Goal: Transaction & Acquisition: Obtain resource

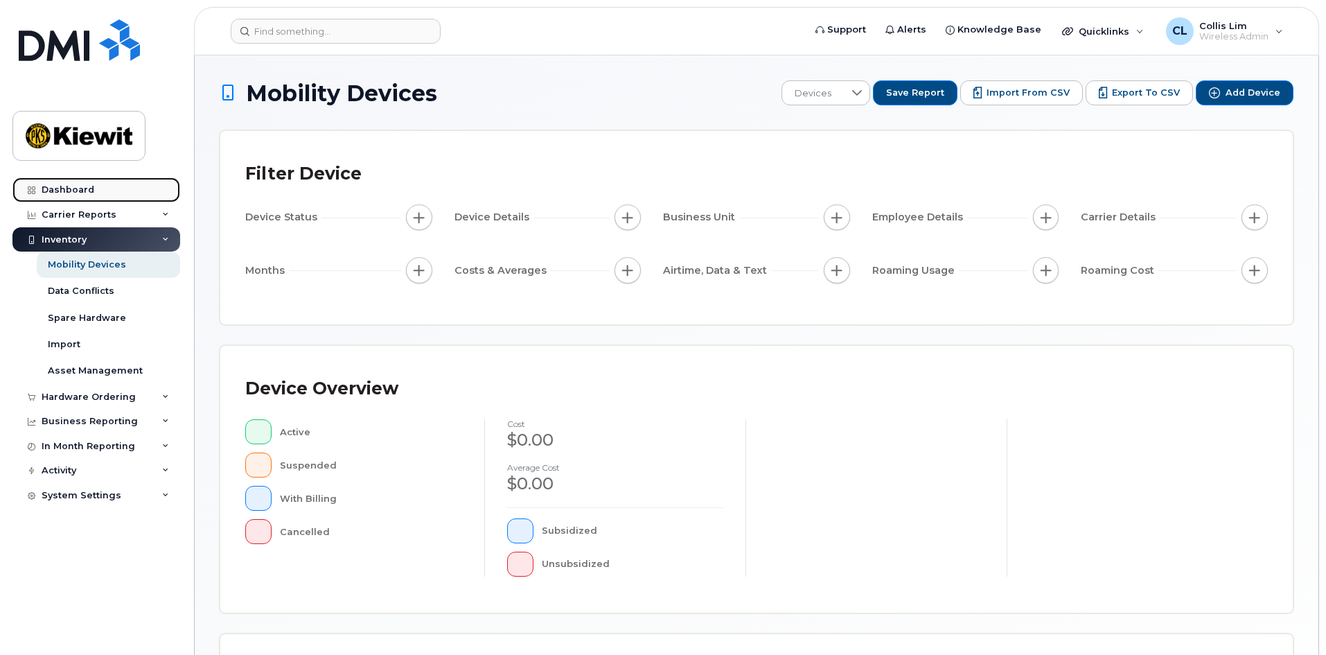
click at [88, 188] on div "Dashboard" at bounding box center [68, 189] width 53 height 11
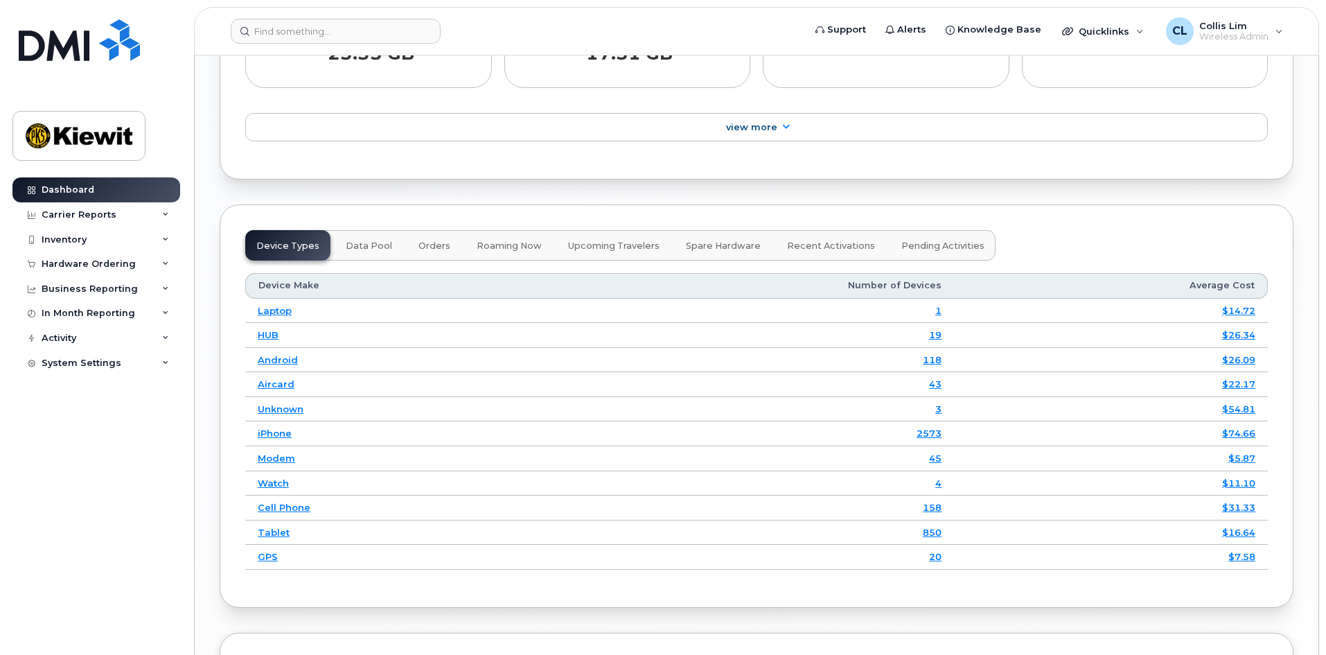
scroll to position [1732, 0]
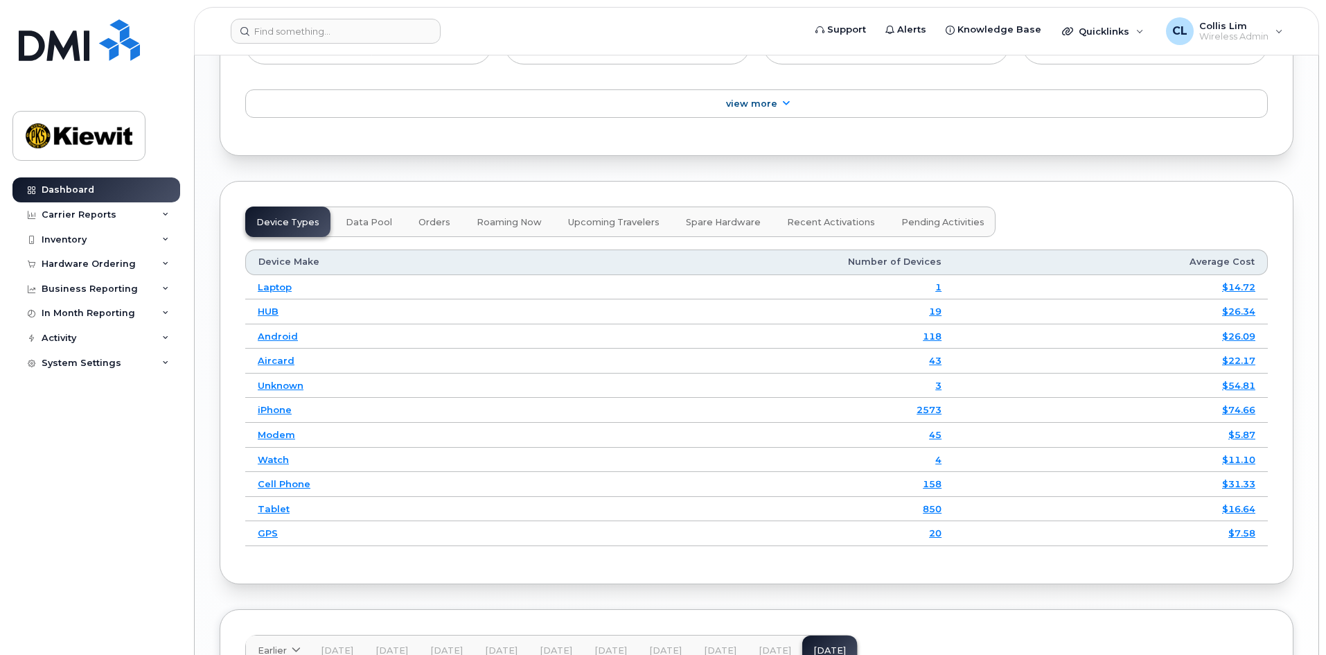
click at [1093, 224] on div "Device Types Data Pool Orders Roaming Now Upcoming Travelers Spare Hardware Rec…" at bounding box center [757, 382] width 1074 height 403
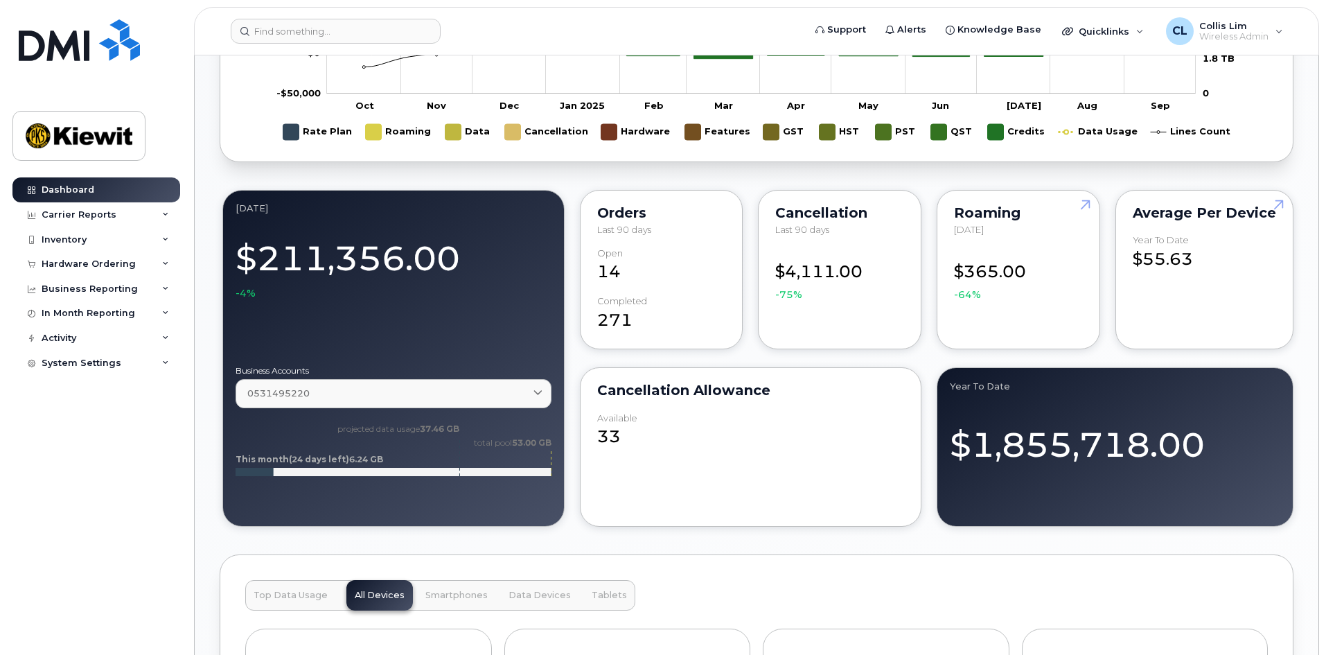
scroll to position [970, 0]
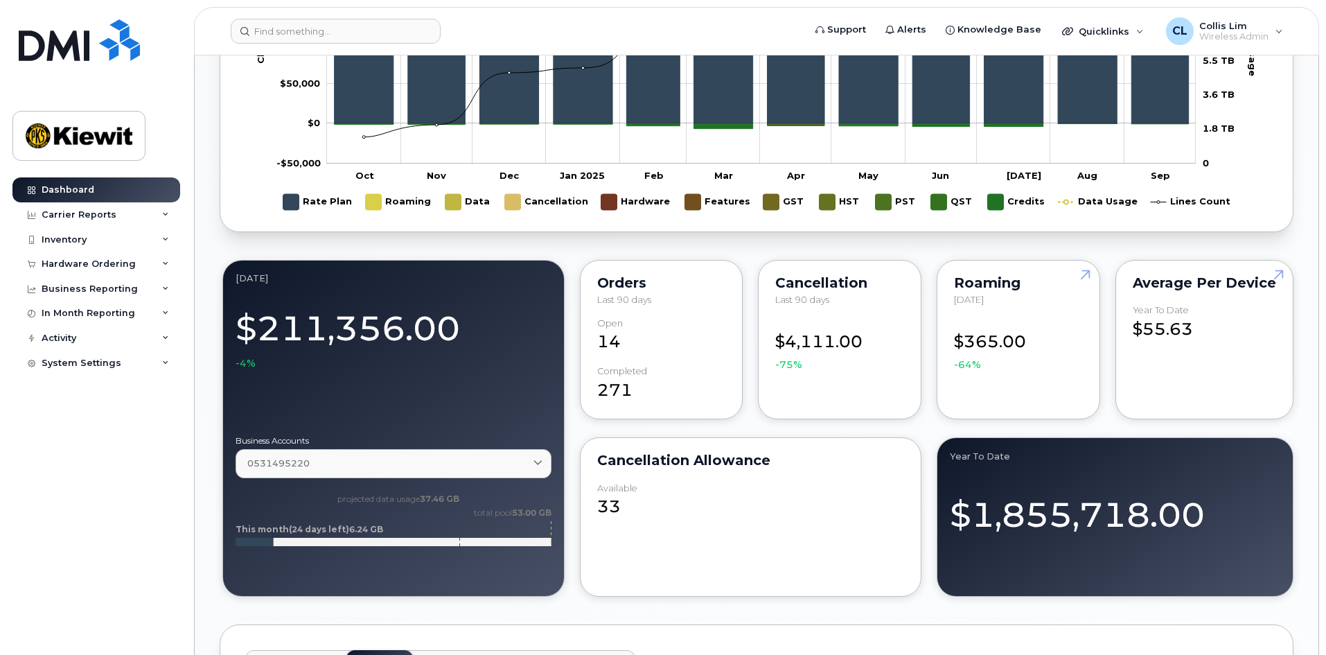
click at [1104, 251] on div "Welcome to the Kiewit Mobile Support Desk Portal If you need assistance, call 8…" at bounding box center [757, 487] width 1074 height 2516
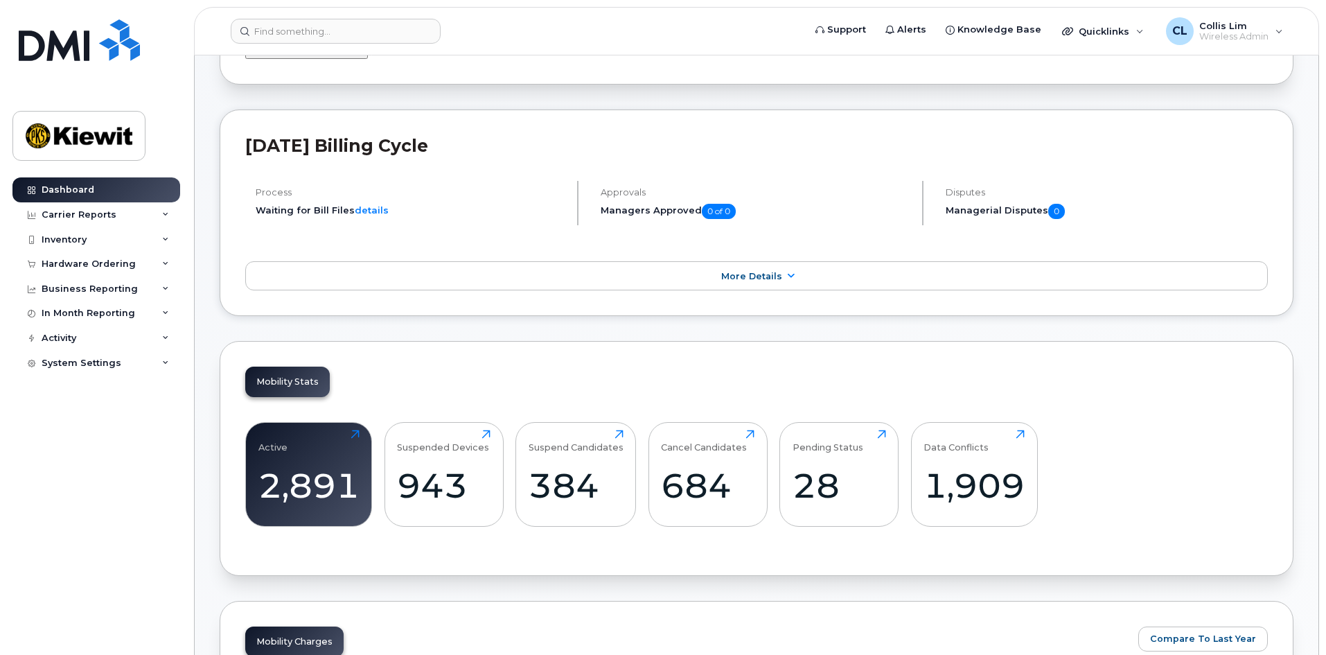
scroll to position [0, 0]
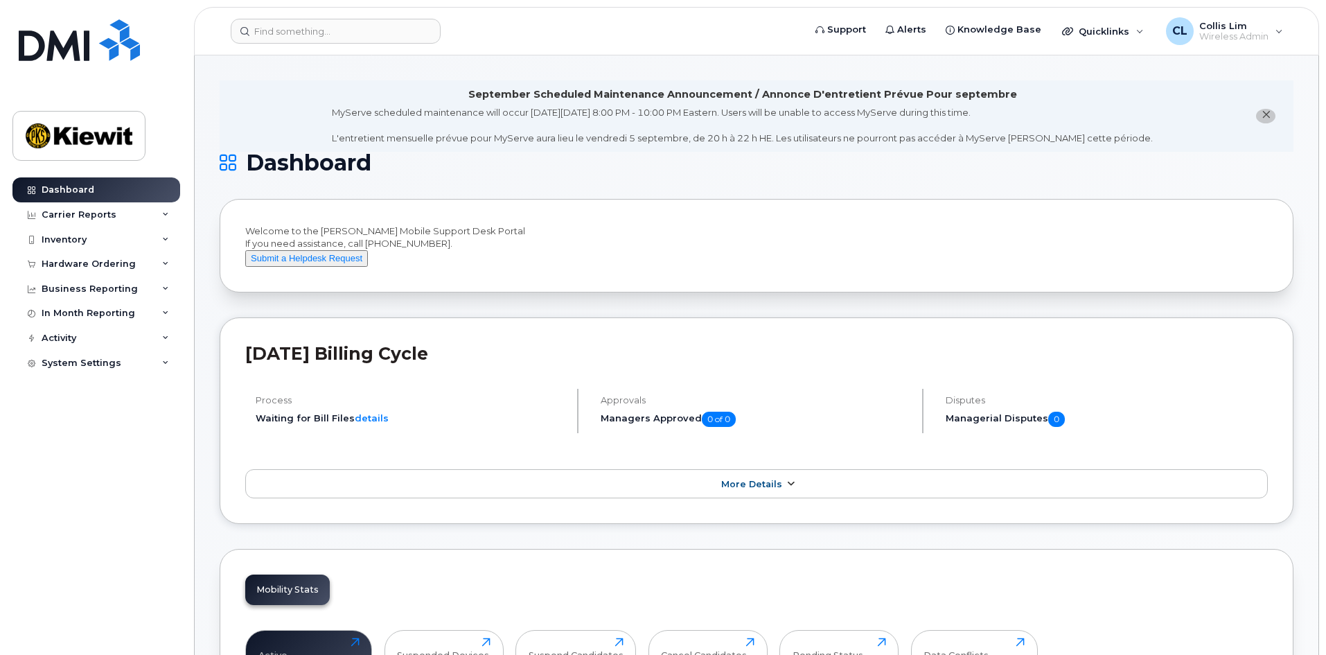
click at [781, 493] on link "More Details" at bounding box center [756, 483] width 1023 height 29
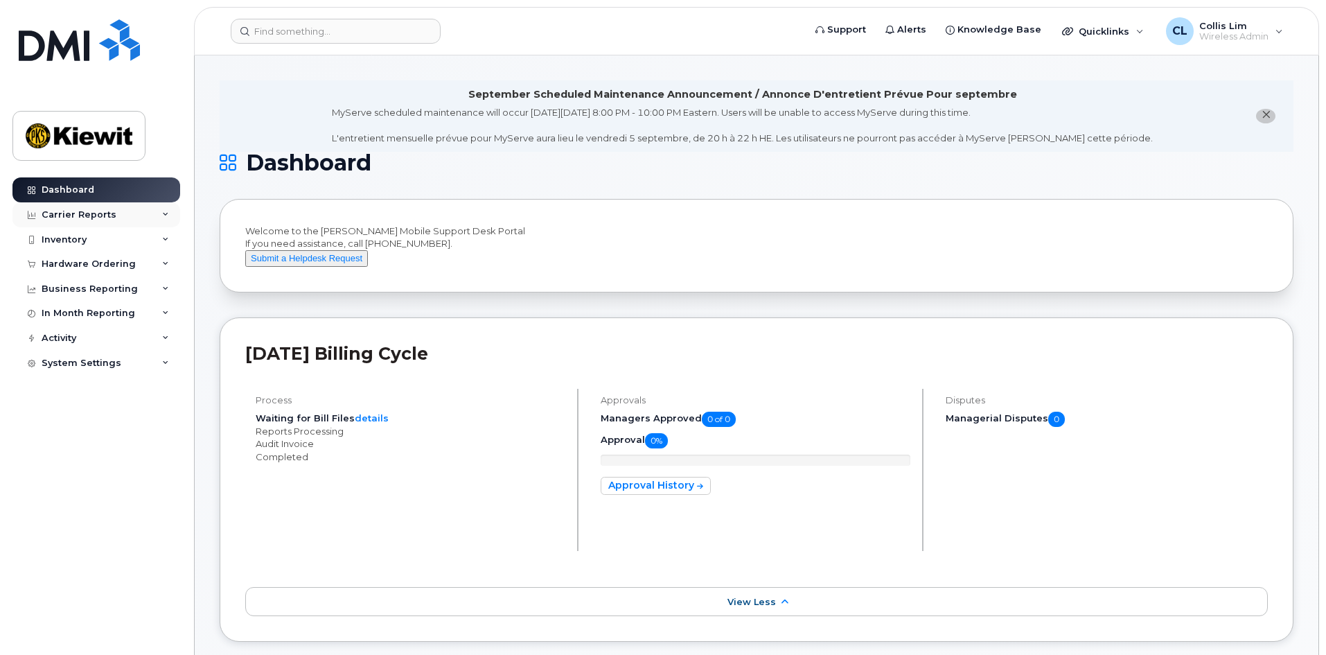
click at [169, 213] on div "Carrier Reports" at bounding box center [96, 214] width 168 height 25
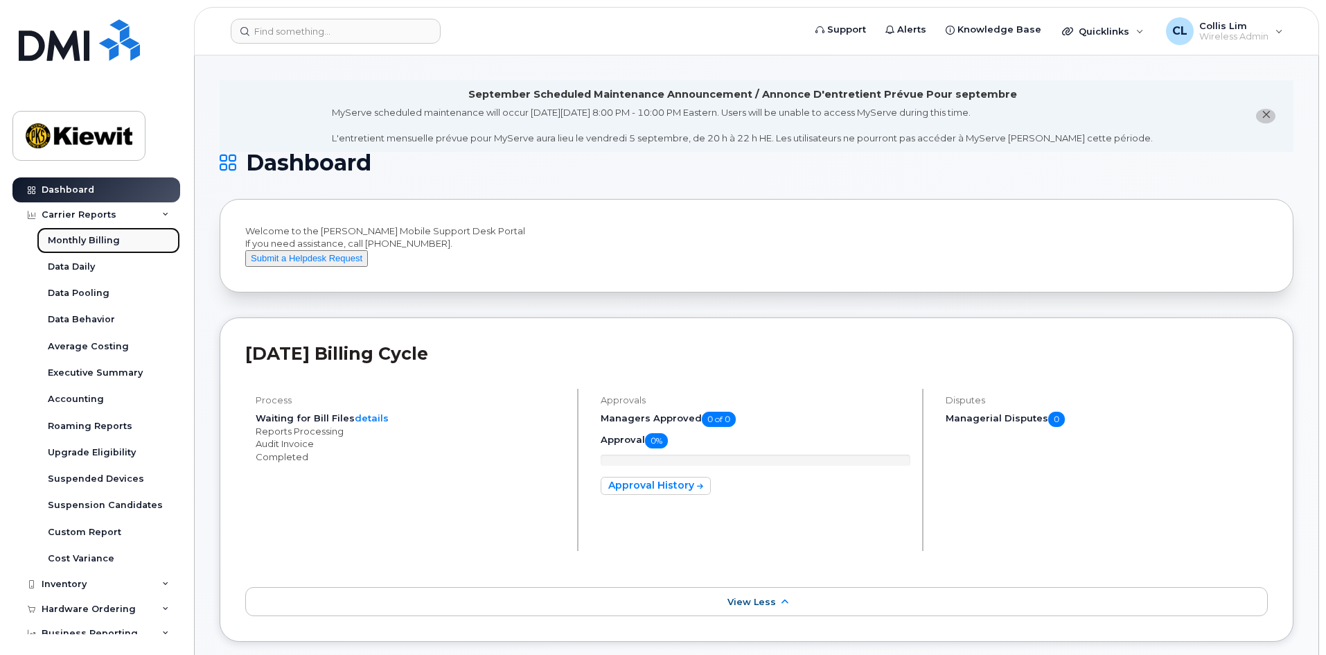
click at [117, 234] on div "Monthly Billing" at bounding box center [84, 240] width 72 height 12
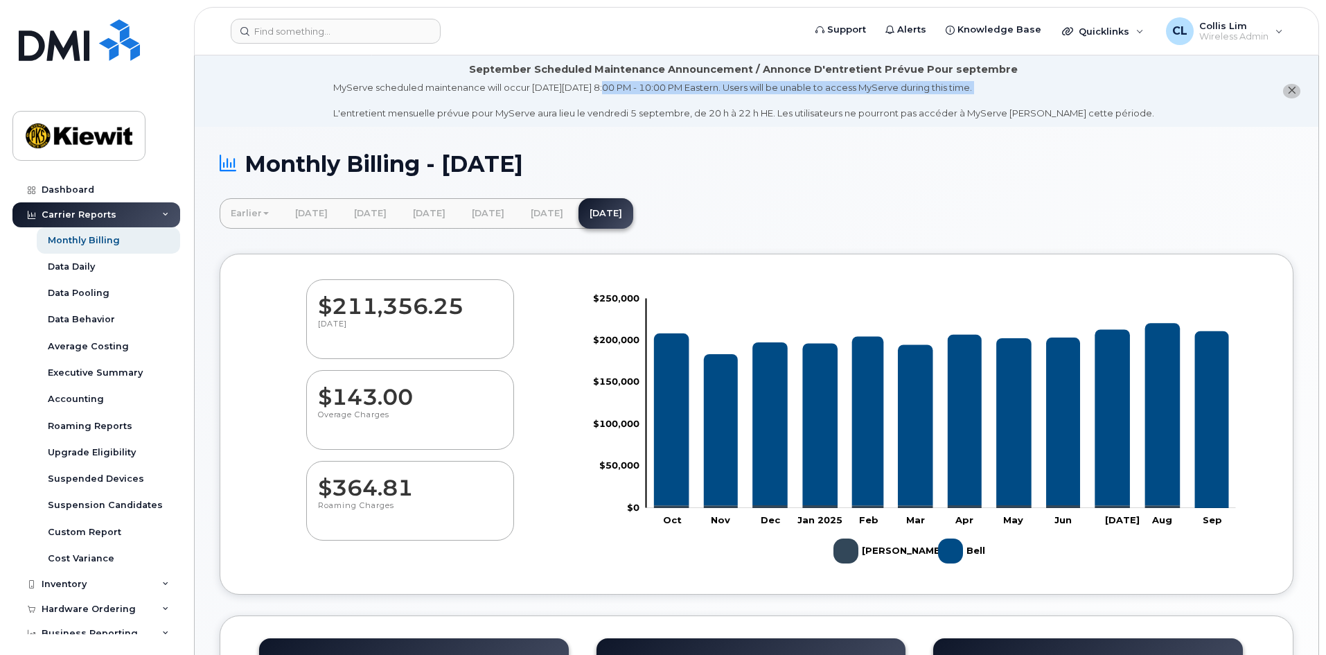
drag, startPoint x: 627, startPoint y: 87, endPoint x: 798, endPoint y: 95, distance: 171.3
click at [798, 95] on div "MyServe scheduled maintenance will occur on Friday September 5, 8:00 PM - 10:00…" at bounding box center [743, 100] width 821 height 39
click at [798, 98] on div "MyServe scheduled maintenance will occur on Friday September 5, 8:00 PM - 10:00…" at bounding box center [743, 100] width 821 height 39
click at [818, 136] on div "Monthly Billing - September 2025 Earlier March 2025 February 2025 January 2025 …" at bounding box center [757, 619] width 1124 height 984
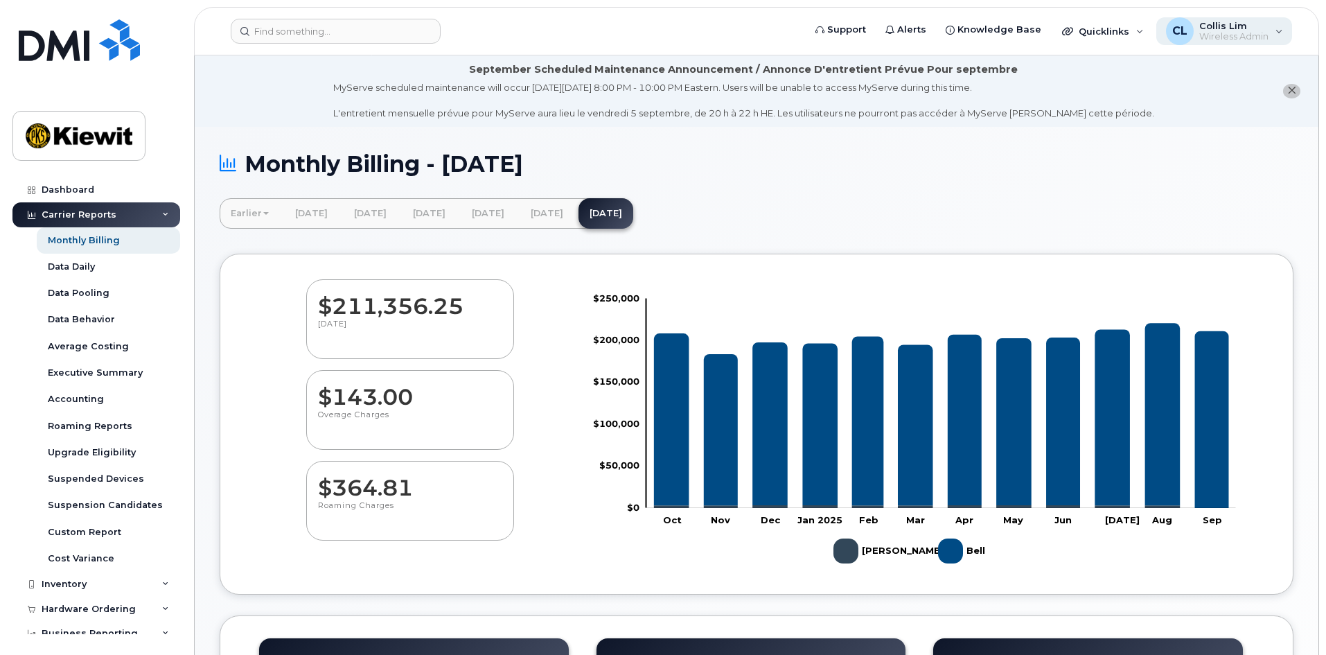
click at [1279, 30] on div "CL Collis Lim Wireless Admin" at bounding box center [1224, 31] width 136 height 28
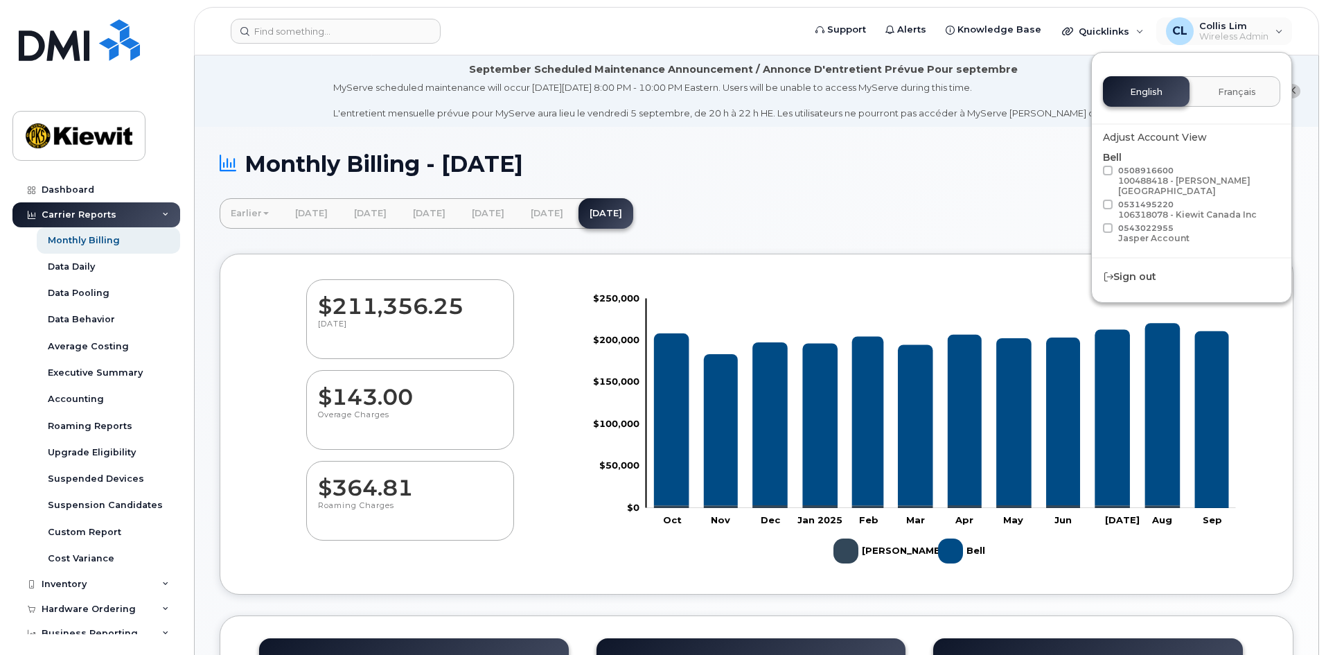
click at [814, 146] on div "Monthly Billing - September 2025 Earlier March 2025 February 2025 January 2025 …" at bounding box center [757, 619] width 1124 height 984
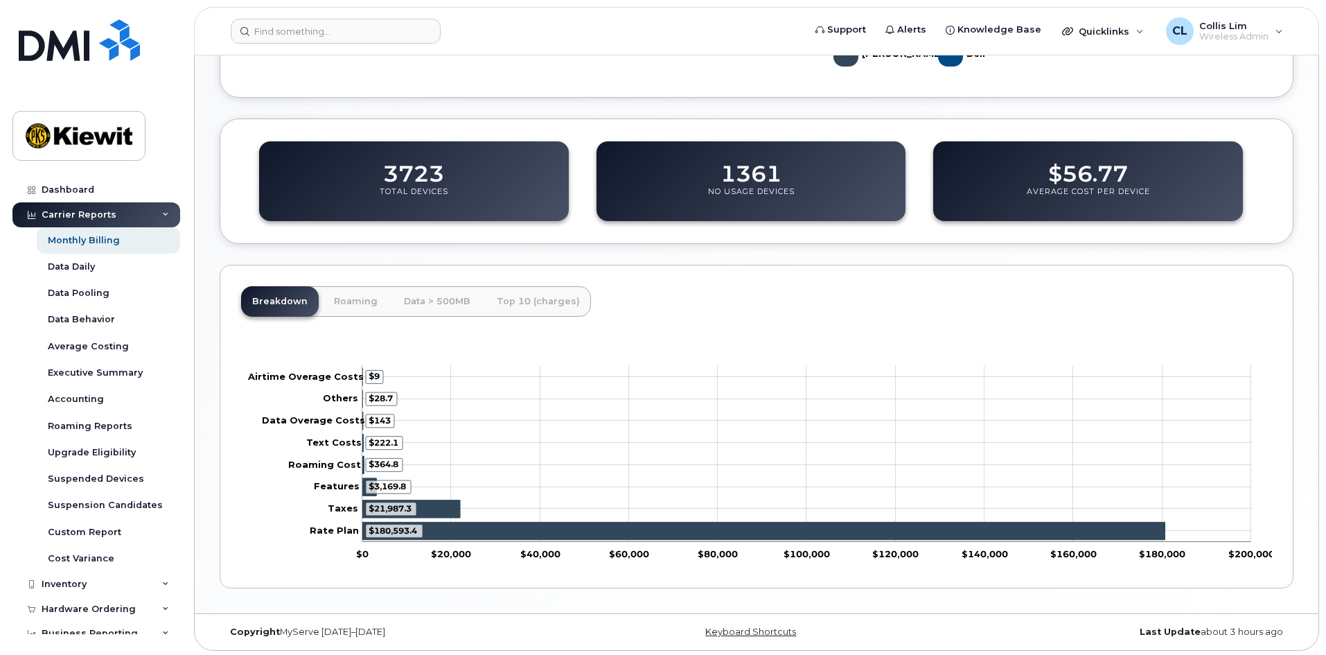
scroll to position [500, 0]
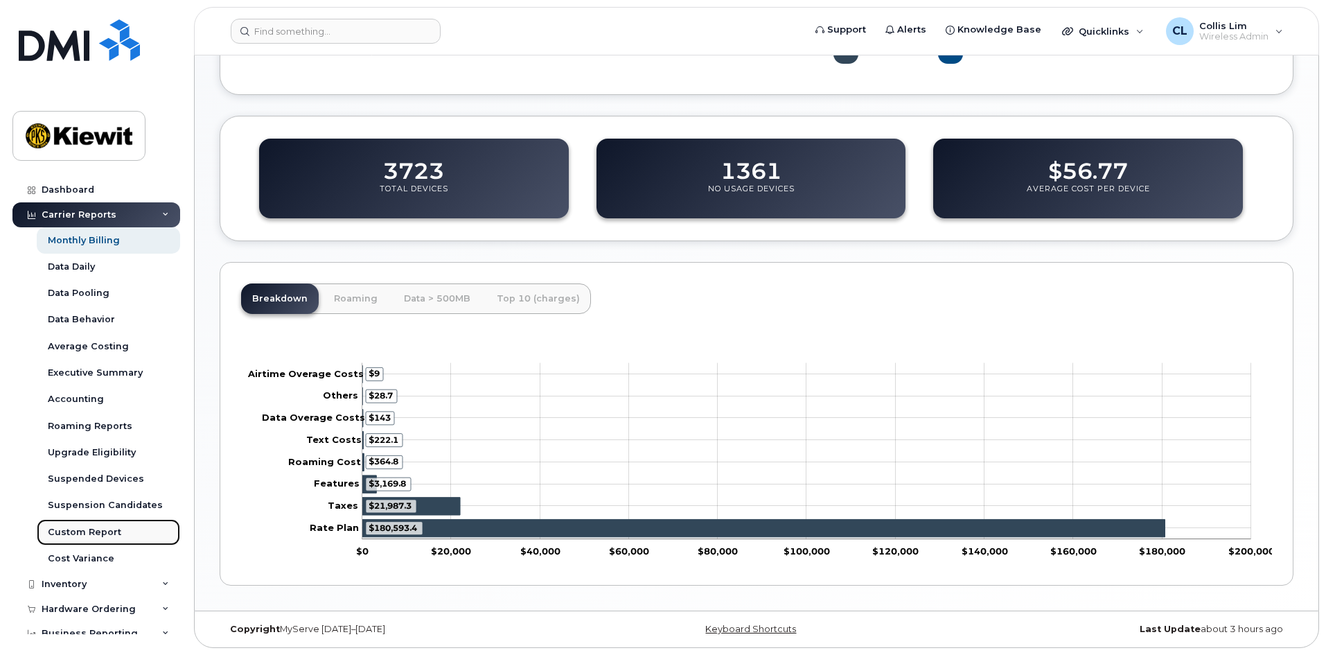
click at [94, 527] on div "Custom Report" at bounding box center [84, 532] width 73 height 12
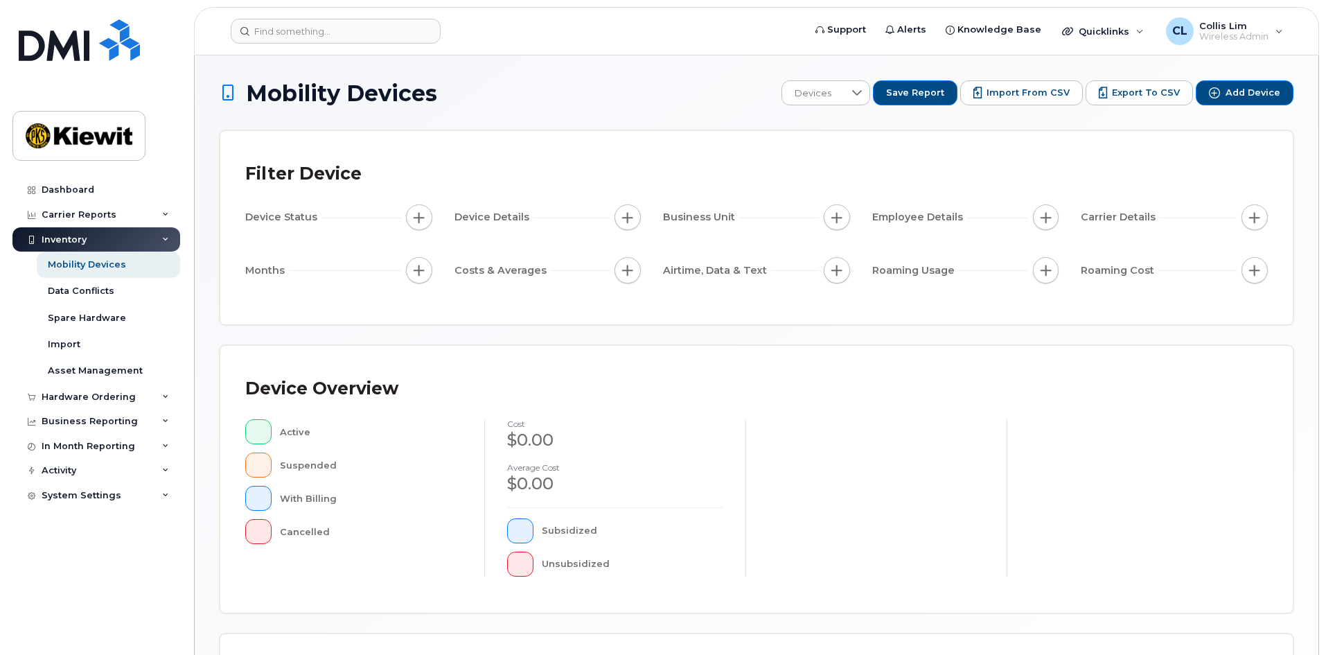
click at [525, 102] on h1 "Mobility Devices" at bounding box center [497, 93] width 555 height 24
click at [599, 109] on div "Mobility Devices Devices Save Report Import from CSV Export to CSV Add Device F…" at bounding box center [757, 481] width 1074 height 803
click at [862, 91] on icon at bounding box center [857, 93] width 10 height 6
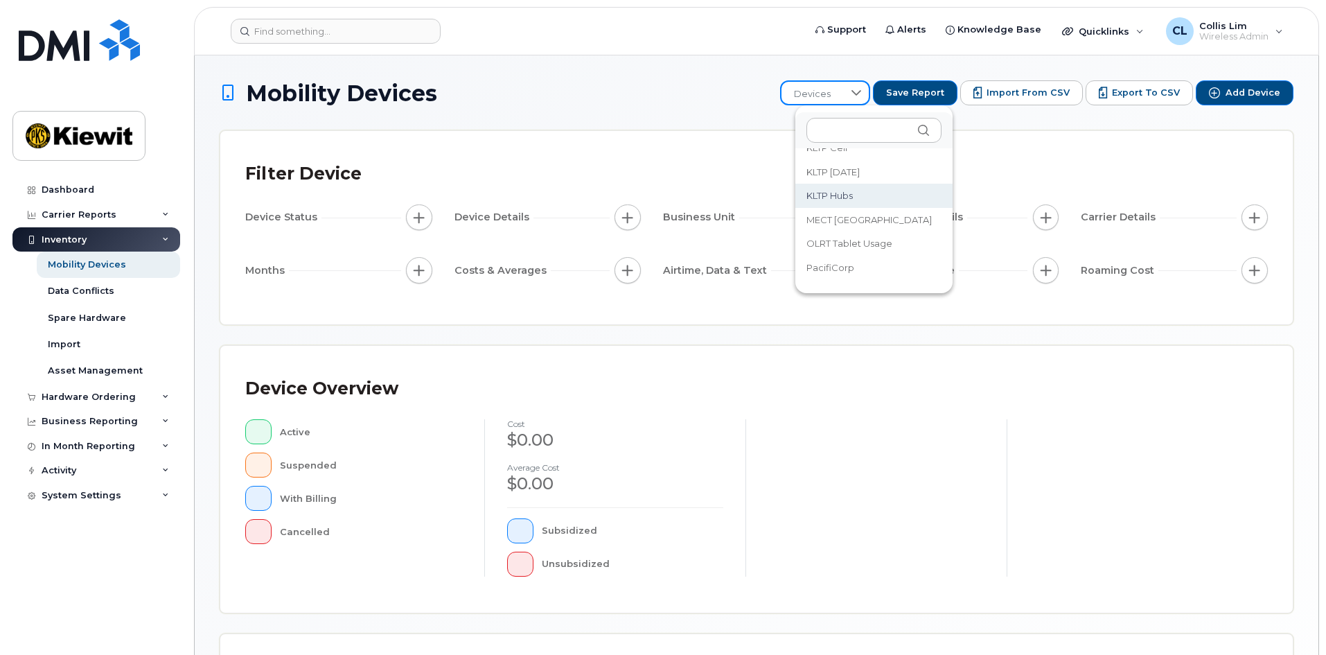
scroll to position [64, 0]
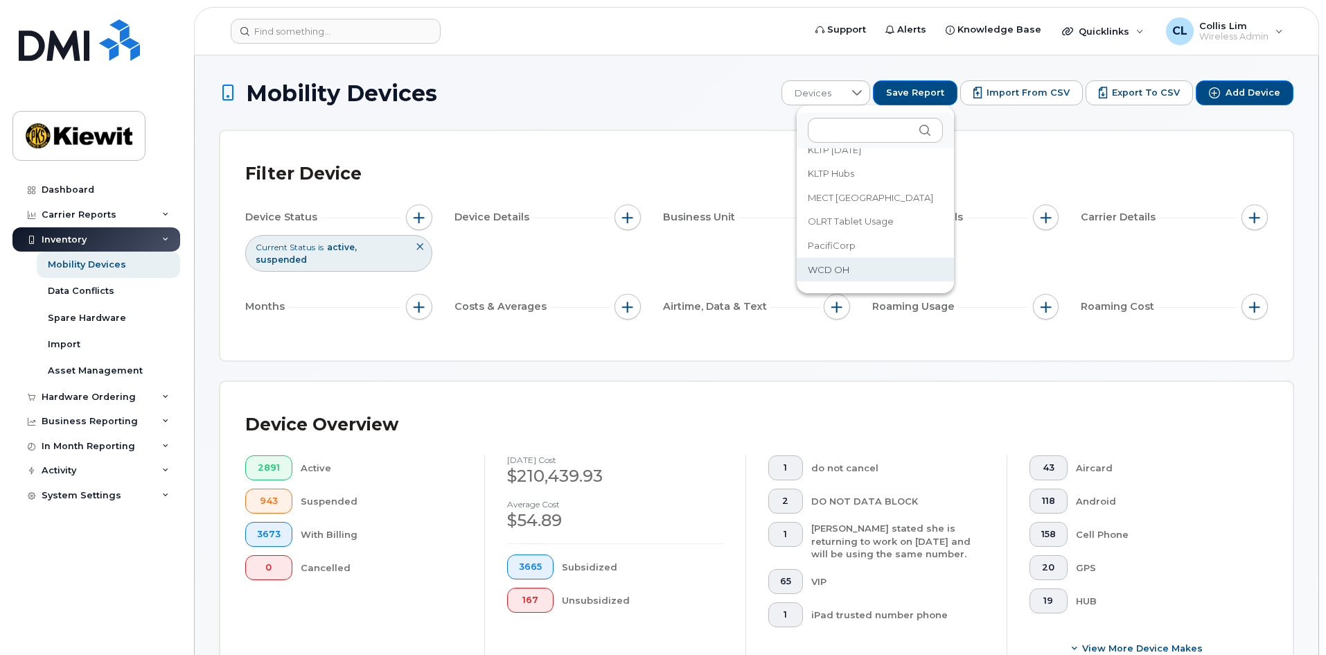
click at [833, 270] on span "WCD OH" at bounding box center [829, 269] width 42 height 13
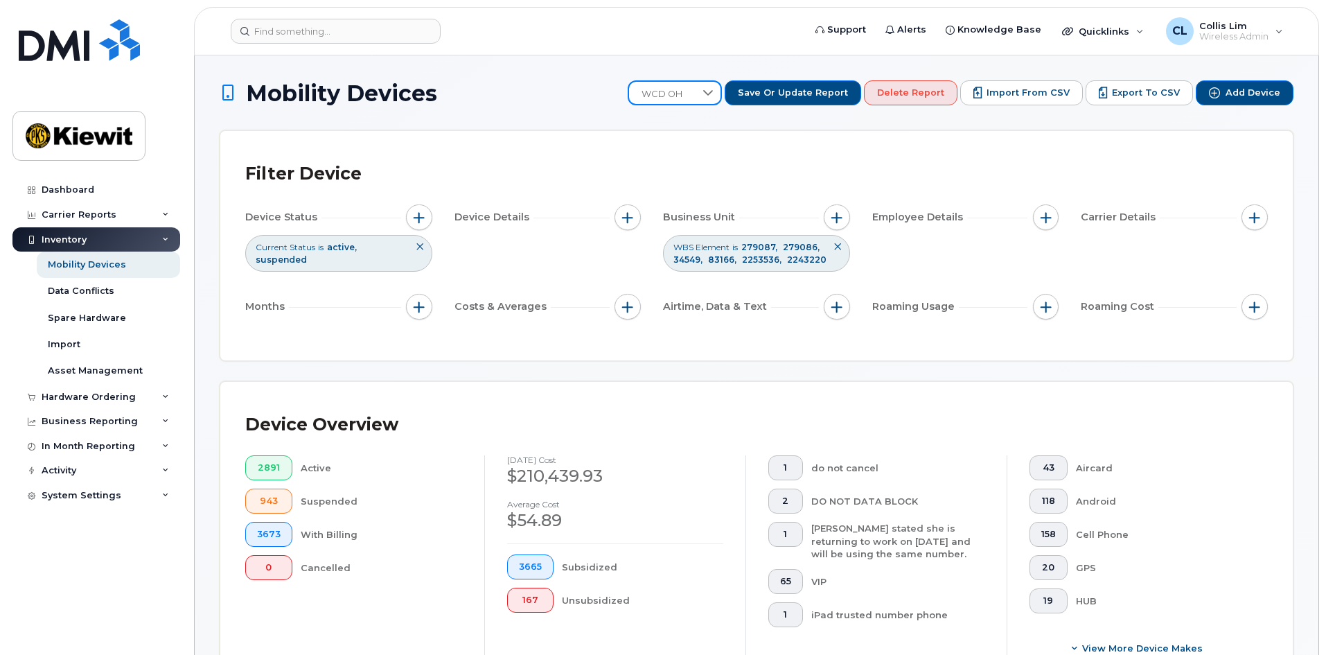
click at [714, 94] on icon at bounding box center [708, 92] width 11 height 11
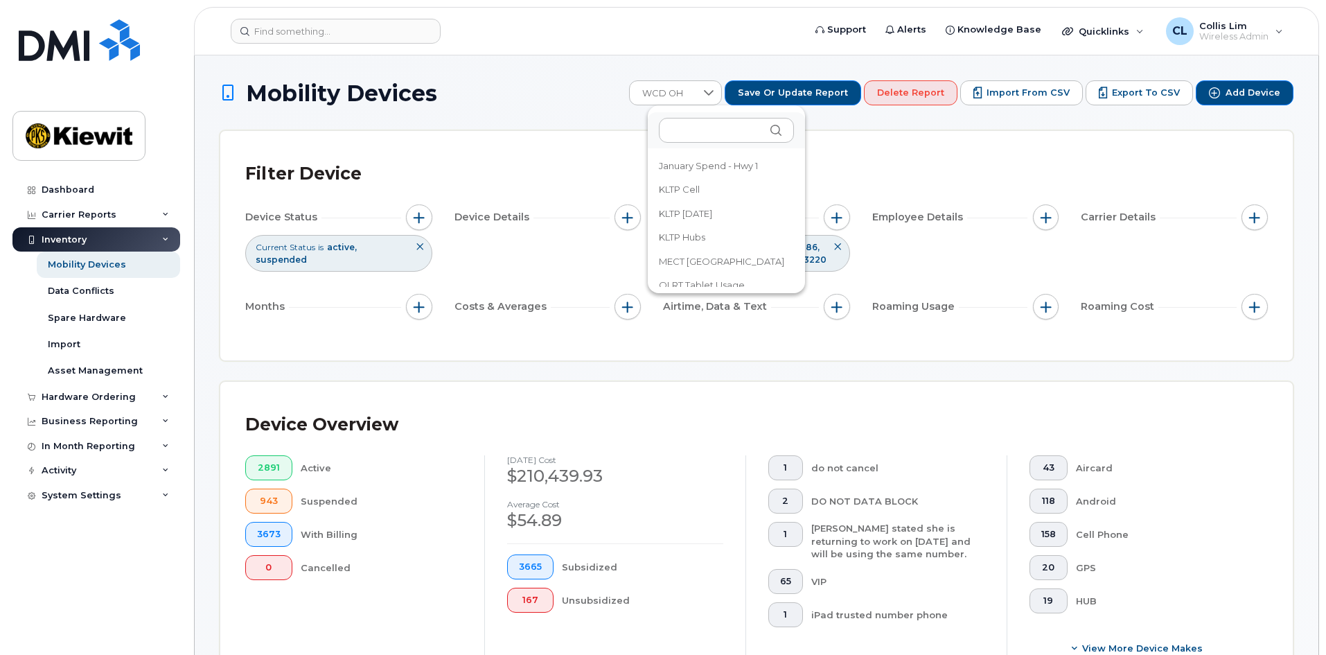
click at [721, 191] on li "KLTP Cell" at bounding box center [726, 189] width 157 height 24
click at [848, 134] on div "Filter Device Device Status Current Status is active suspended Device Details B…" at bounding box center [756, 245] width 1072 height 229
click at [574, 251] on div "Device Status Current Status is active suspended Device Details Business Unit E…" at bounding box center [756, 264] width 1023 height 121
click at [542, 146] on div "Filter Device Device Status Current Status is active suspended Device Details B…" at bounding box center [756, 245] width 1072 height 229
click at [713, 87] on div "KLTP Cell" at bounding box center [675, 92] width 95 height 25
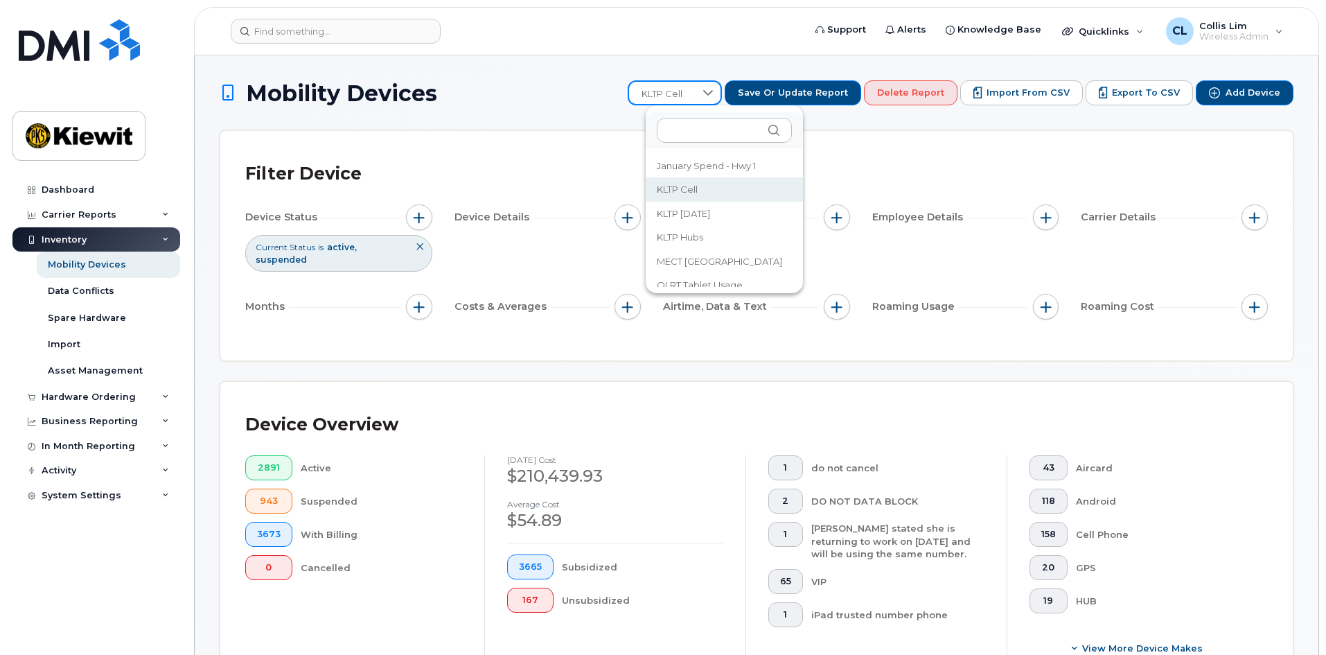
click at [912, 139] on div "Filter Device Device Status Current Status is active suspended Device Details B…" at bounding box center [756, 245] width 1072 height 229
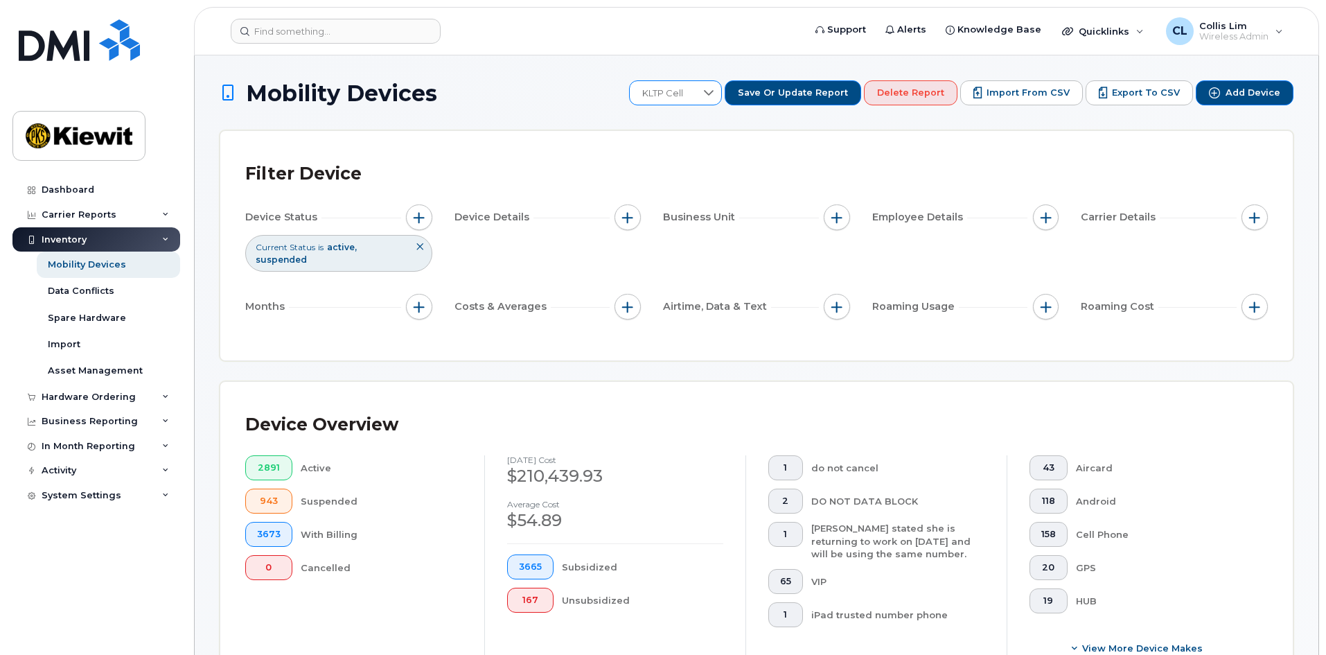
click at [714, 93] on icon at bounding box center [708, 92] width 11 height 11
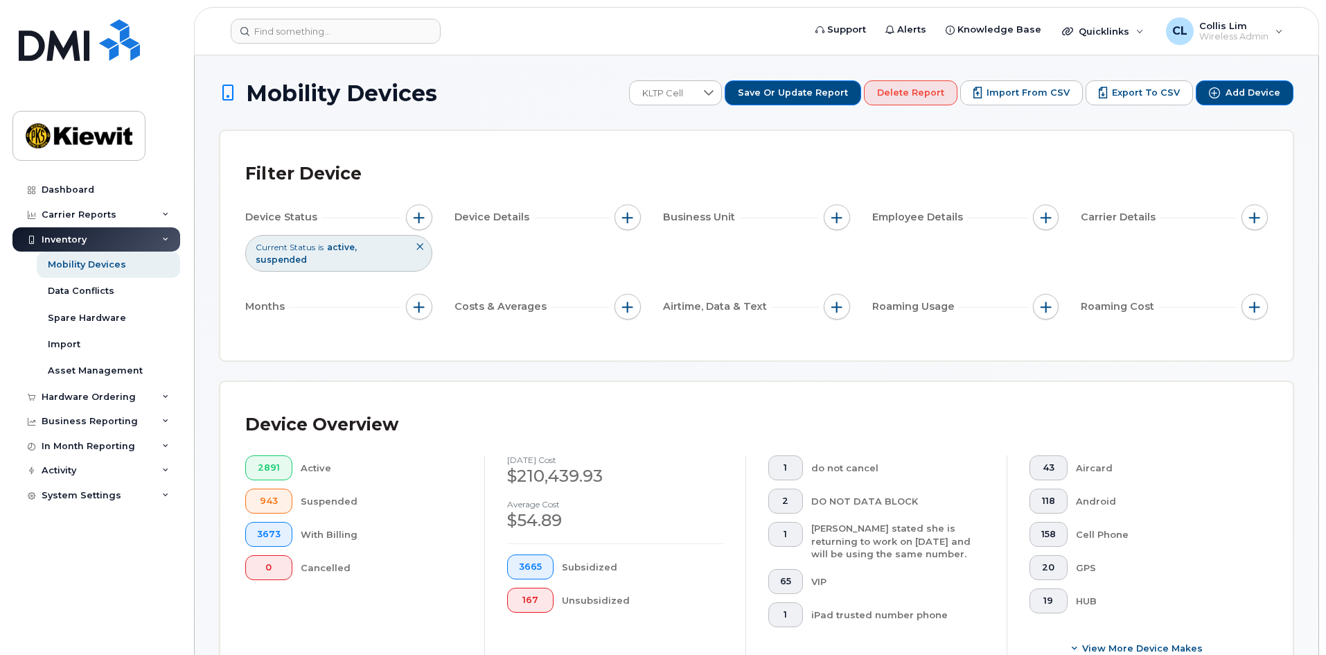
click at [858, 170] on div "Filter Device" at bounding box center [756, 174] width 1023 height 36
click at [946, 167] on div "Filter Device" at bounding box center [756, 174] width 1023 height 36
click at [806, 90] on span "Save or Update Report" at bounding box center [793, 93] width 110 height 12
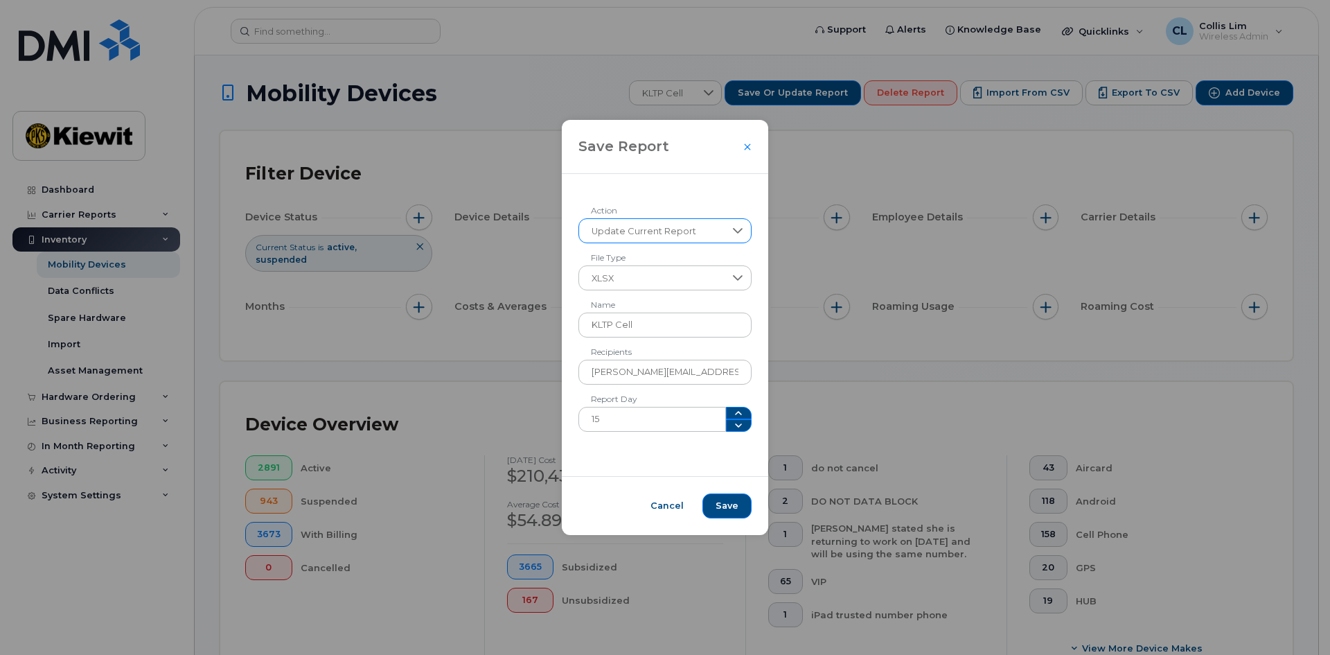
click at [732, 226] on icon at bounding box center [737, 230] width 11 height 11
click at [712, 181] on div "Update Current Report Action XLSX File Type KLTP Cell Name robert.navalta@kiewi…" at bounding box center [665, 325] width 207 height 302
click at [671, 449] on div "Update Current Report Action XLSX File Type KLTP Cell Name robert.navalta@kiewi…" at bounding box center [665, 325] width 207 height 302
click at [647, 326] on input "KLTP Cell" at bounding box center [665, 324] width 174 height 25
click at [675, 502] on span "Cancel" at bounding box center [667, 506] width 33 height 12
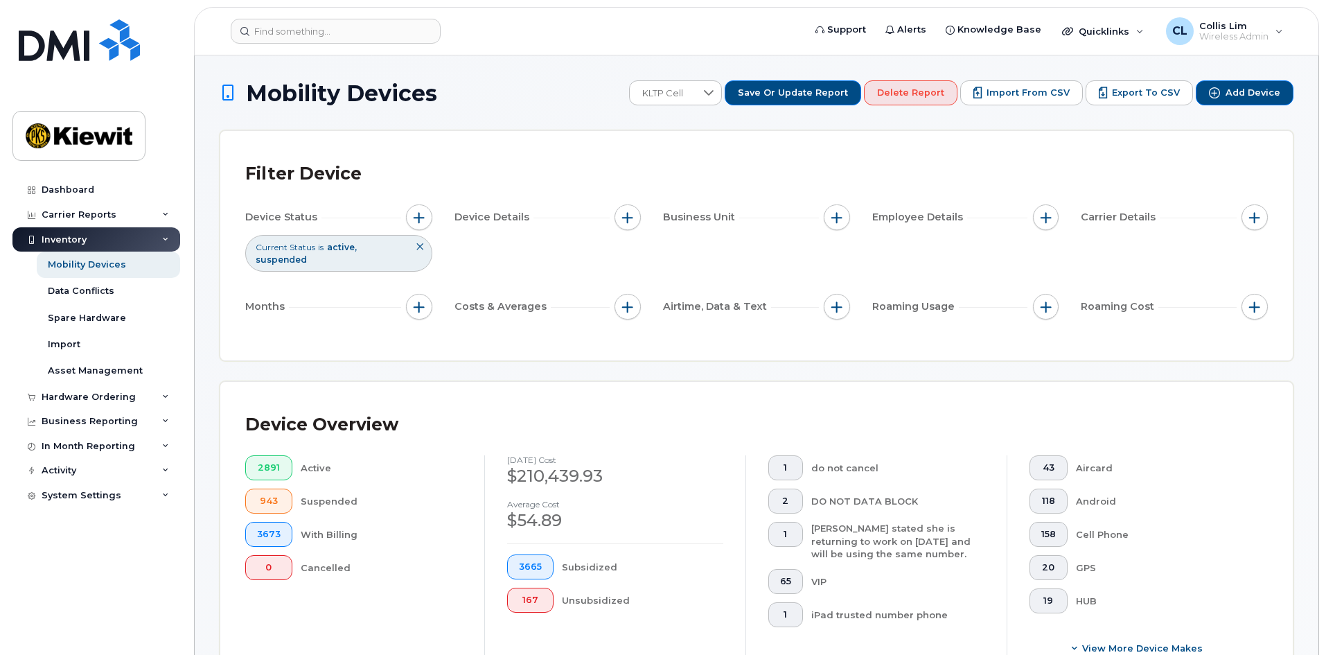
click at [758, 136] on div "Filter Device Device Status Current Status is active suspended Device Details B…" at bounding box center [756, 245] width 1072 height 229
click at [714, 96] on icon at bounding box center [708, 92] width 11 height 11
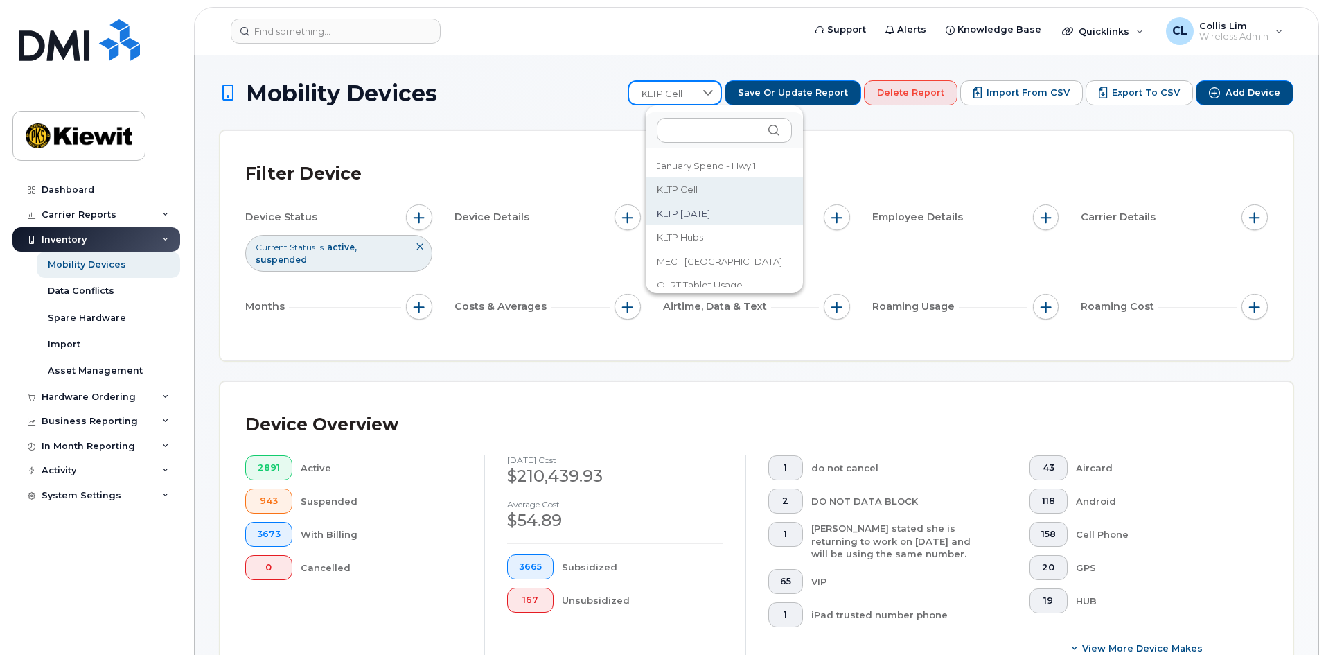
drag, startPoint x: 717, startPoint y: 213, endPoint x: 749, endPoint y: 200, distance: 34.2
click at [710, 212] on span "KLTP Dec 2022" at bounding box center [683, 213] width 53 height 13
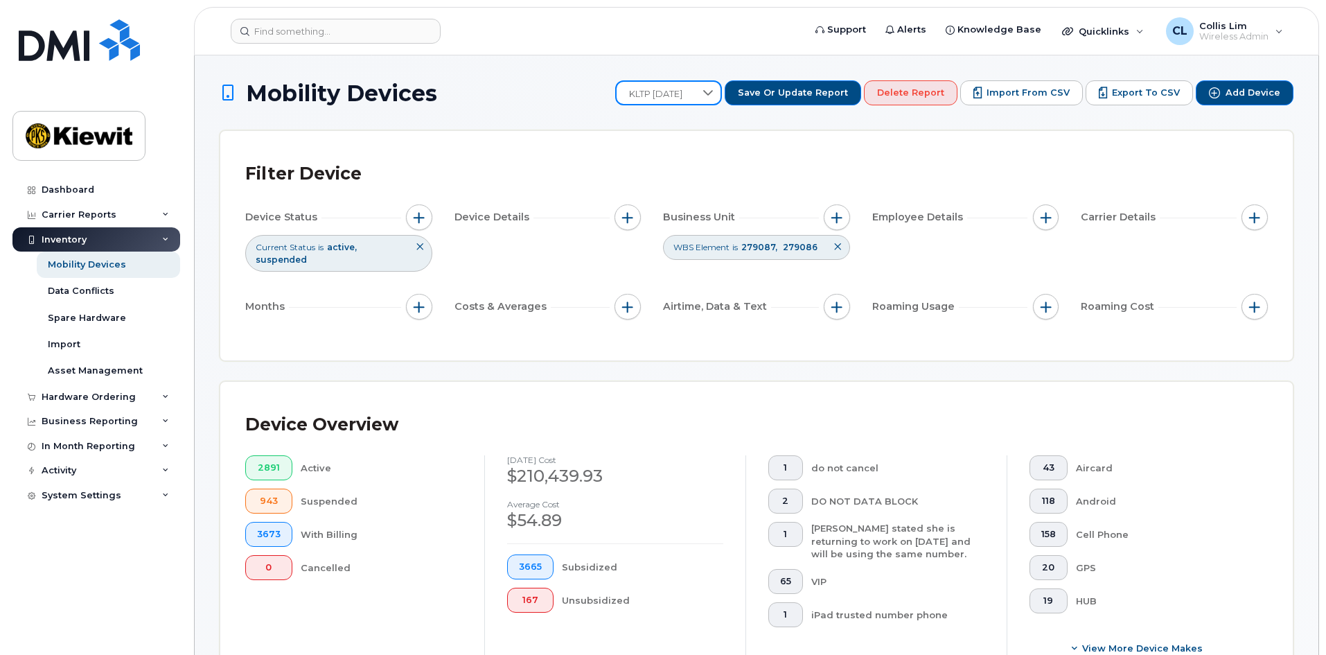
click at [731, 170] on div "Filter Device" at bounding box center [756, 174] width 1023 height 36
click at [802, 249] on span "279086" at bounding box center [800, 247] width 35 height 10
click at [838, 218] on span "button" at bounding box center [836, 217] width 11 height 11
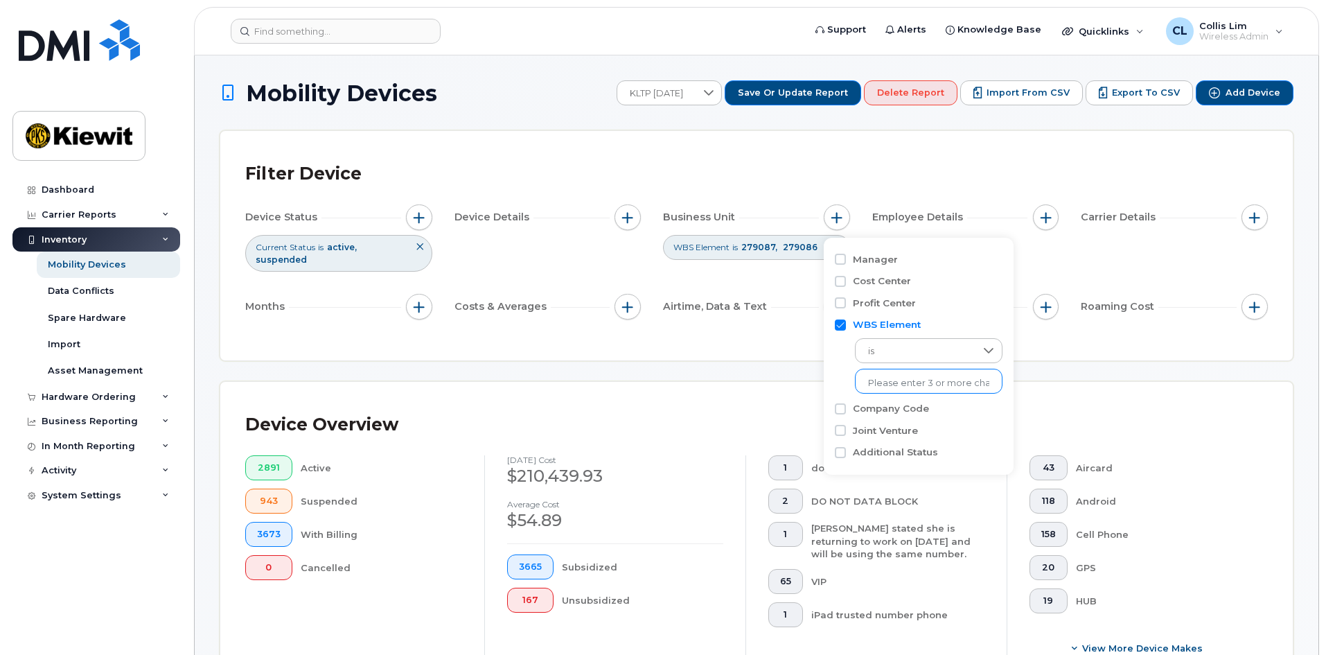
click at [923, 384] on input "text" at bounding box center [928, 383] width 121 height 12
drag, startPoint x: 889, startPoint y: 382, endPoint x: 998, endPoint y: 398, distance: 110.6
click at [998, 398] on div "Manager Cost Center Profit Center WBS Element is No results found Company Code …" at bounding box center [919, 356] width 190 height 237
drag, startPoint x: 836, startPoint y: 352, endPoint x: 889, endPoint y: 351, distance: 52.7
click at [836, 351] on div "is No results found" at bounding box center [919, 362] width 168 height 62
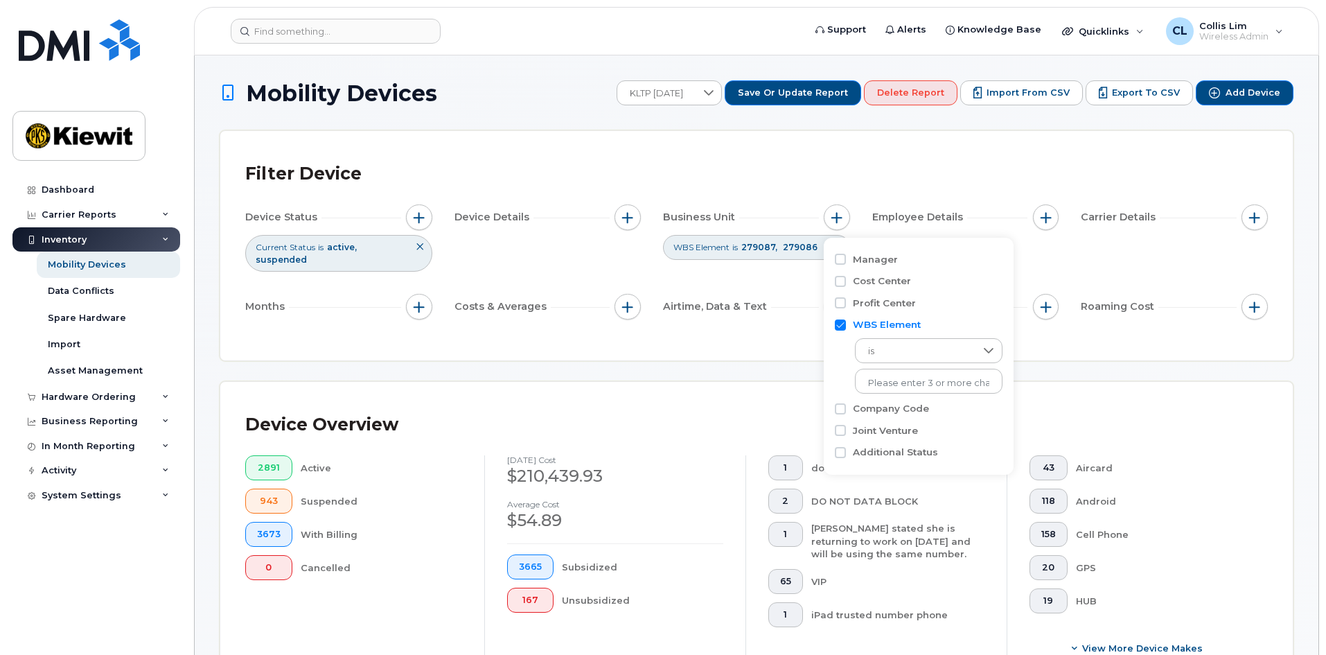
click at [710, 330] on div "Filter Device Device Status Current Status is active suspended Device Details B…" at bounding box center [756, 245] width 1072 height 229
click at [907, 91] on span "Delete Report" at bounding box center [910, 93] width 67 height 12
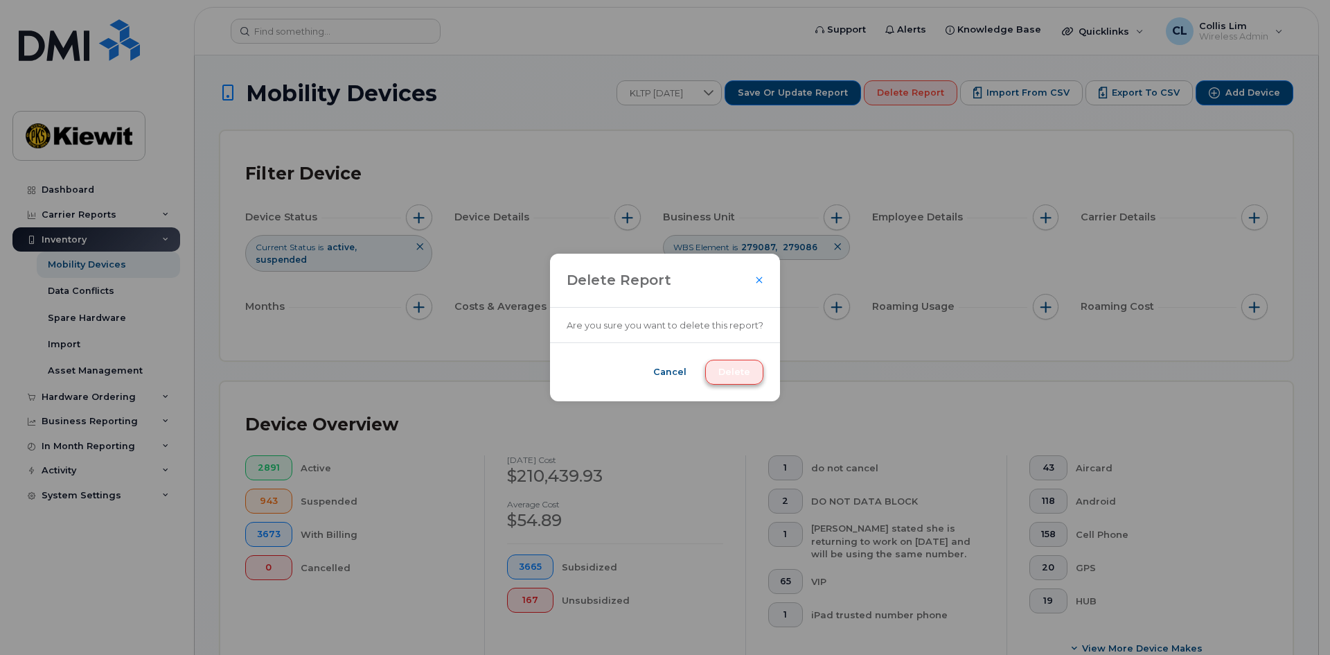
click at [739, 370] on span "Delete" at bounding box center [734, 372] width 32 height 12
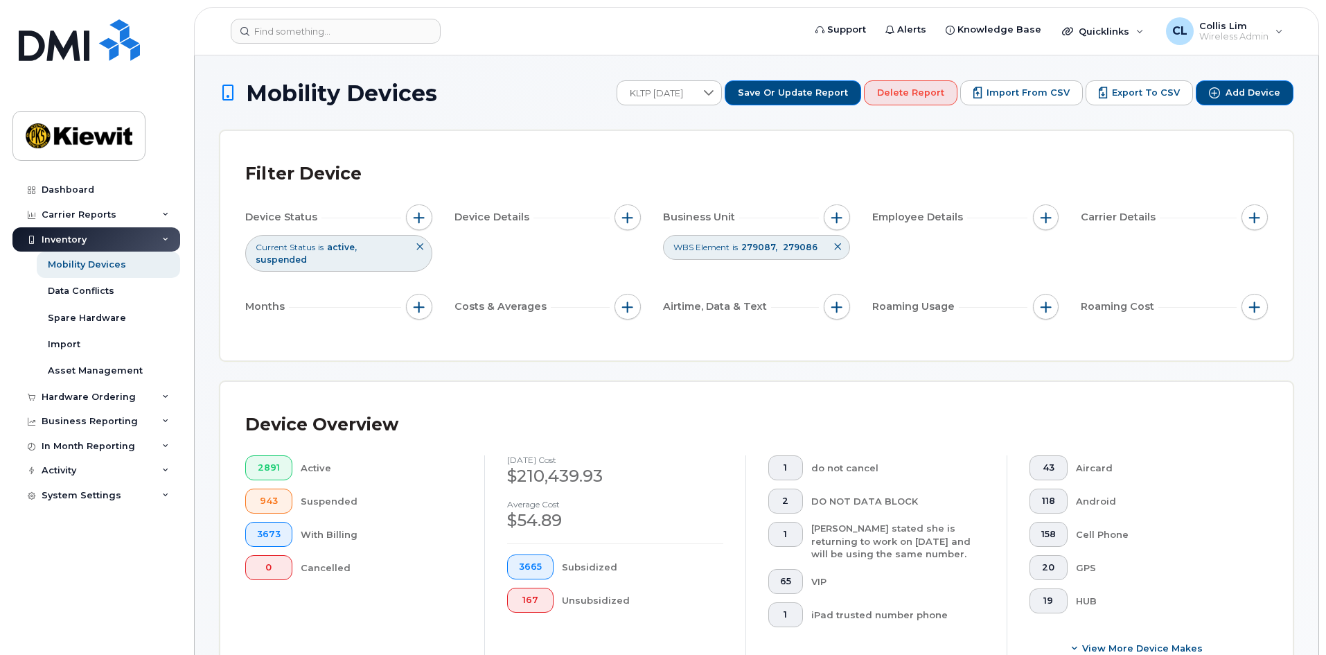
click at [934, 141] on div "Filter Device Device Status Current Status is active suspended Device Details B…" at bounding box center [756, 245] width 1072 height 229
click at [928, 96] on span "Delete Report" at bounding box center [910, 93] width 67 height 12
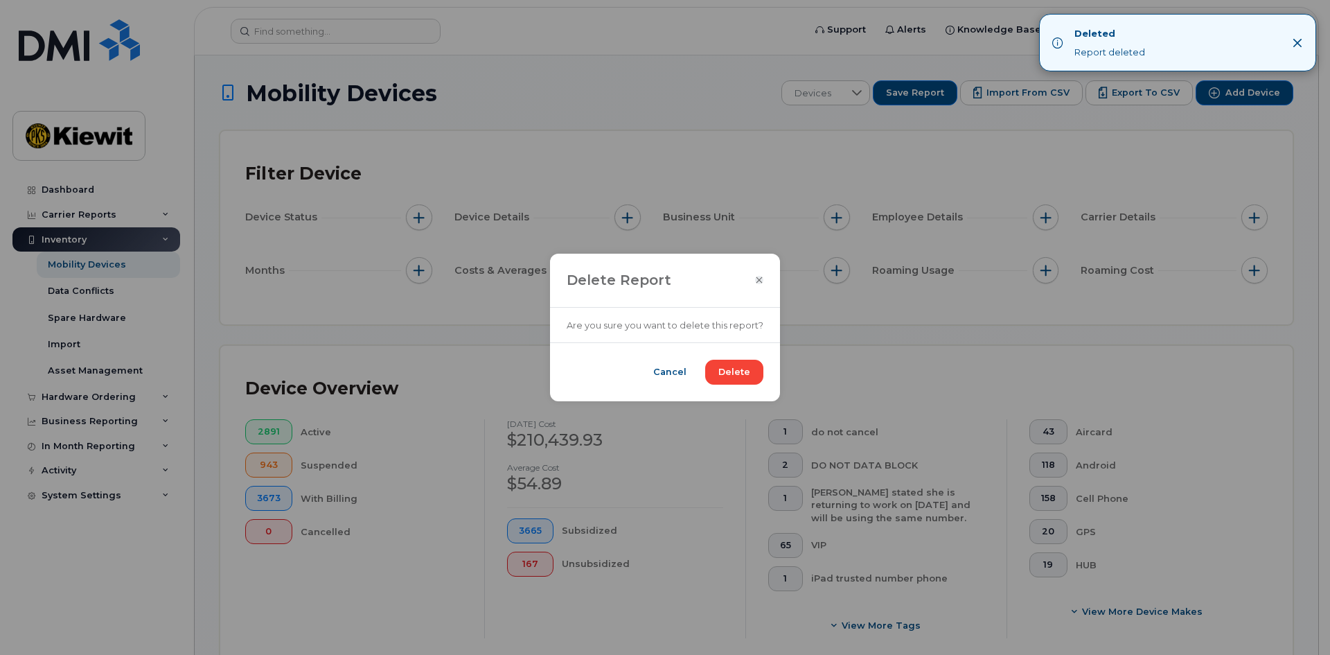
click at [756, 277] on icon "Close" at bounding box center [759, 279] width 8 height 11
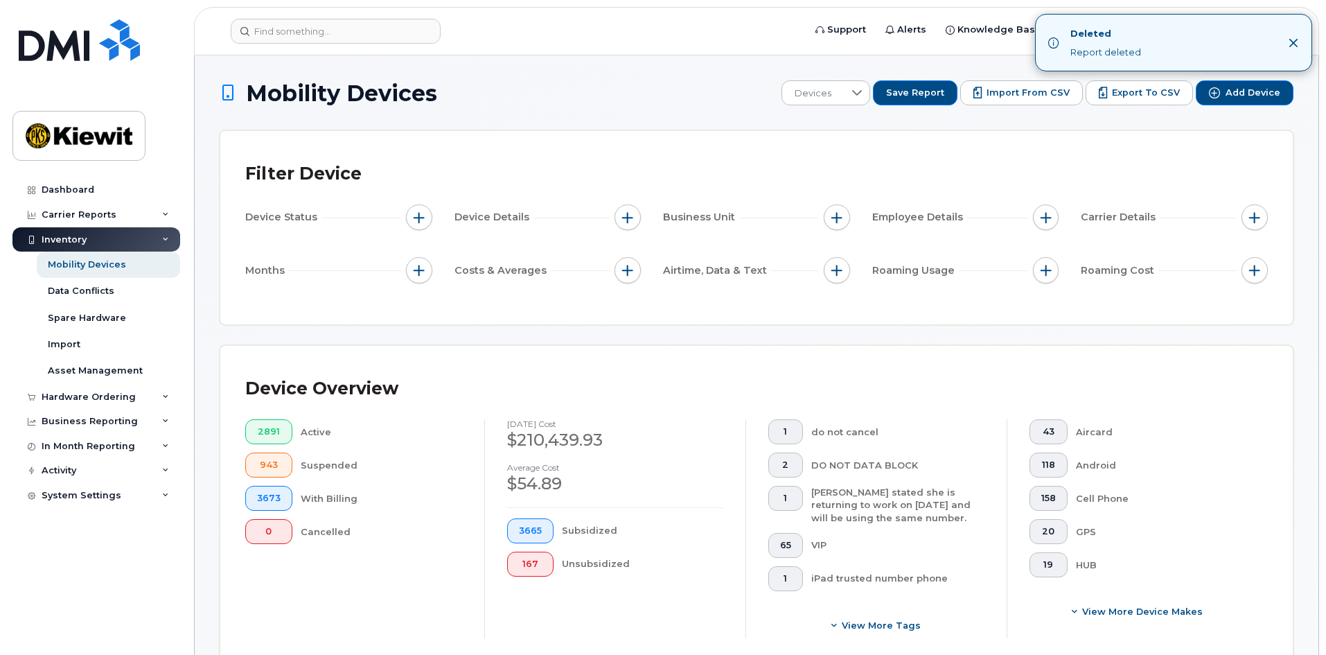
click at [858, 159] on div "Filter Device" at bounding box center [756, 174] width 1023 height 36
click at [863, 91] on icon at bounding box center [856, 92] width 11 height 11
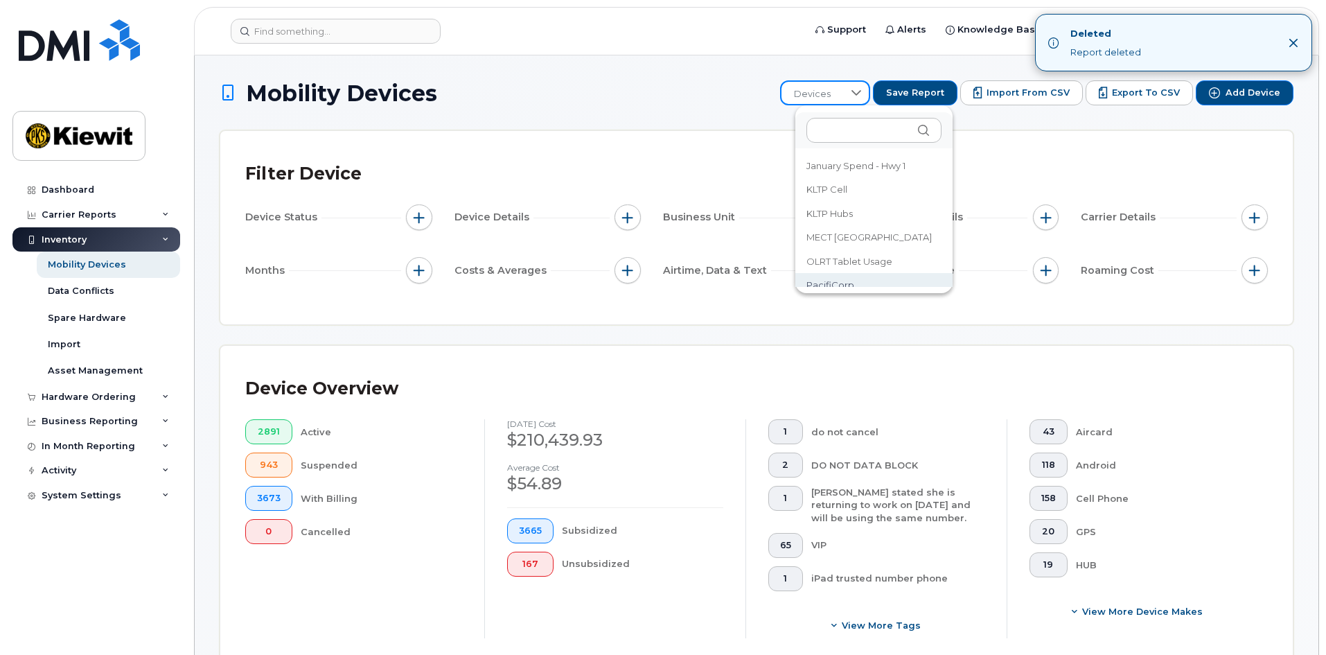
scroll to position [10, 0]
click at [840, 275] on span "PacifiCorp" at bounding box center [830, 274] width 48 height 13
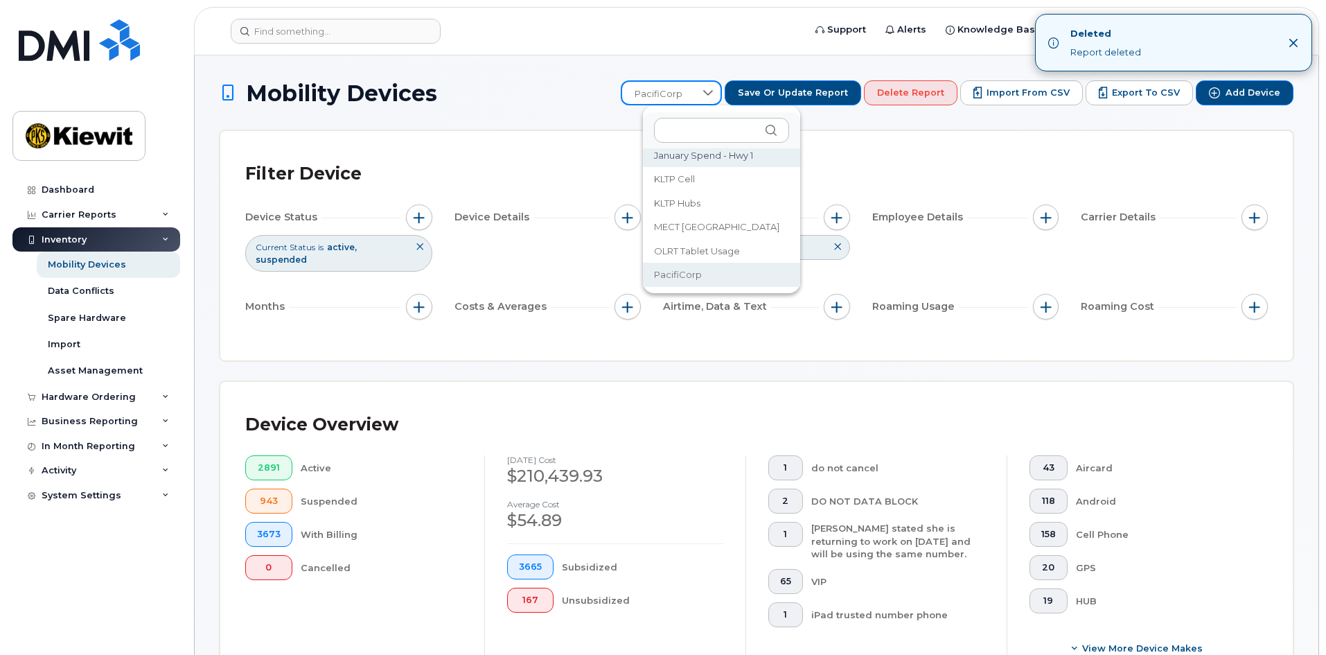
scroll to position [6, 0]
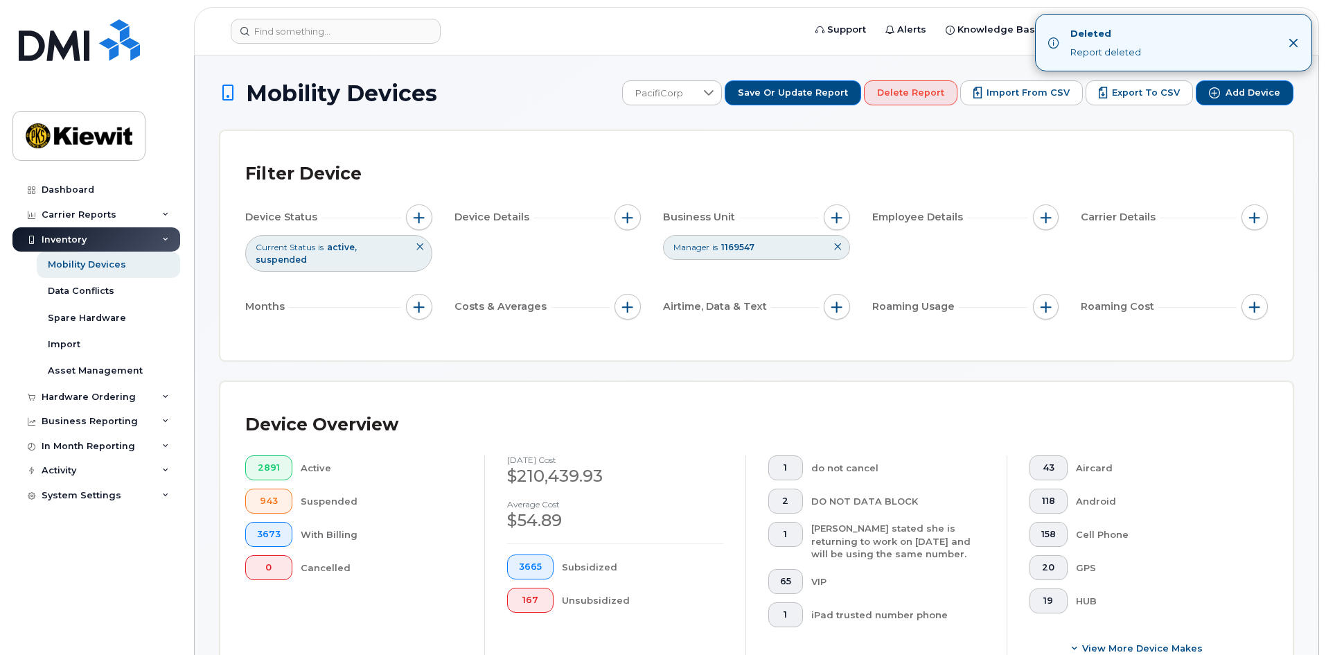
click at [575, 161] on div "Filter Device" at bounding box center [756, 174] width 1023 height 36
click at [835, 218] on span "button" at bounding box center [836, 217] width 11 height 11
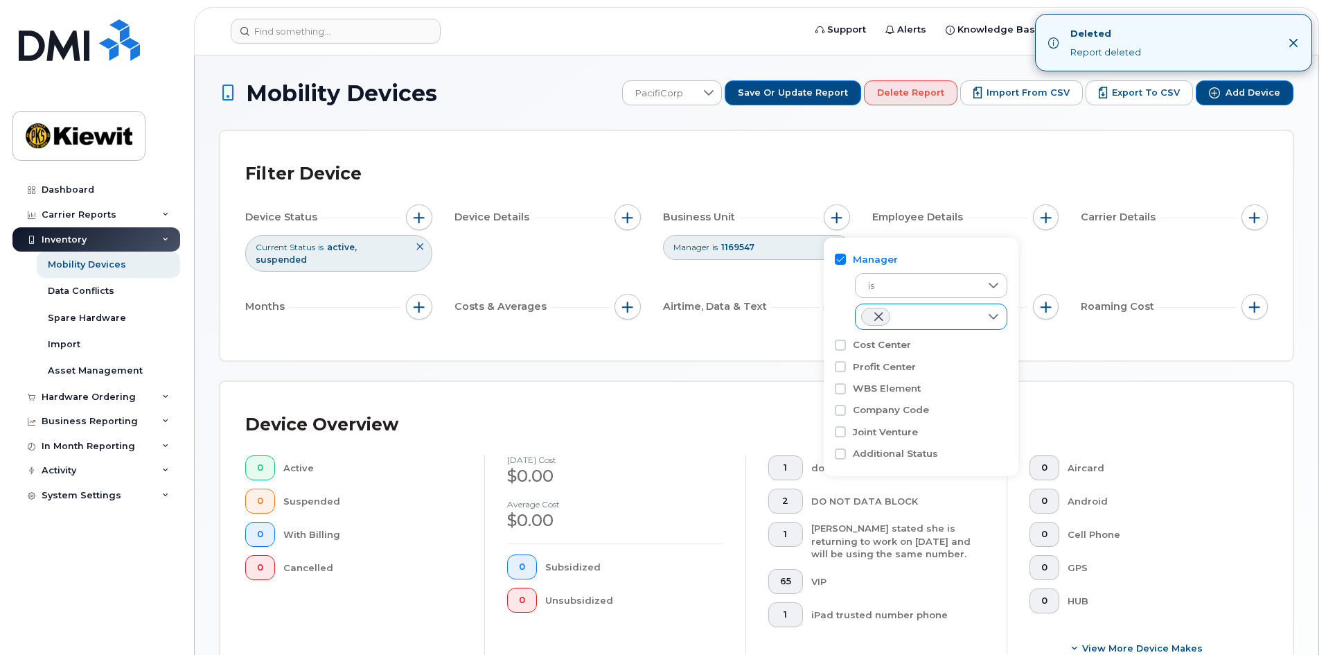
click at [989, 316] on icon at bounding box center [993, 316] width 11 height 11
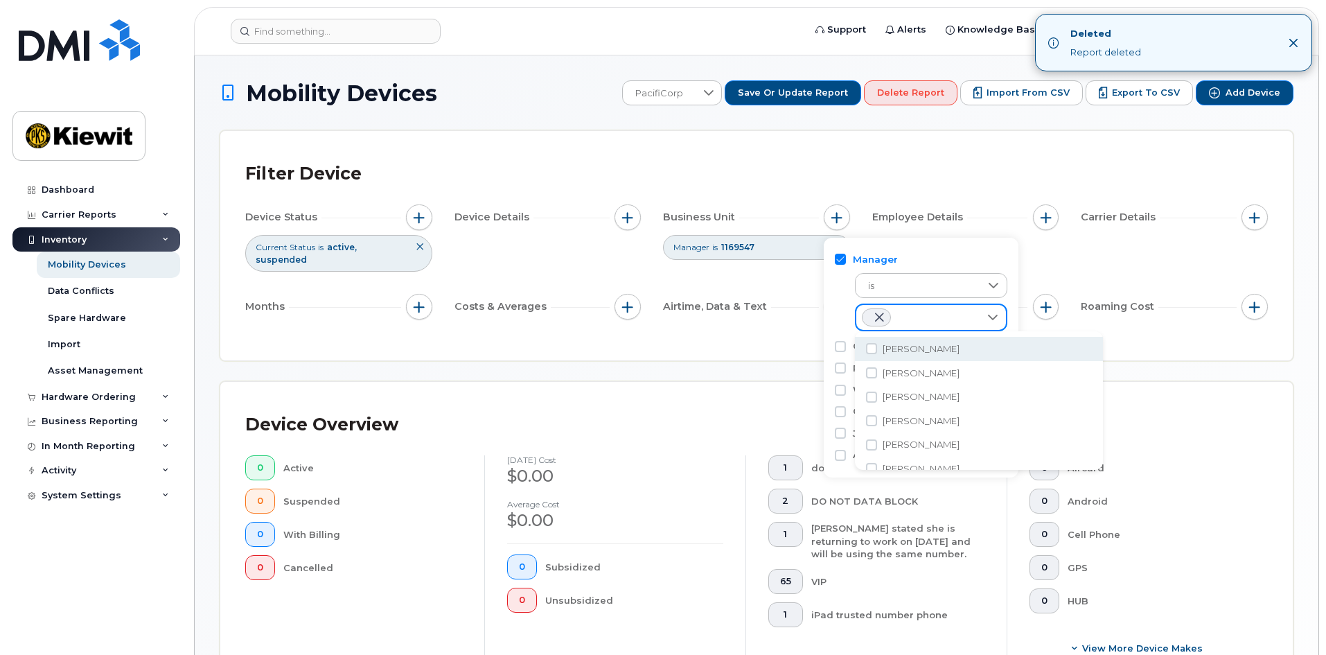
click at [877, 315] on span at bounding box center [879, 317] width 11 height 11
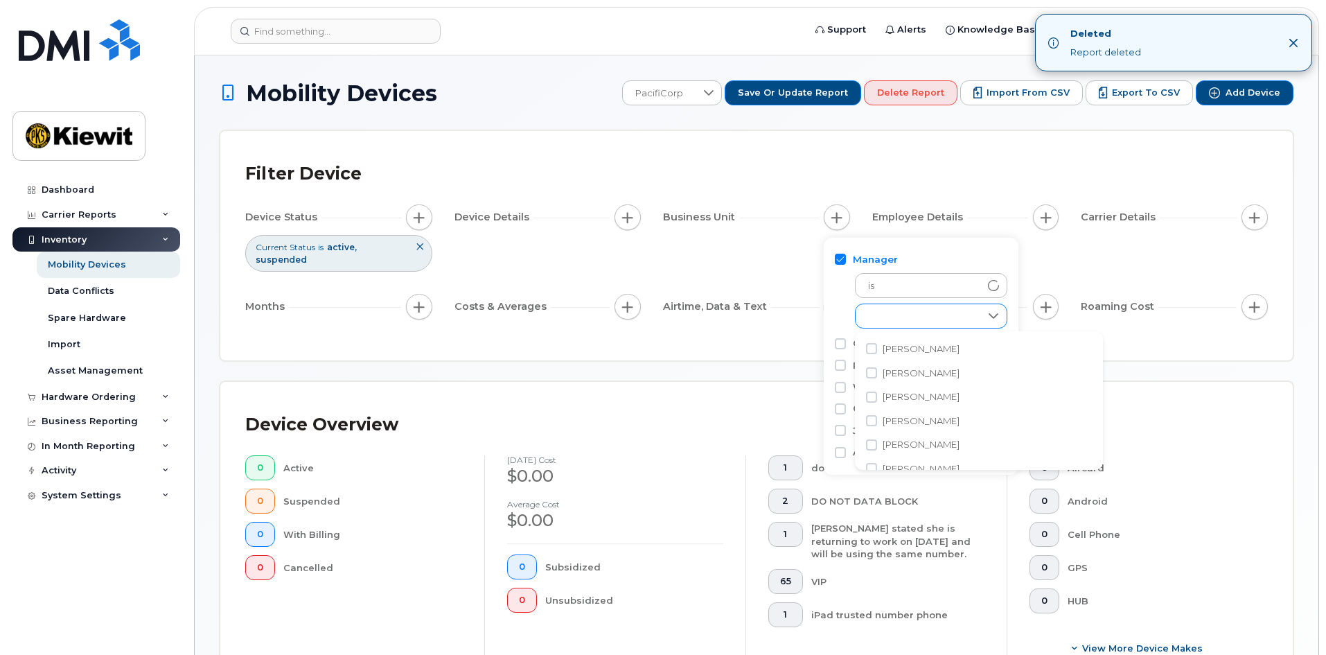
click at [900, 321] on div "empty" at bounding box center [918, 316] width 125 height 24
click at [872, 371] on input "Alejandro Casillas" at bounding box center [871, 371] width 11 height 11
checkbox input "true"
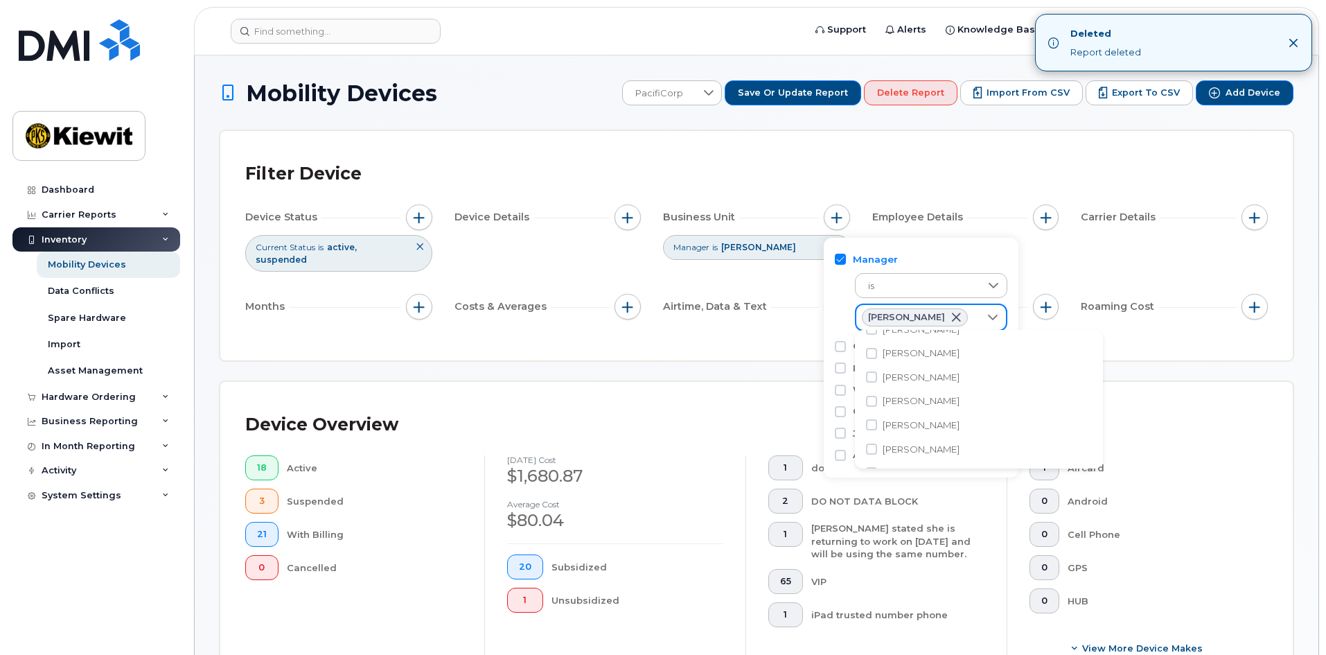
scroll to position [617, 0]
click at [1066, 339] on div "Filter Device Device Status Current Status is active suspended Device Details B…" at bounding box center [756, 245] width 1072 height 229
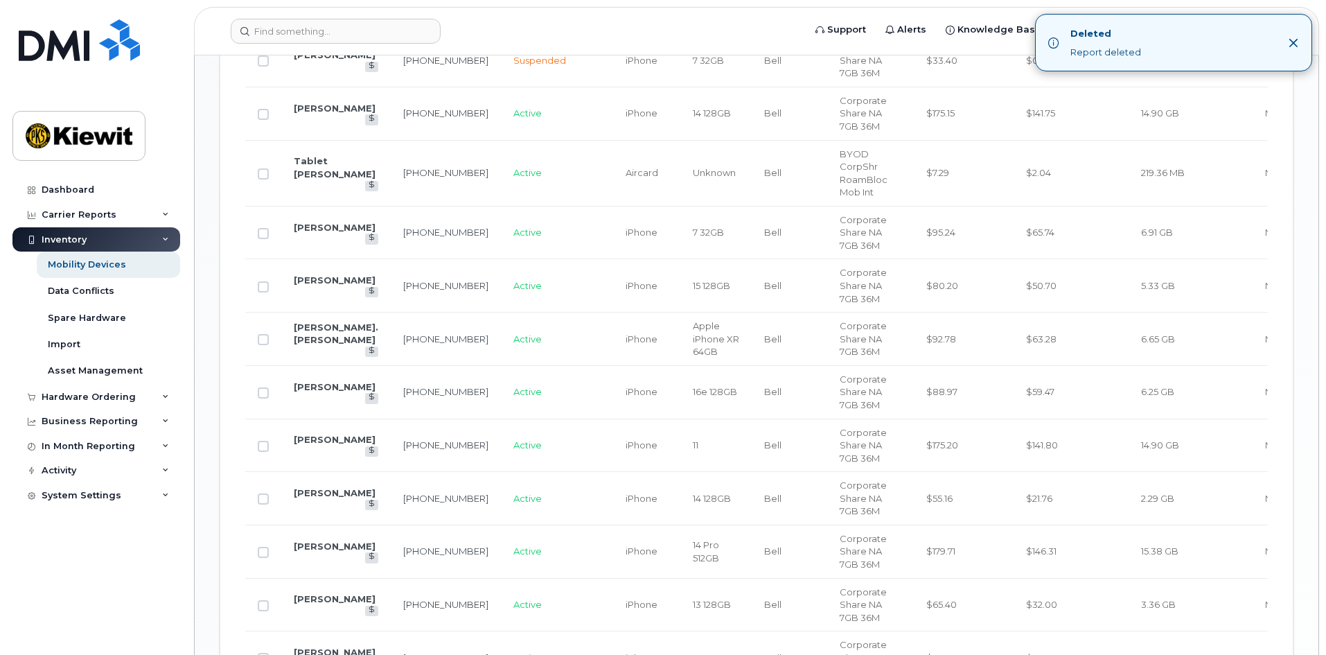
scroll to position [970, 0]
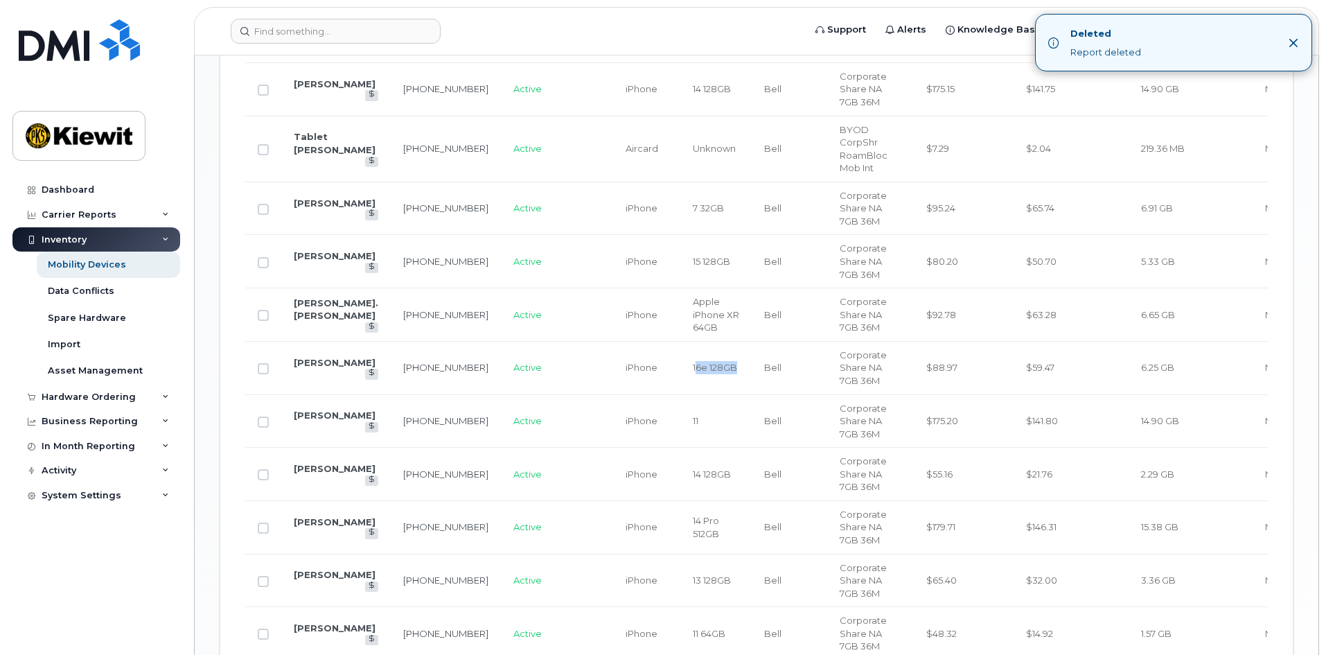
drag, startPoint x: 647, startPoint y: 355, endPoint x: 693, endPoint y: 361, distance: 46.8
click at [693, 361] on td "16e 128GB" at bounding box center [715, 368] width 71 height 53
drag, startPoint x: 693, startPoint y: 357, endPoint x: 640, endPoint y: 357, distance: 52.7
click at [680, 357] on td "16e 128GB" at bounding box center [715, 368] width 71 height 53
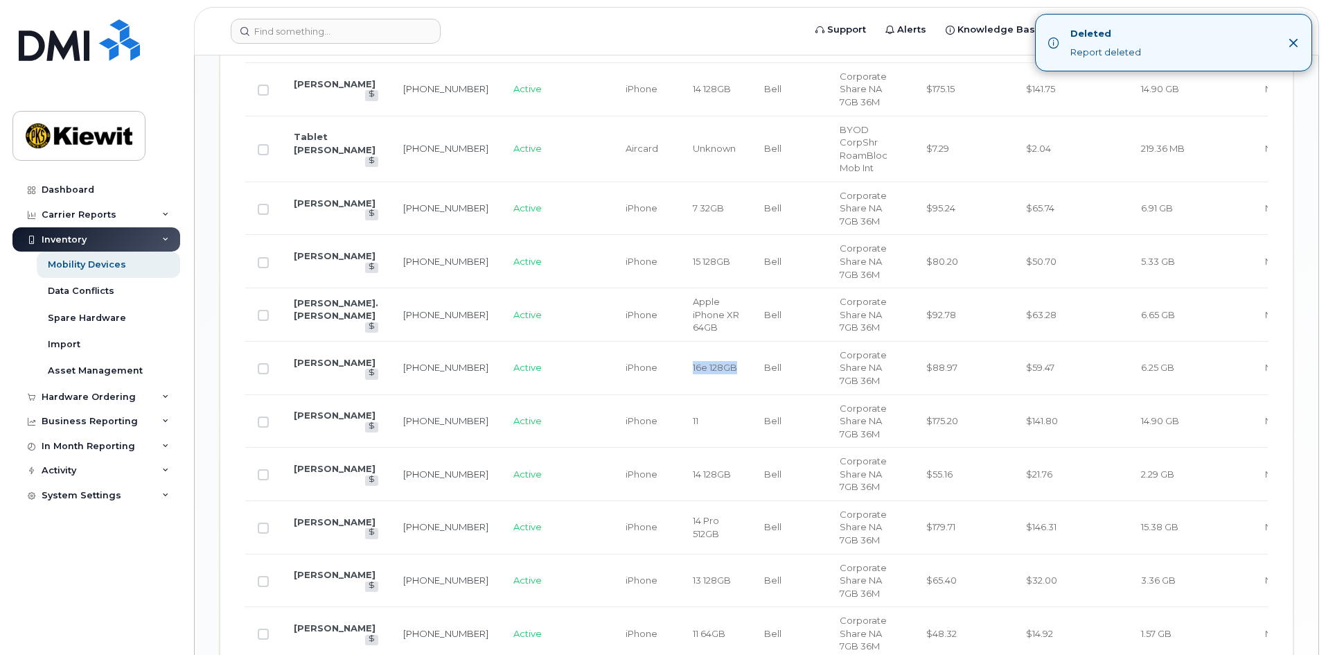
click at [680, 367] on td "16e 128GB" at bounding box center [715, 368] width 71 height 53
click at [701, 366] on td "16e 128GB" at bounding box center [715, 368] width 71 height 53
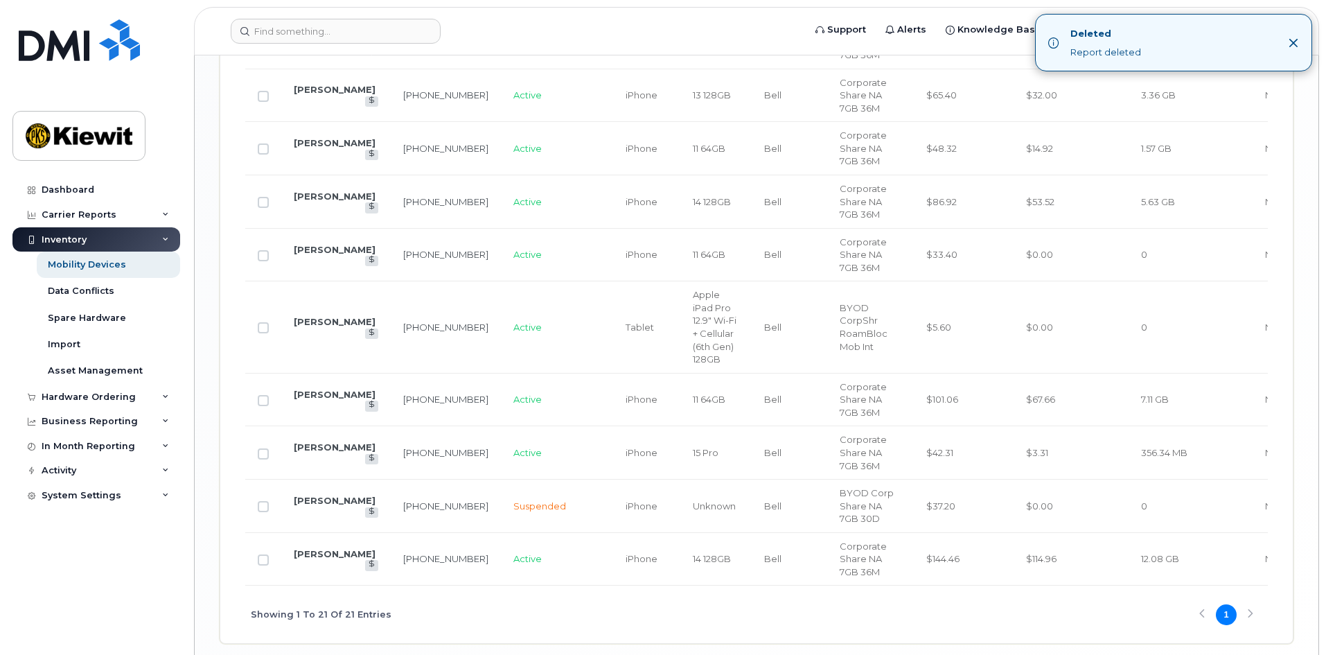
scroll to position [1518, 0]
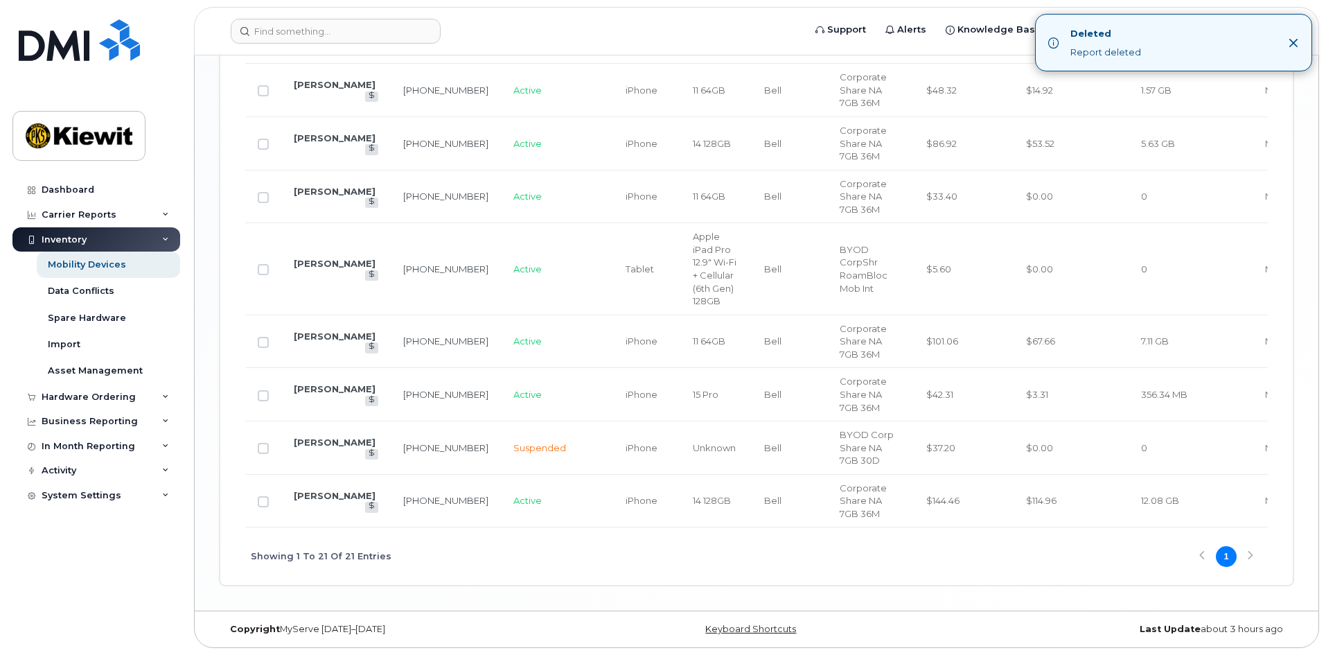
click at [1249, 555] on div "Showing 1 To 21 Of 21 Entries 1" at bounding box center [756, 556] width 1023 height 58
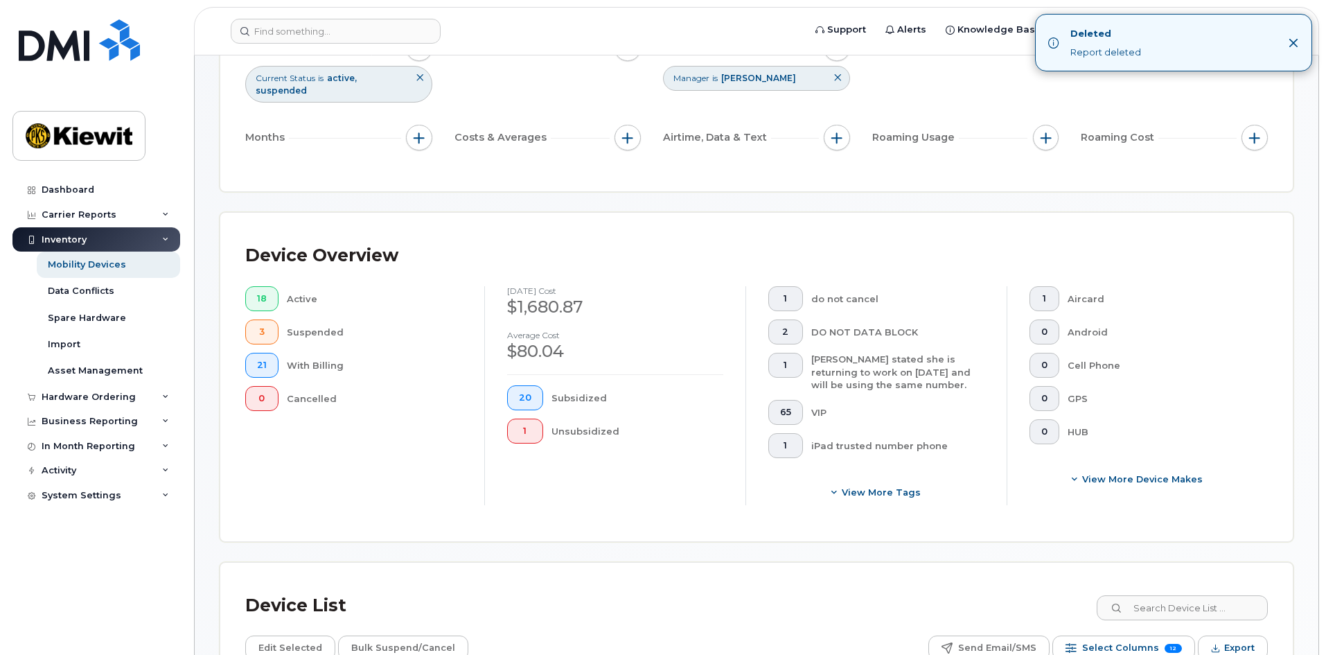
scroll to position [0, 0]
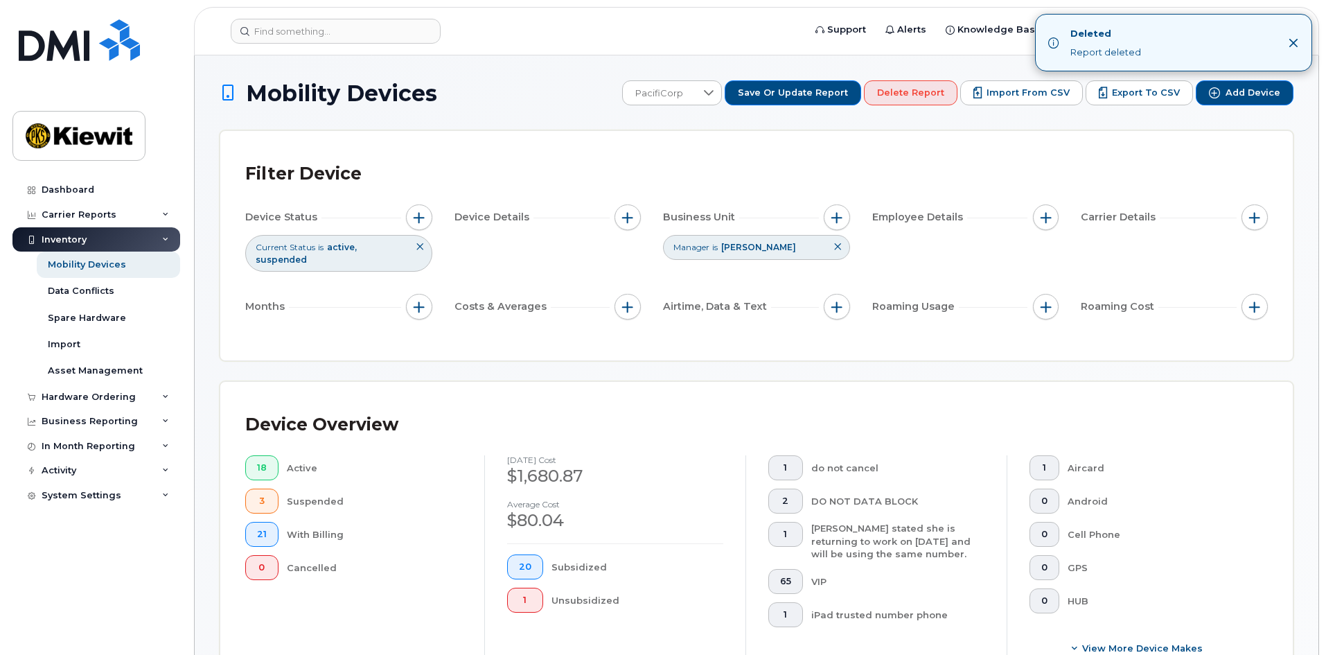
click at [778, 143] on div "Filter Device Device Status Current Status is active suspended Device Details B…" at bounding box center [756, 245] width 1072 height 229
click at [791, 97] on span "Save or Update Report" at bounding box center [793, 93] width 110 height 12
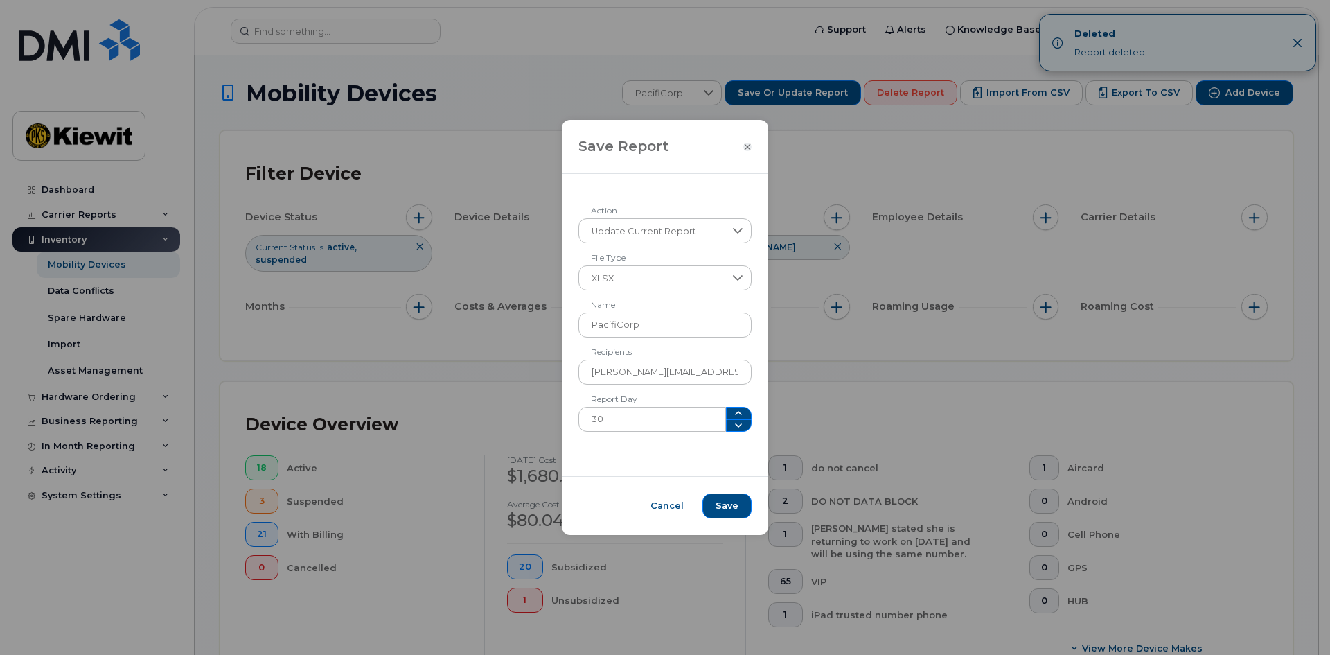
click at [743, 144] on icon "Close" at bounding box center [747, 146] width 8 height 11
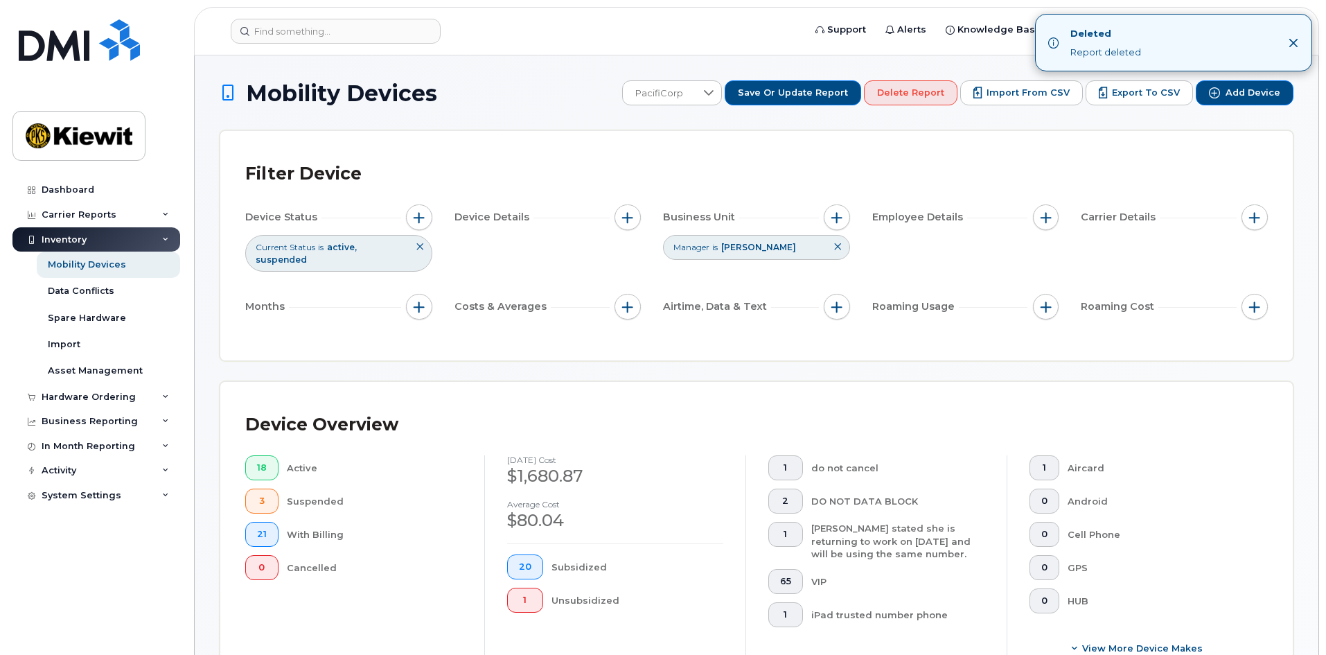
click at [786, 249] on span "Alejandro Casillas" at bounding box center [758, 247] width 75 height 10
click at [835, 215] on span "button" at bounding box center [836, 217] width 11 height 11
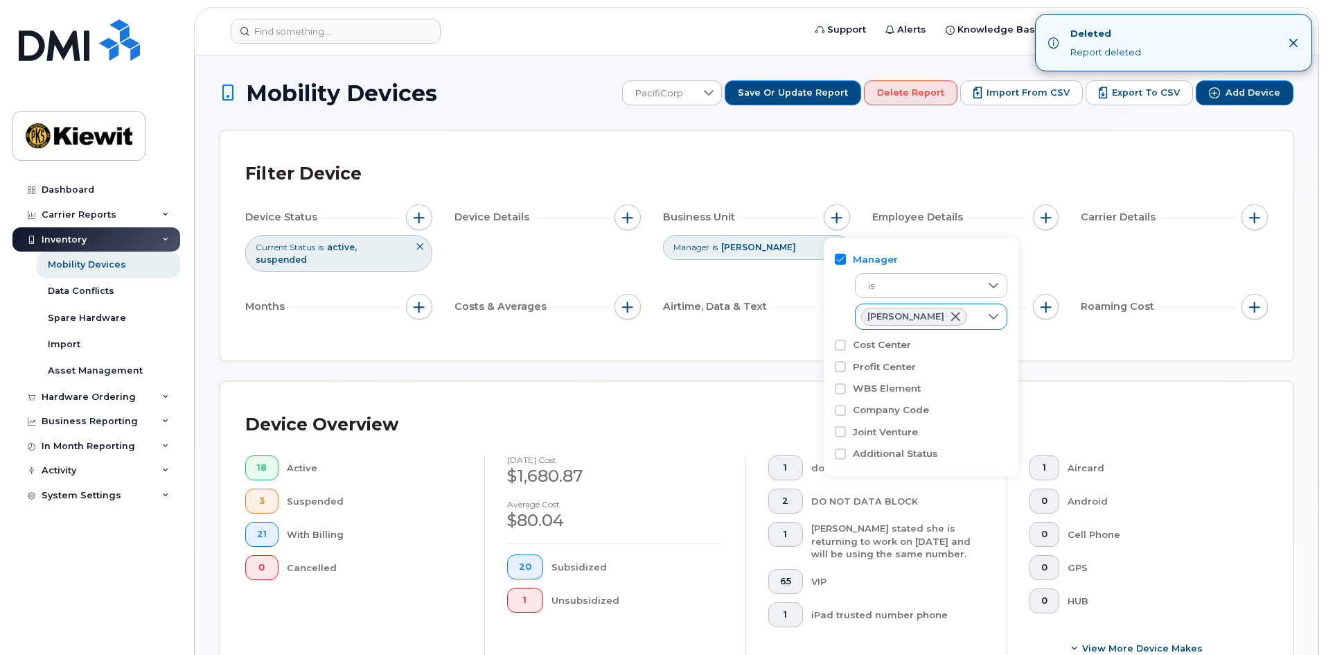
click at [985, 312] on div at bounding box center [993, 316] width 26 height 25
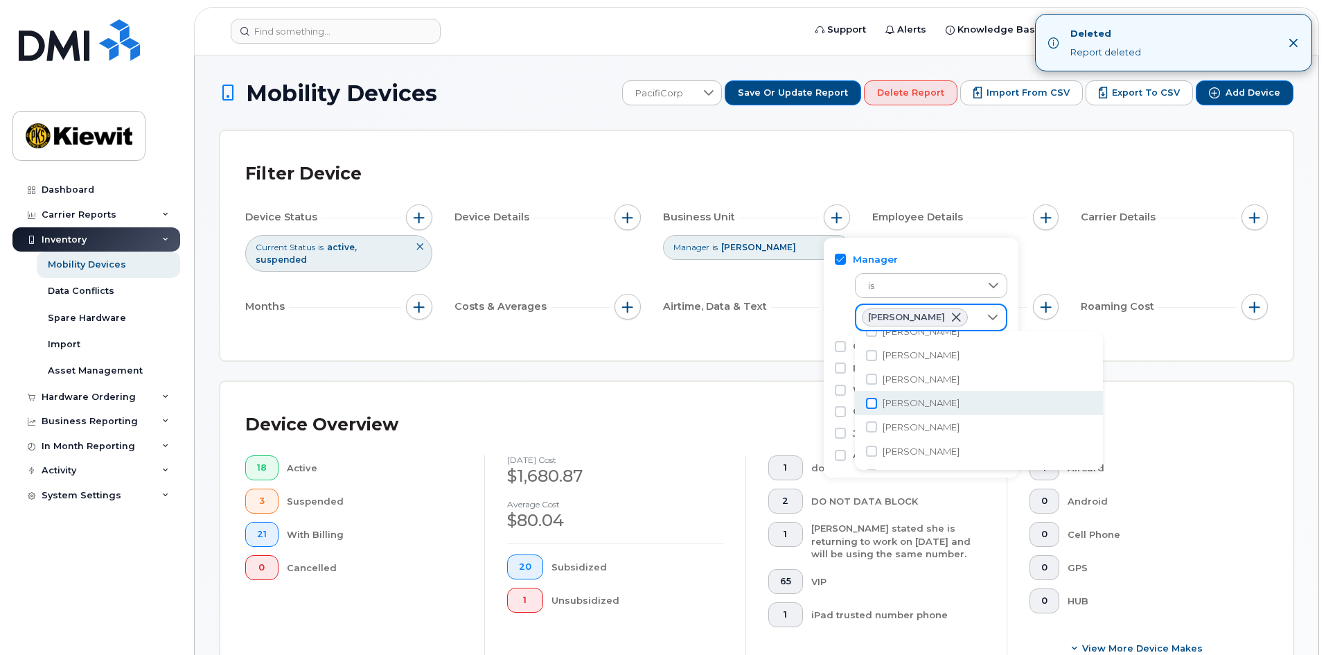
click at [876, 403] on input "Samantha Sobel" at bounding box center [871, 403] width 11 height 11
checkbox input "true"
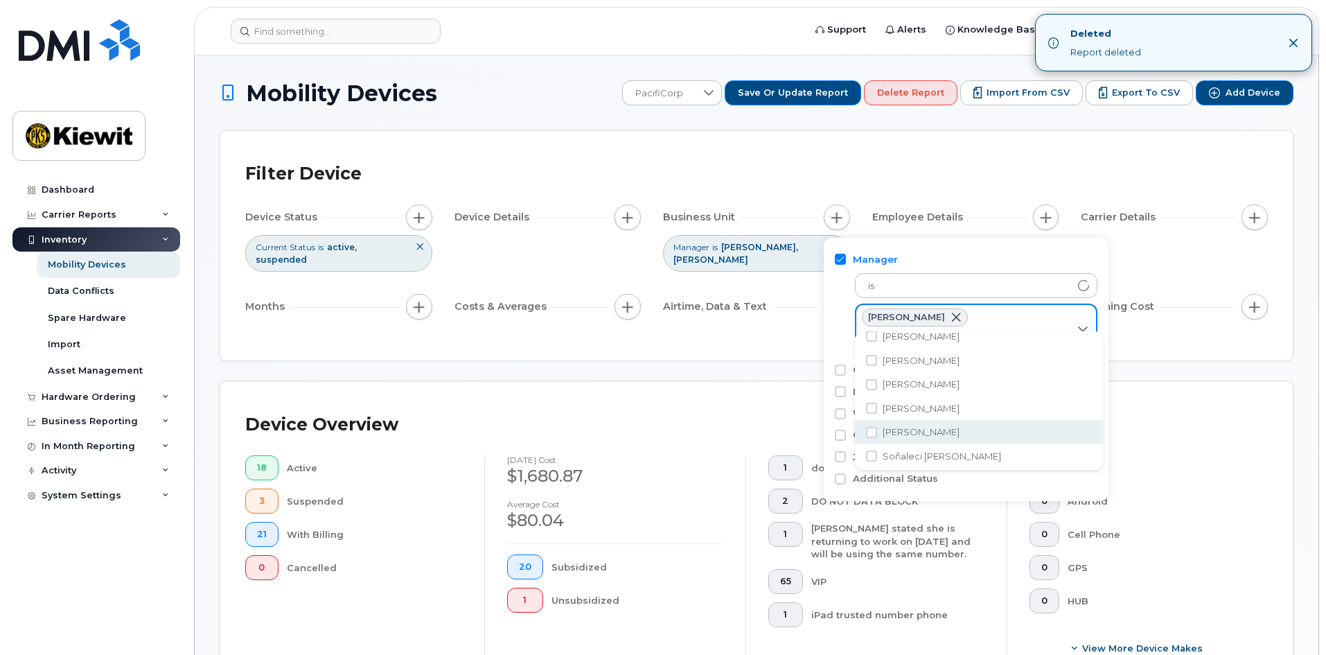
scroll to position [2979, 0]
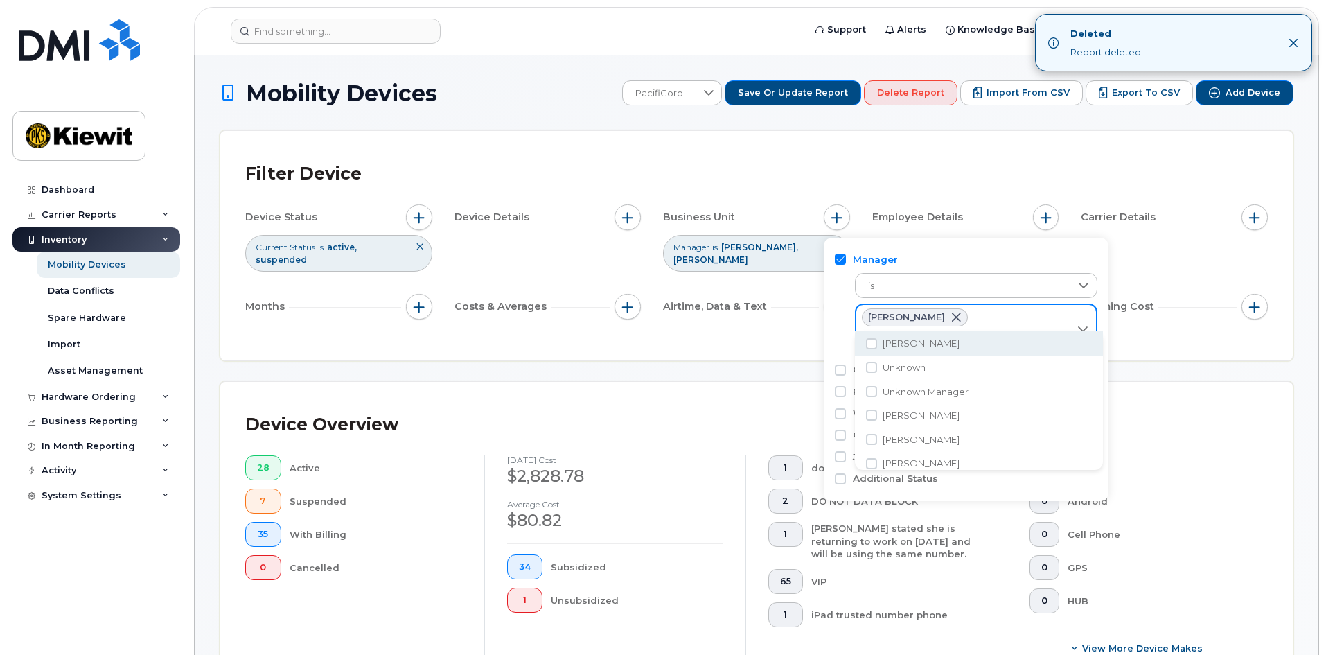
click at [1094, 372] on div "Cost Center" at bounding box center [966, 369] width 263 height 13
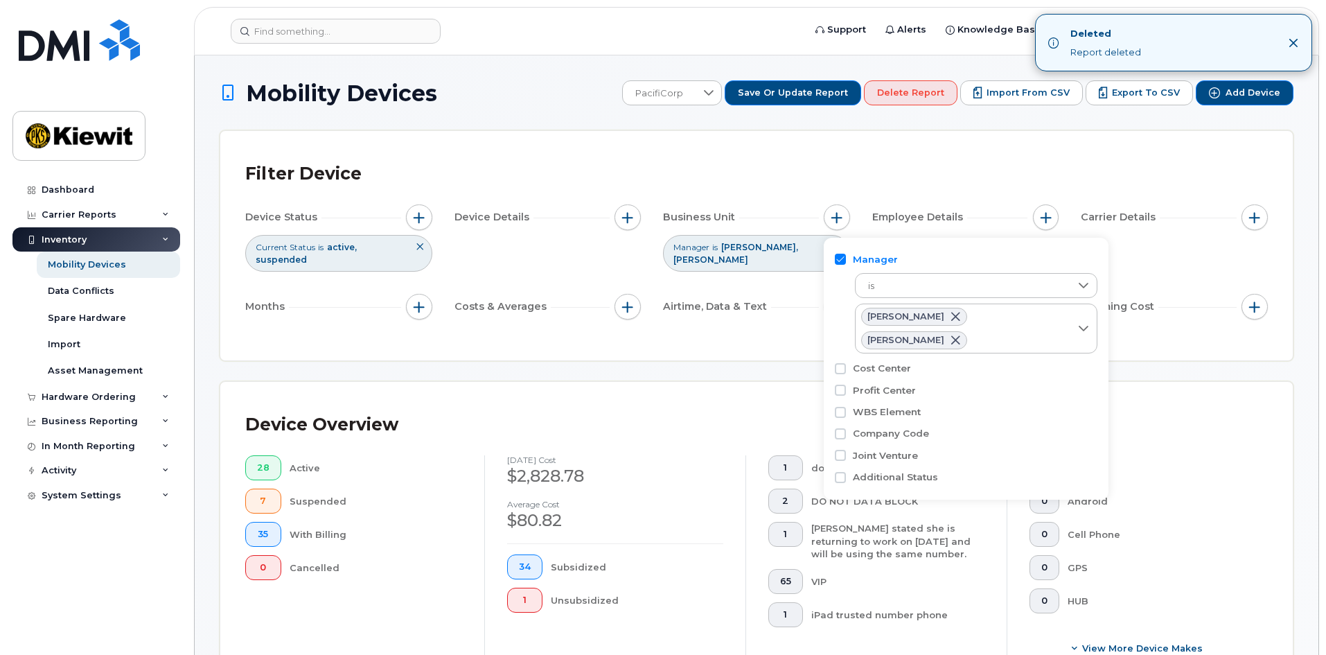
click at [761, 337] on div "Filter Device Device Status Current Status is active suspended Device Details B…" at bounding box center [756, 245] width 1072 height 229
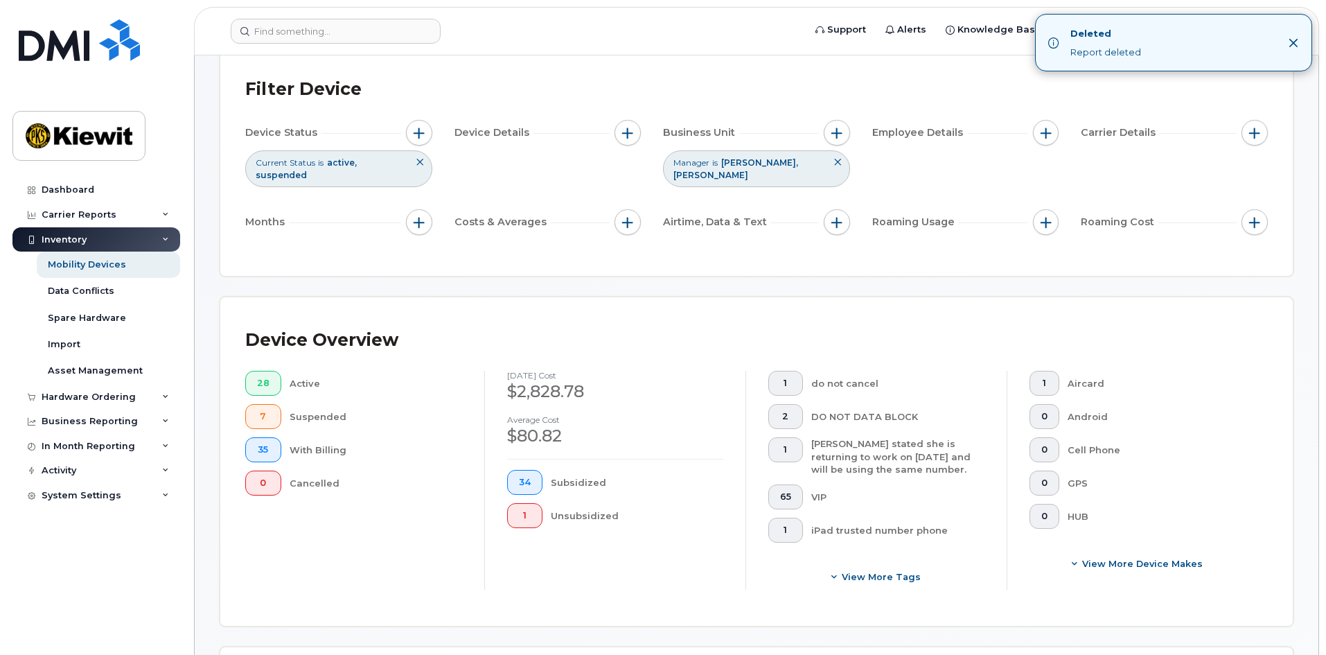
scroll to position [0, 0]
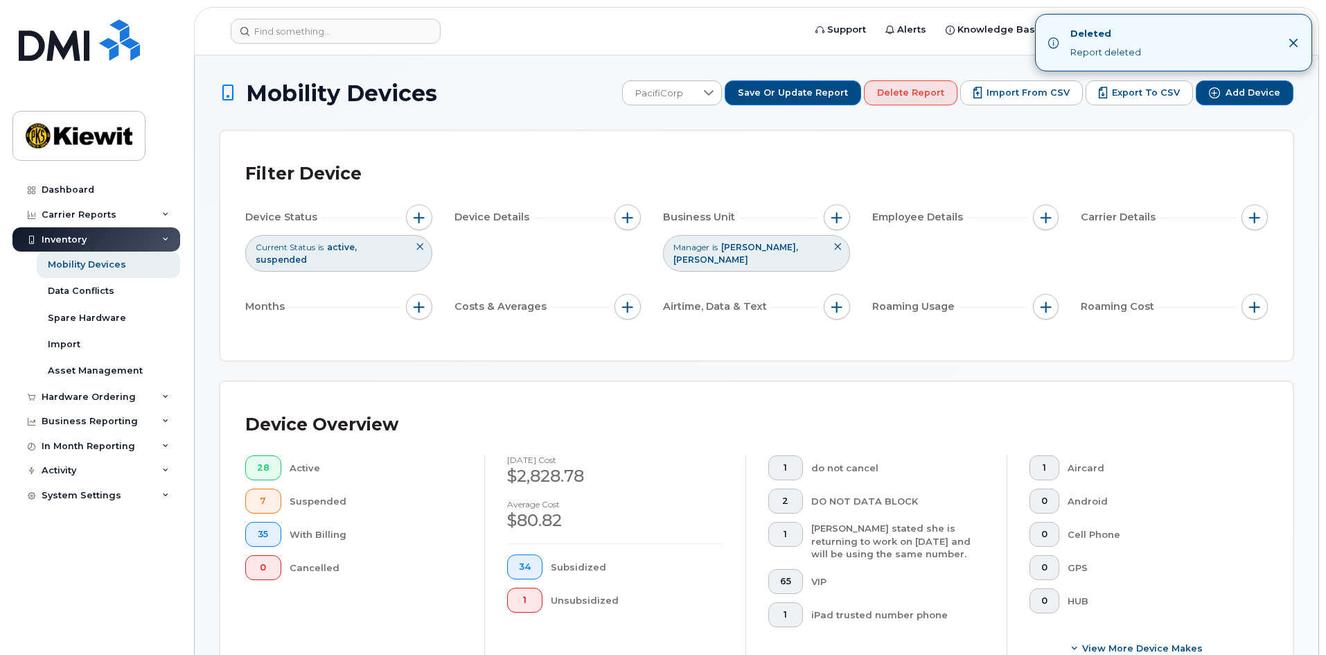
click at [760, 402] on div "Device Overview 28 Active 7 Suspended 35 With Billing 0 Cancelled September 202…" at bounding box center [756, 546] width 1072 height 328
click at [829, 91] on span "Save or Update Report" at bounding box center [793, 93] width 110 height 12
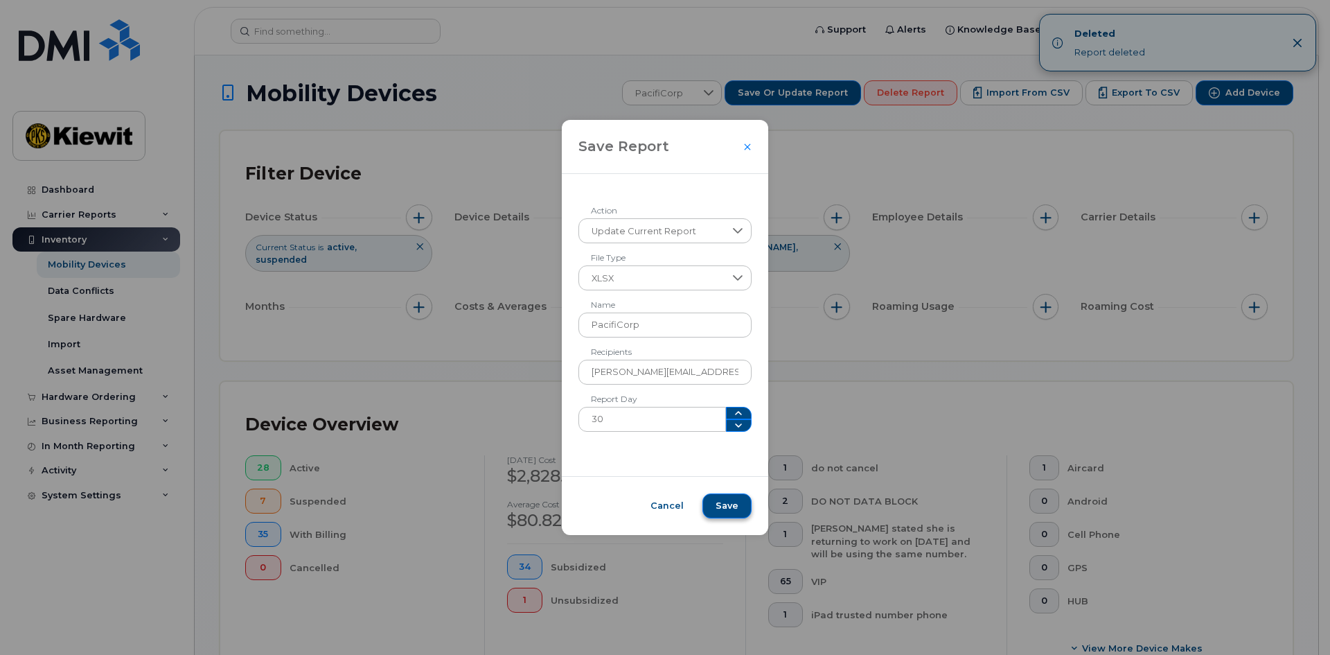
click at [723, 504] on span "Save" at bounding box center [727, 506] width 23 height 12
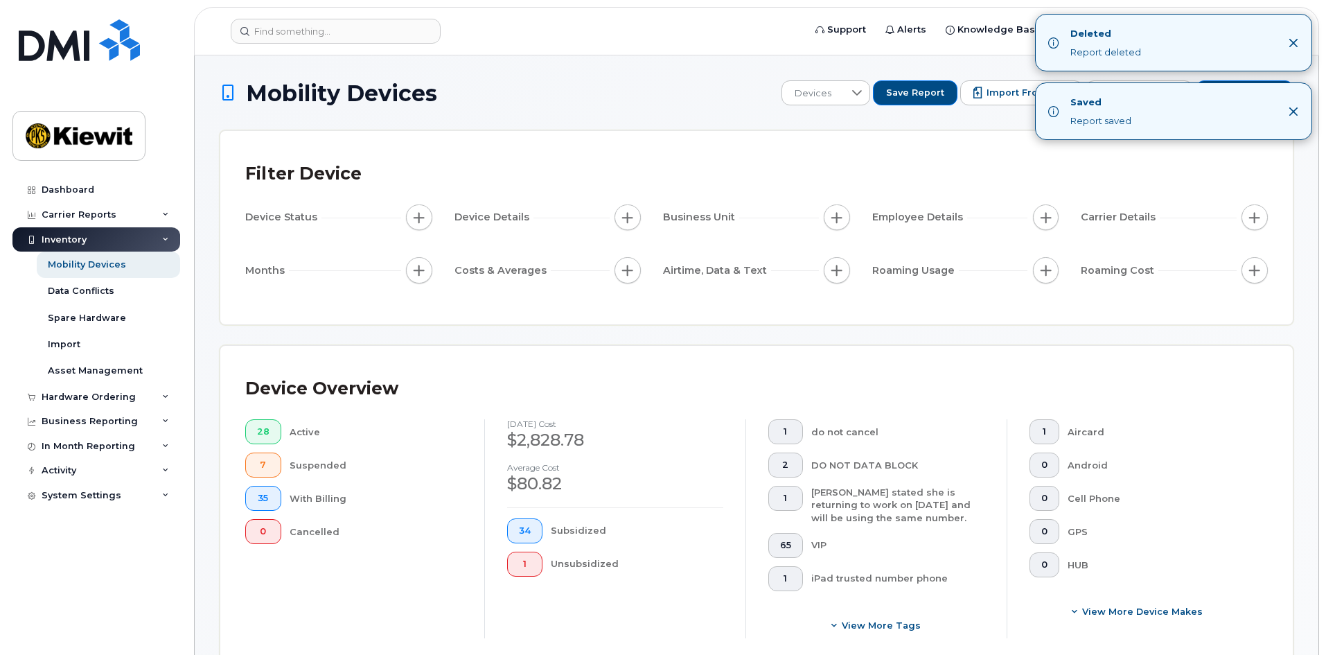
click at [842, 132] on div "Filter Device Device Status Device Details Business Unit Employee Details Carri…" at bounding box center [756, 227] width 1072 height 193
click at [863, 96] on icon at bounding box center [856, 92] width 11 height 11
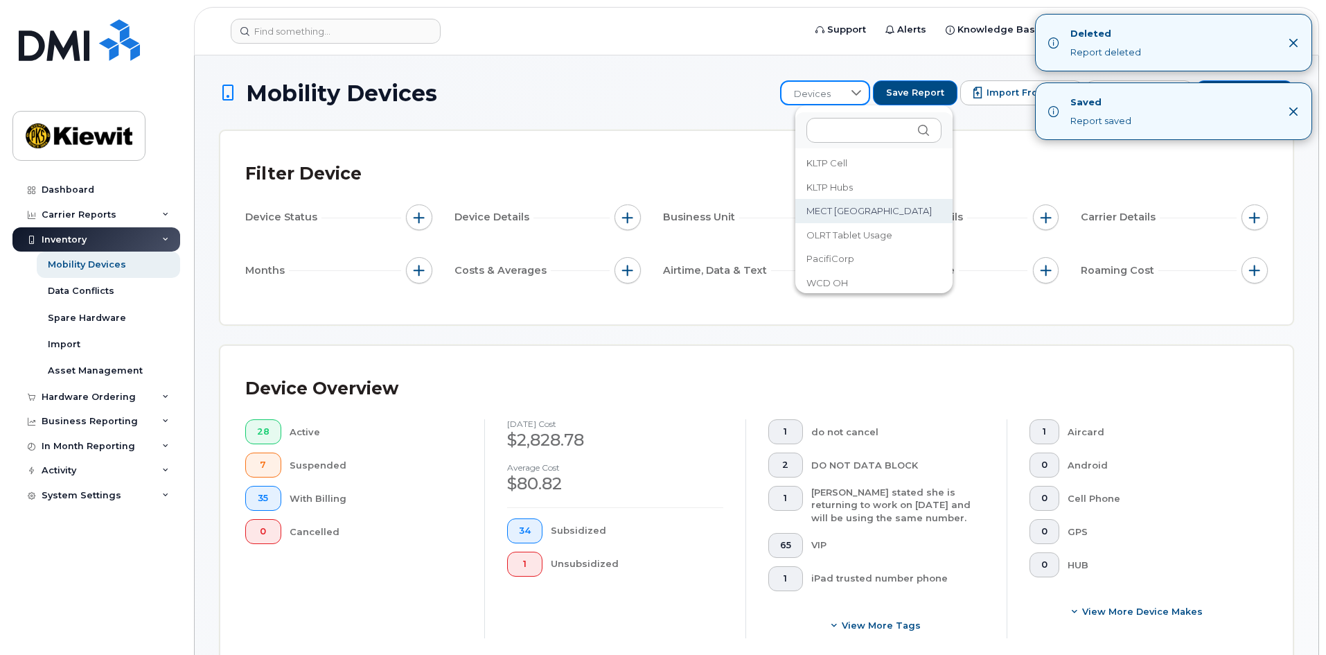
scroll to position [40, 0]
click at [842, 268] on span "WCD OH" at bounding box center [827, 269] width 42 height 13
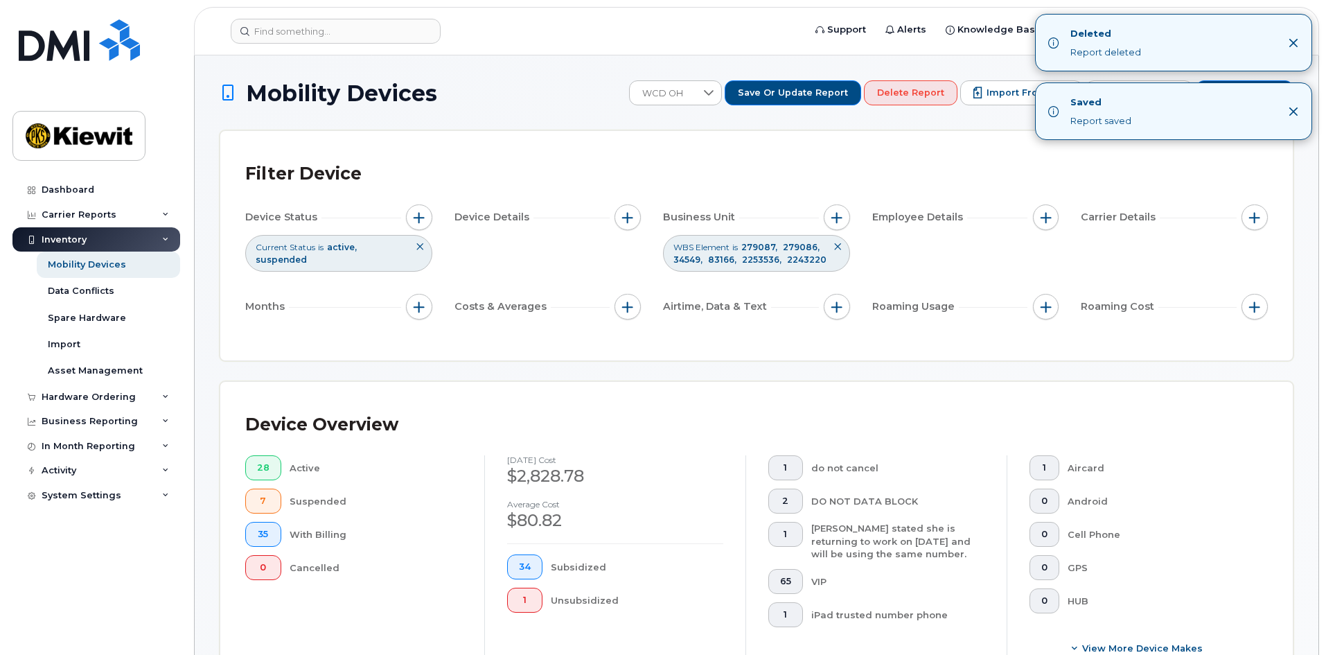
click at [757, 150] on div "Filter Device Device Status Current Status is active suspended Device Details B…" at bounding box center [756, 245] width 1072 height 229
click at [835, 217] on span "button" at bounding box center [836, 217] width 11 height 11
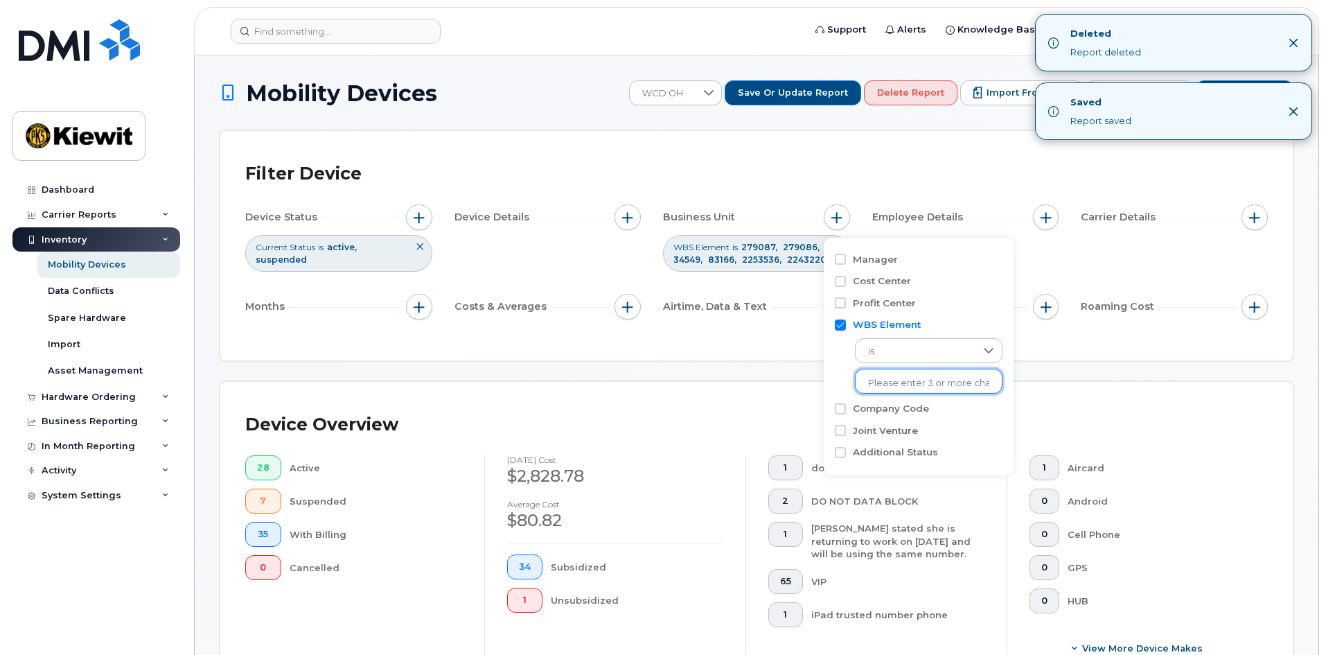
click at [974, 387] on input "text" at bounding box center [928, 383] width 121 height 12
click at [983, 353] on icon at bounding box center [988, 350] width 11 height 11
click at [834, 357] on div "Manager Cost Center Profit Center WBS Element is No results found Company Code …" at bounding box center [919, 356] width 190 height 237
click at [705, 385] on div "Device Overview 28 Active 7 Suspended 35 With Billing 0 Cancelled September 202…" at bounding box center [756, 546] width 1072 height 328
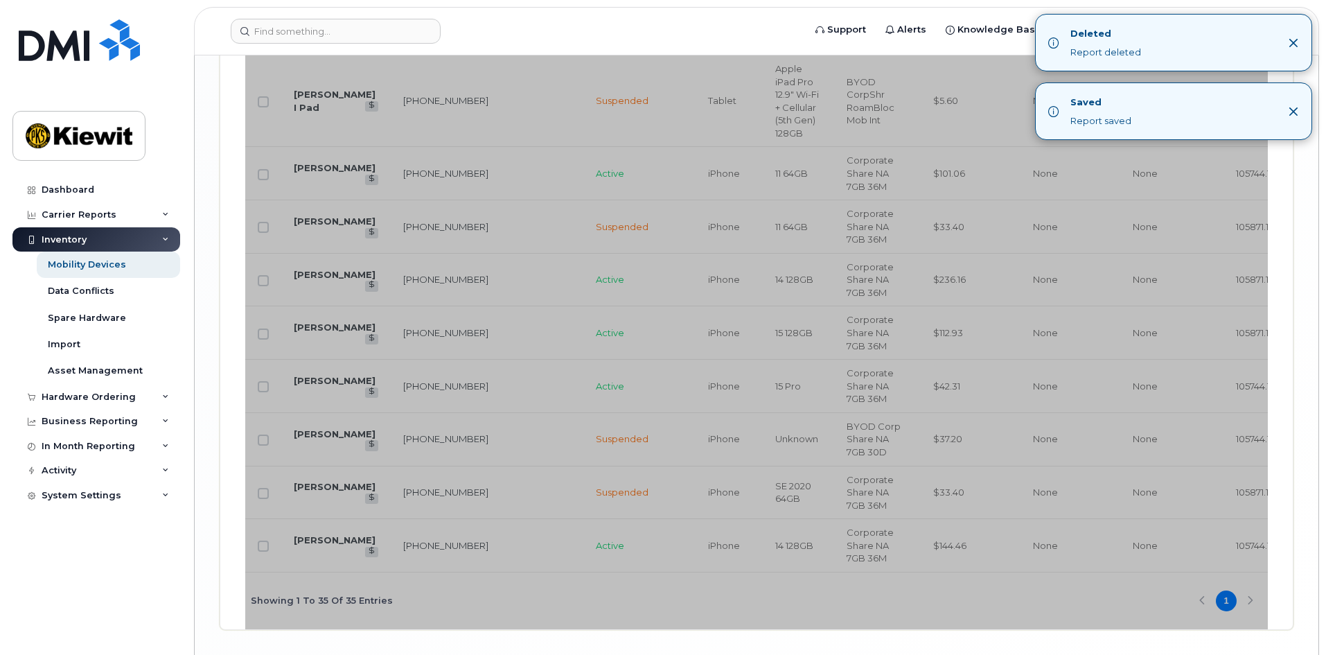
scroll to position [2351, 0]
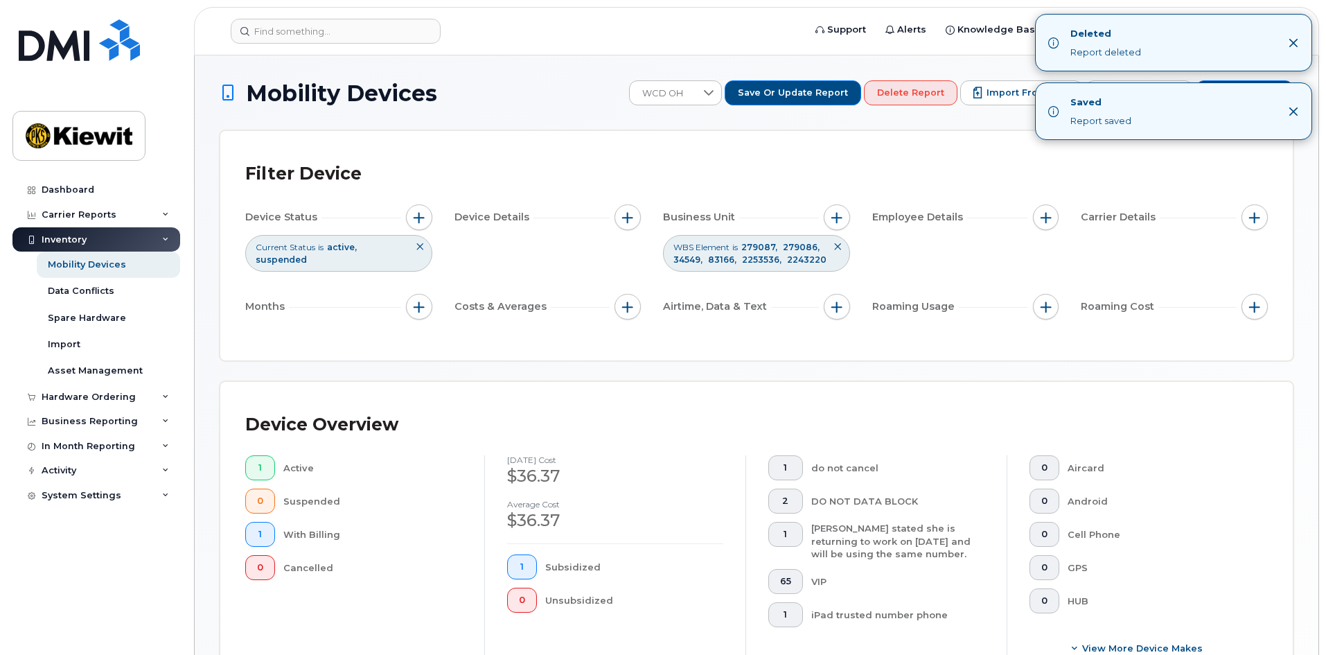
click at [1293, 37] on icon "Close" at bounding box center [1293, 42] width 11 height 11
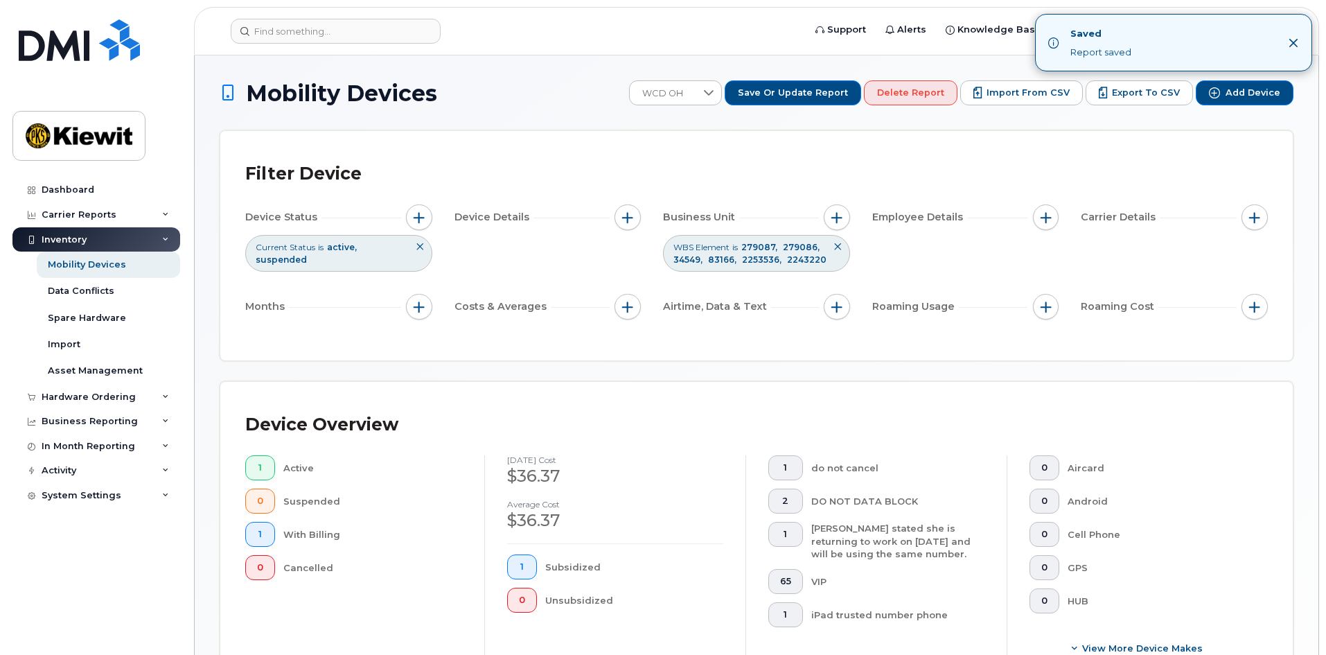
click at [1289, 39] on icon "Close" at bounding box center [1293, 42] width 11 height 11
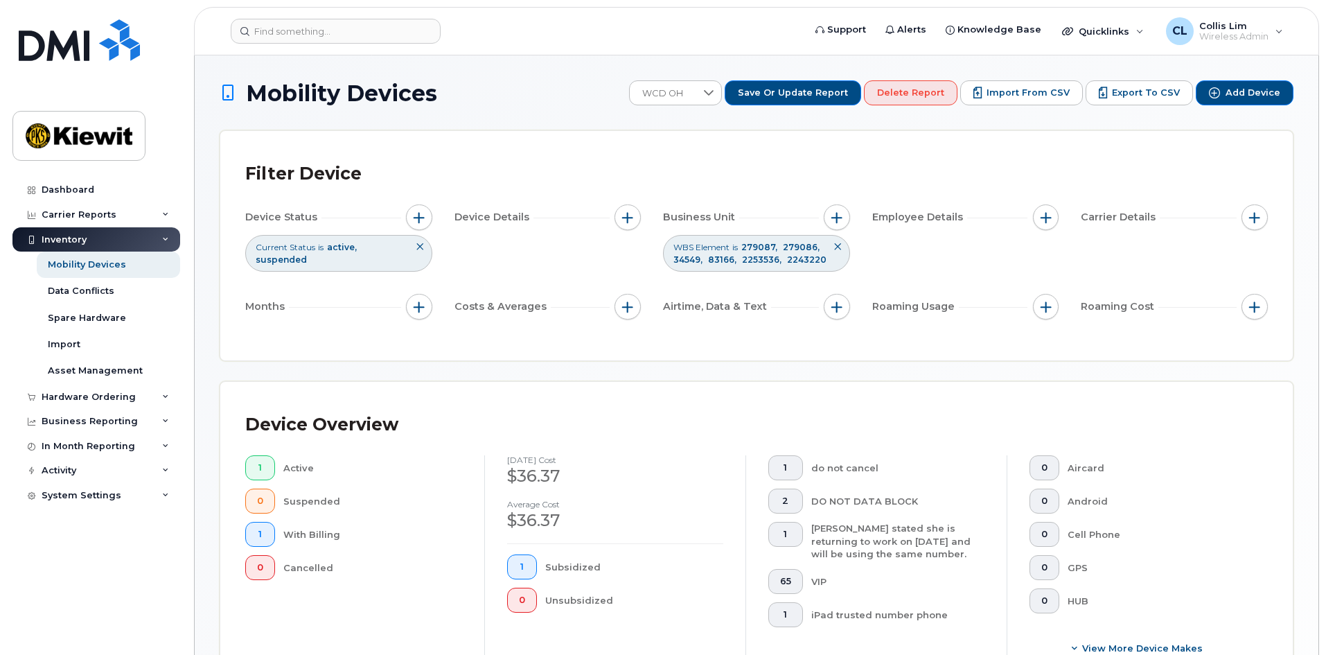
click at [838, 137] on div "Filter Device Device Status Current Status is active suspended Device Details B…" at bounding box center [756, 245] width 1072 height 229
click at [716, 92] on div at bounding box center [709, 93] width 26 height 24
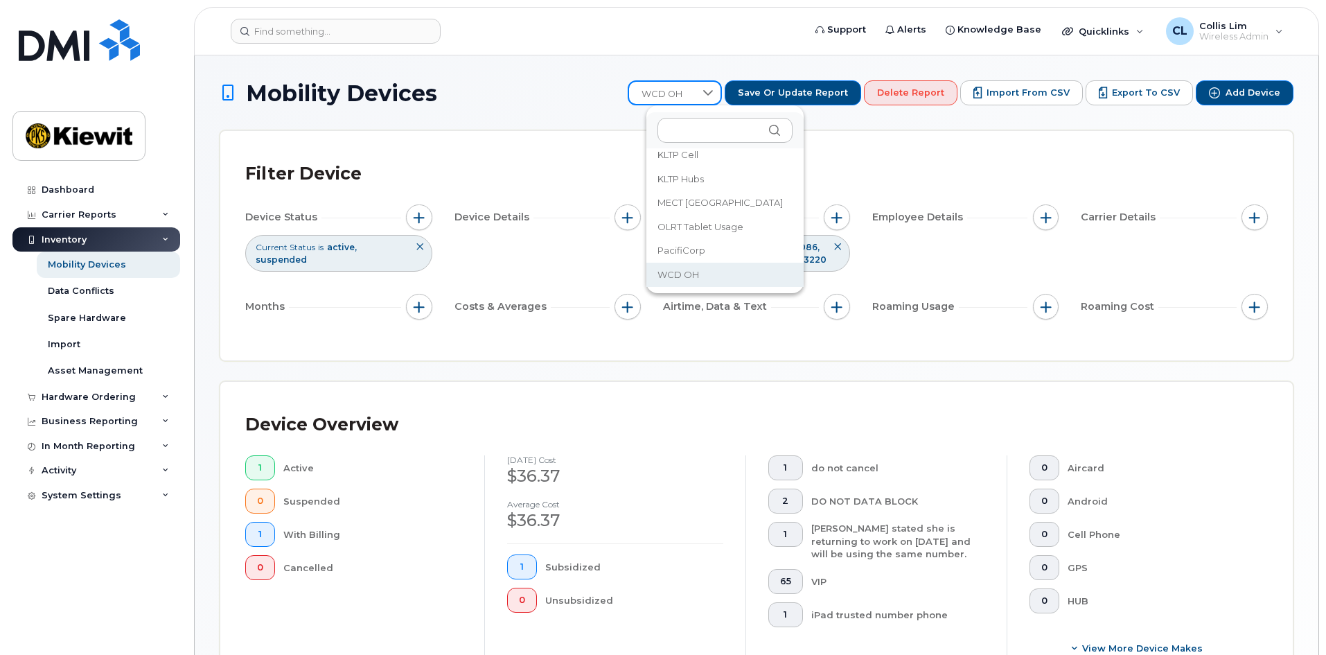
scroll to position [30, 0]
click at [686, 158] on span "KLTP Cell" at bounding box center [679, 159] width 41 height 13
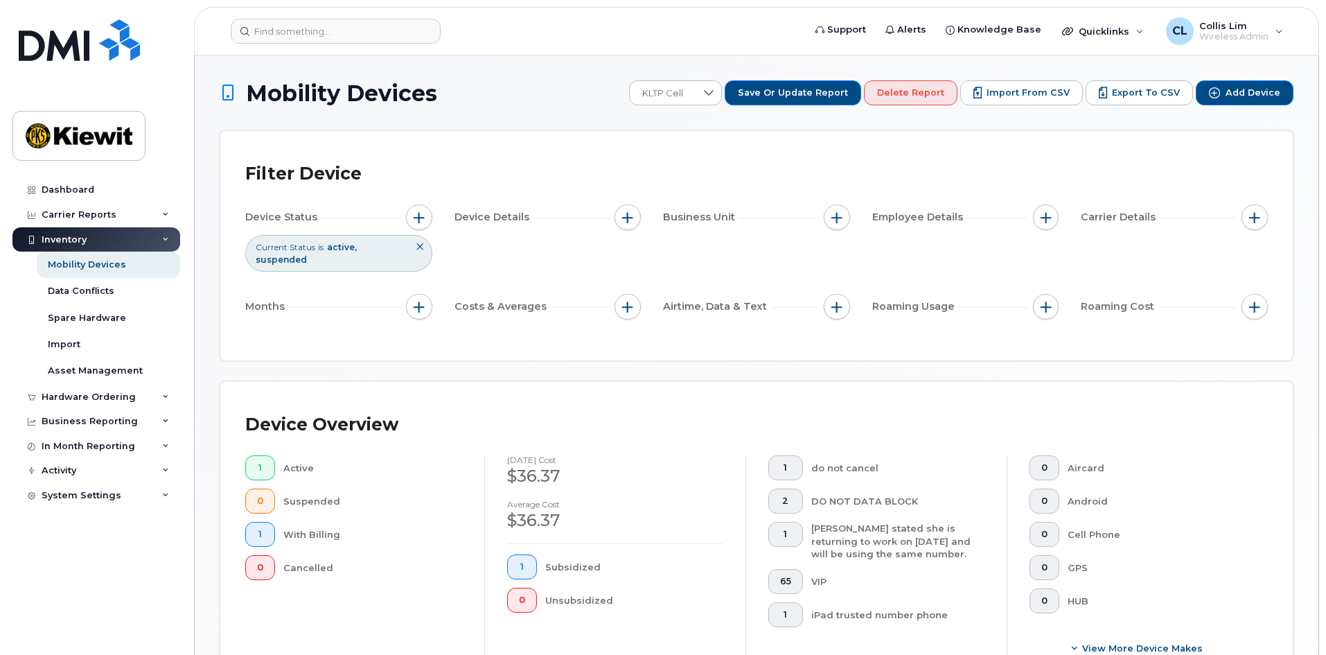
click at [804, 154] on div "Filter Device Device Status Current Status is active suspended Device Details B…" at bounding box center [756, 245] width 1072 height 229
click at [714, 92] on icon at bounding box center [709, 93] width 10 height 6
click at [920, 143] on div "Filter Device Device Status Current Status is active suspended Device Details B…" at bounding box center [756, 245] width 1072 height 229
click at [835, 174] on div "Filter Device" at bounding box center [756, 174] width 1023 height 36
click at [714, 90] on icon at bounding box center [708, 92] width 11 height 11
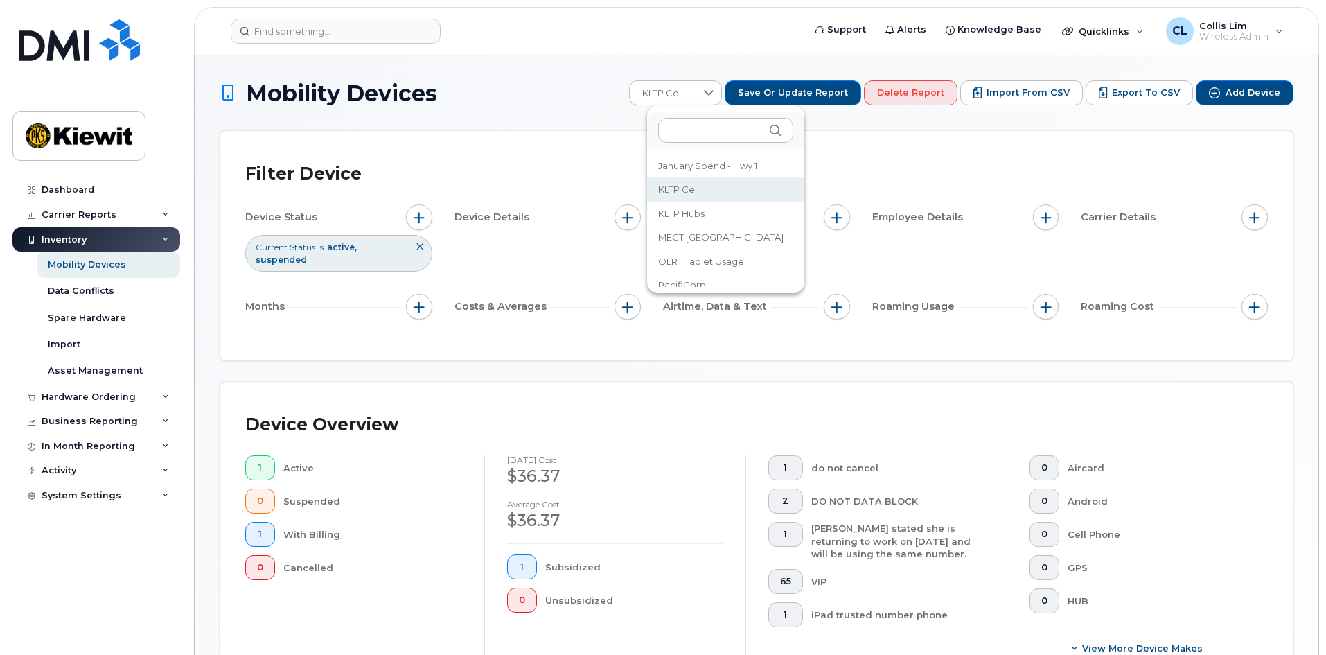
click at [696, 215] on span "KLTP hubs" at bounding box center [681, 213] width 46 height 13
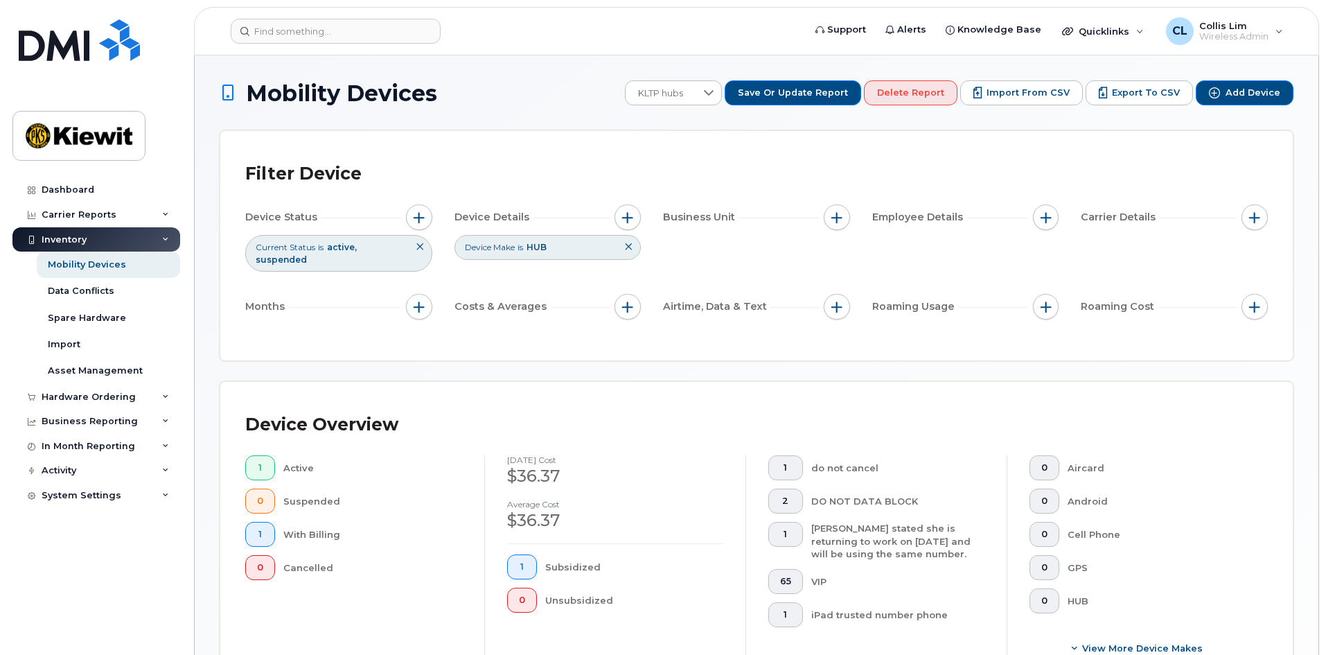
click at [854, 167] on div "Filter Device" at bounding box center [756, 174] width 1023 height 36
click at [944, 93] on span "Delete Report" at bounding box center [910, 93] width 67 height 12
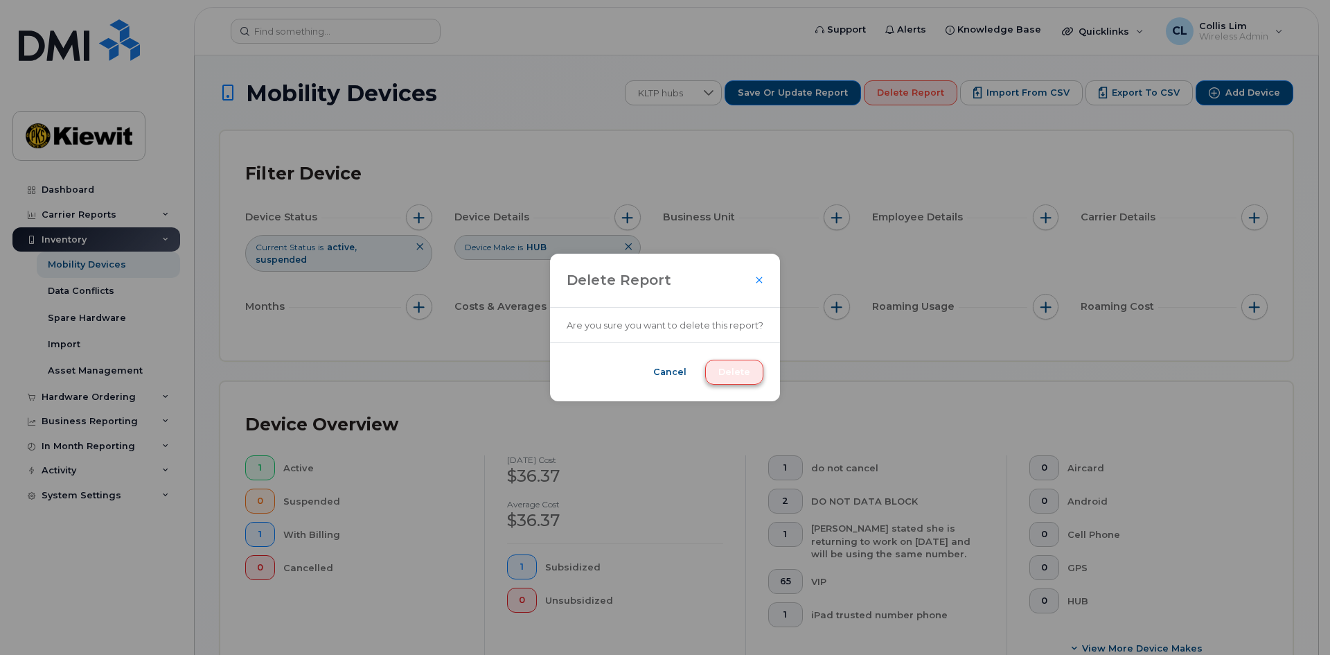
click at [744, 378] on span "Delete" at bounding box center [734, 372] width 32 height 12
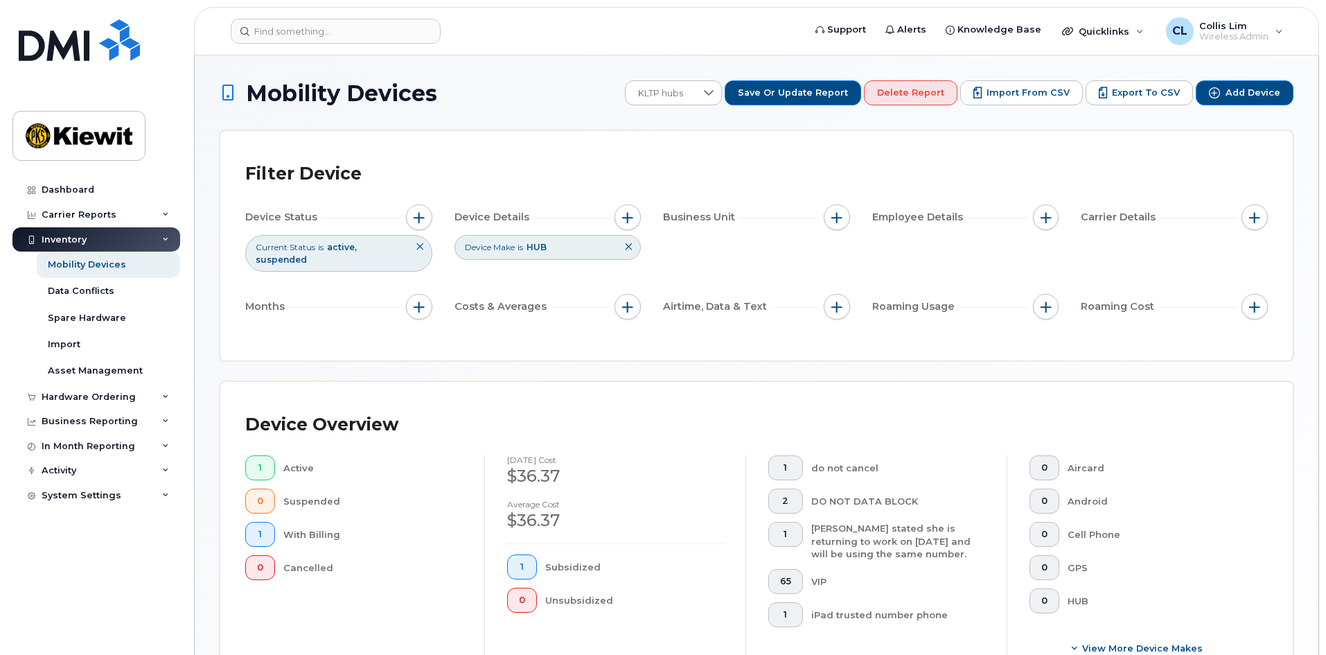
click at [817, 157] on div "Filter Device" at bounding box center [756, 174] width 1023 height 36
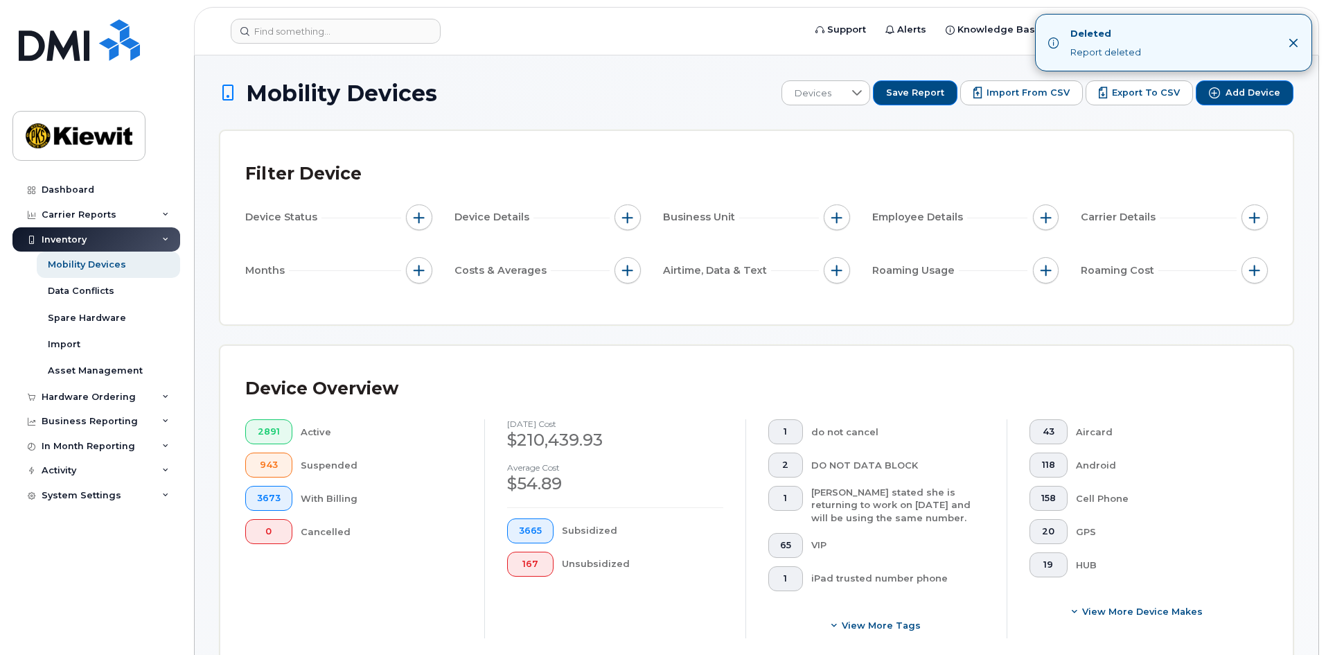
click at [859, 98] on div at bounding box center [857, 93] width 26 height 24
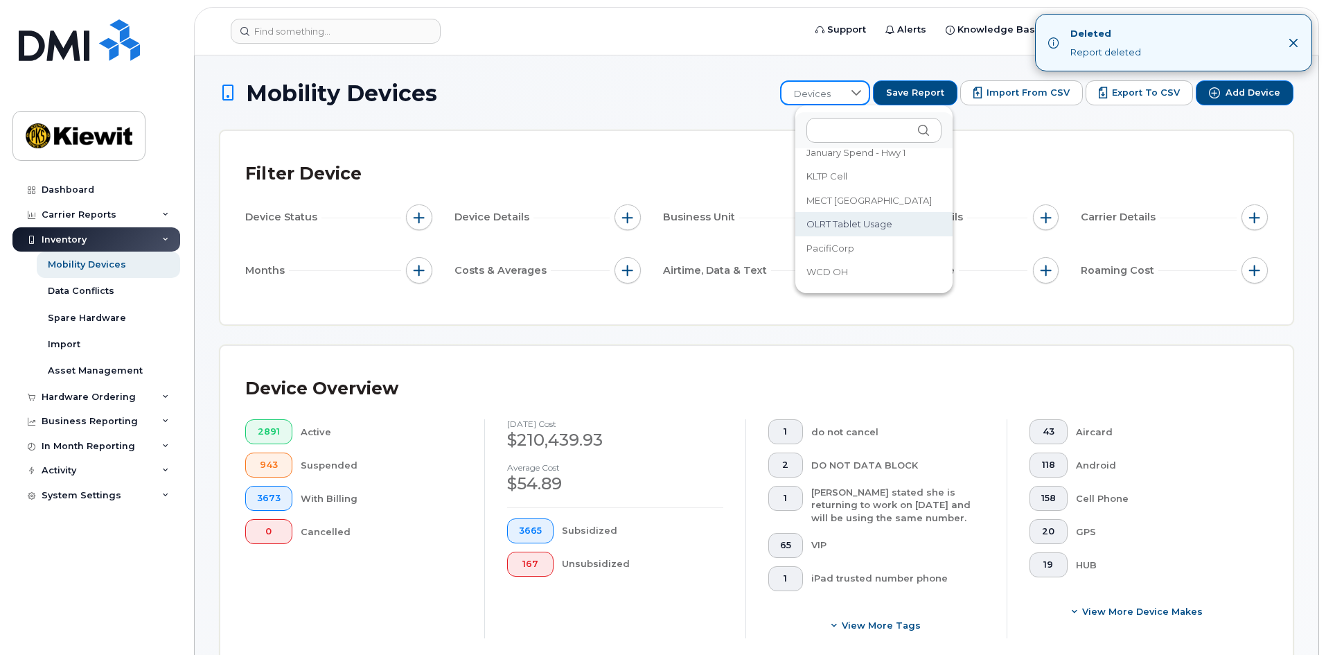
scroll to position [16, 0]
click at [842, 263] on span "WCD OH" at bounding box center [827, 269] width 42 height 13
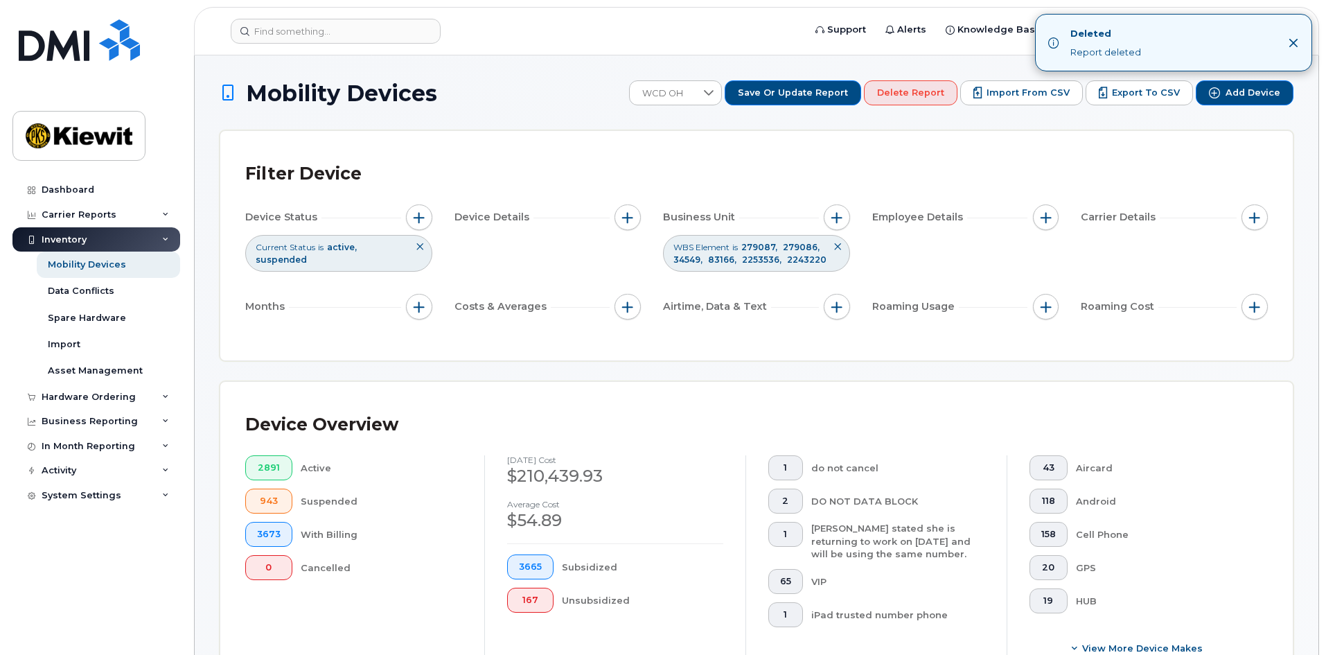
drag, startPoint x: 1294, startPoint y: 43, endPoint x: 1274, endPoint y: 53, distance: 22.6
click at [1294, 43] on icon "Close" at bounding box center [1293, 42] width 9 height 9
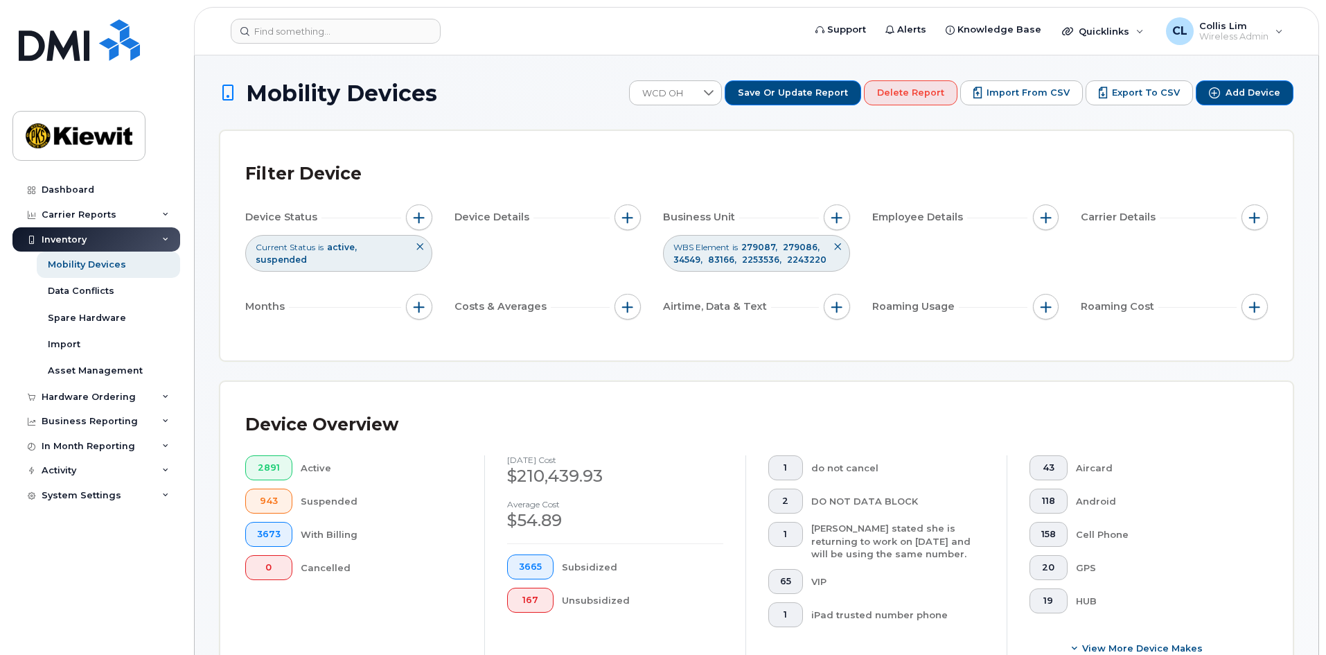
click at [845, 155] on div "Filter Device Device Status Current Status is active suspended Device Details B…" at bounding box center [756, 245] width 1072 height 229
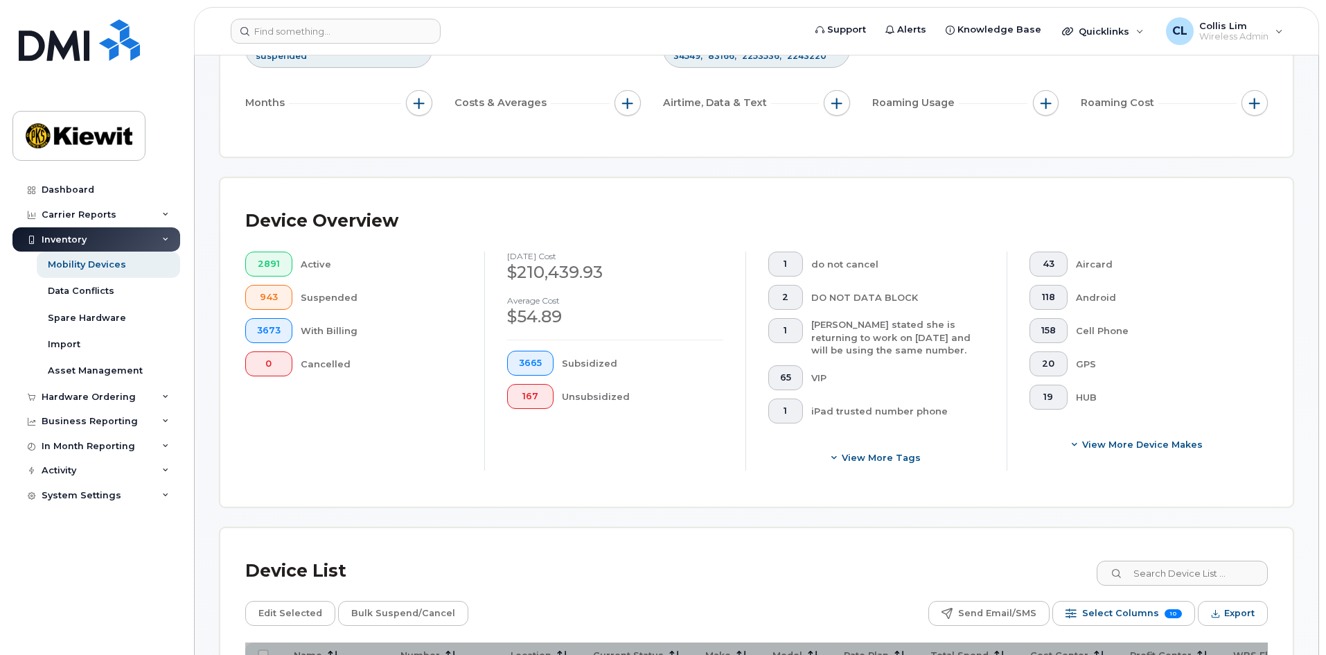
scroll to position [481, 0]
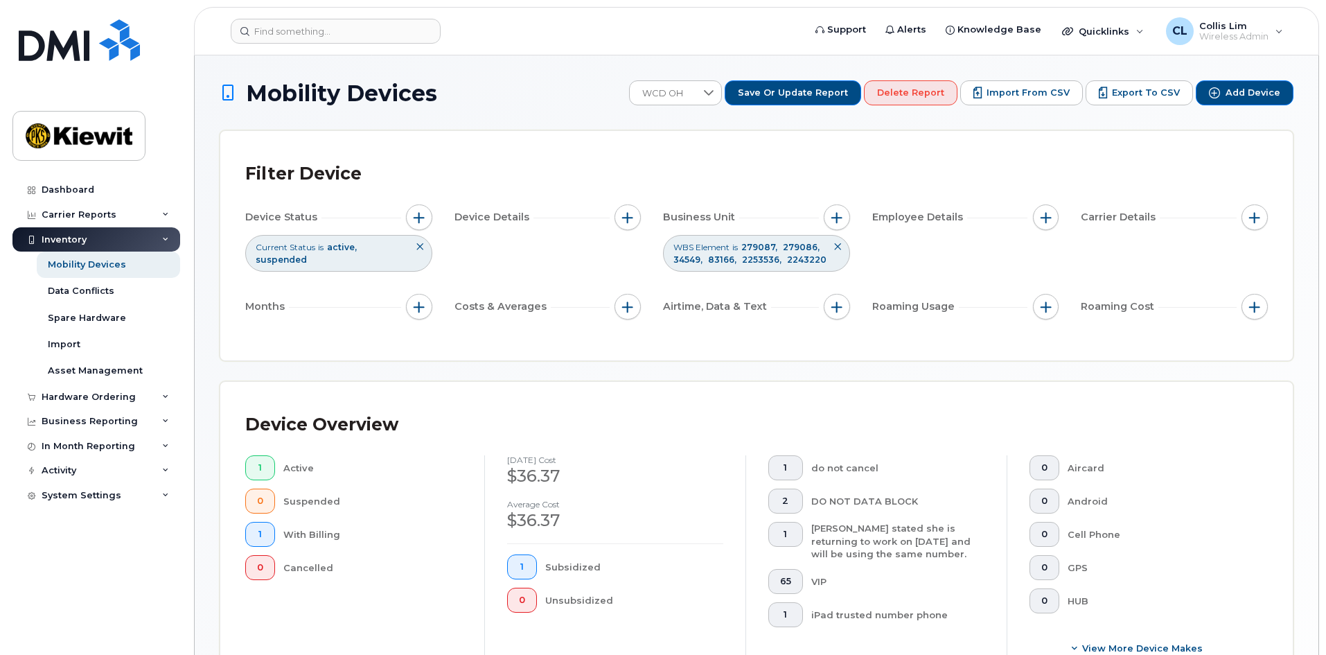
click at [707, 158] on div "Filter Device" at bounding box center [756, 174] width 1023 height 36
click at [162, 213] on icon at bounding box center [165, 214] width 7 height 7
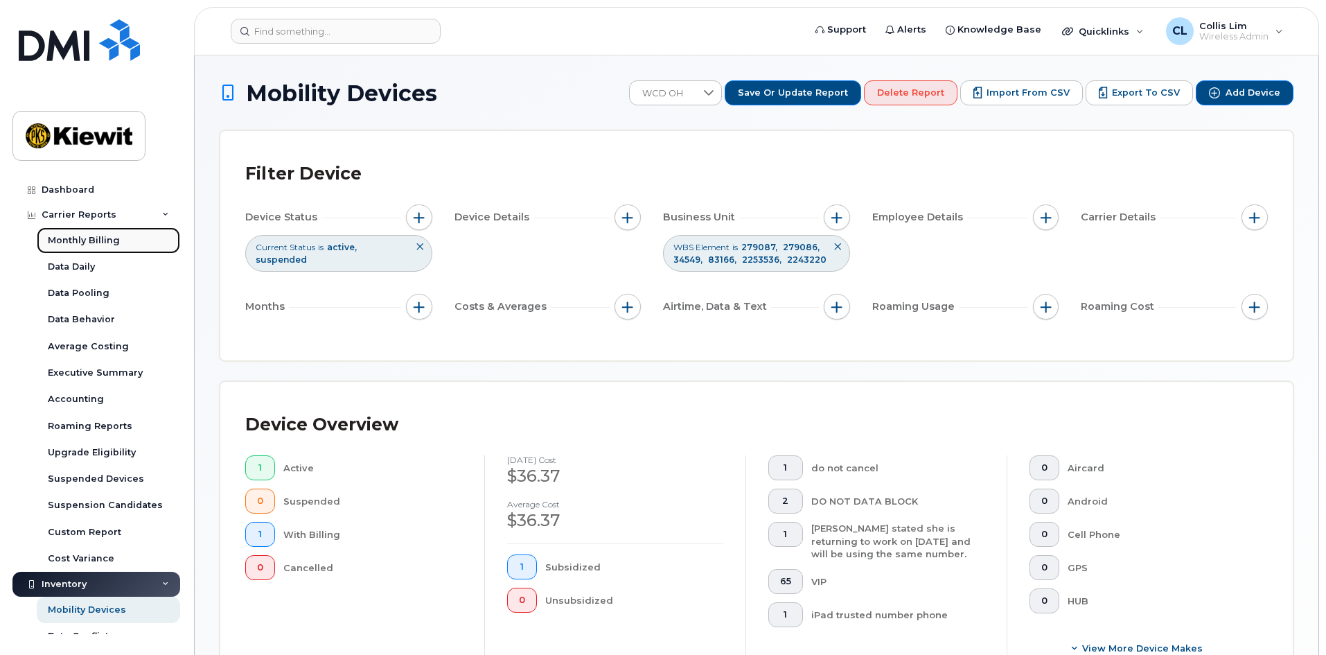
click at [89, 236] on div "Monthly Billing" at bounding box center [84, 240] width 72 height 12
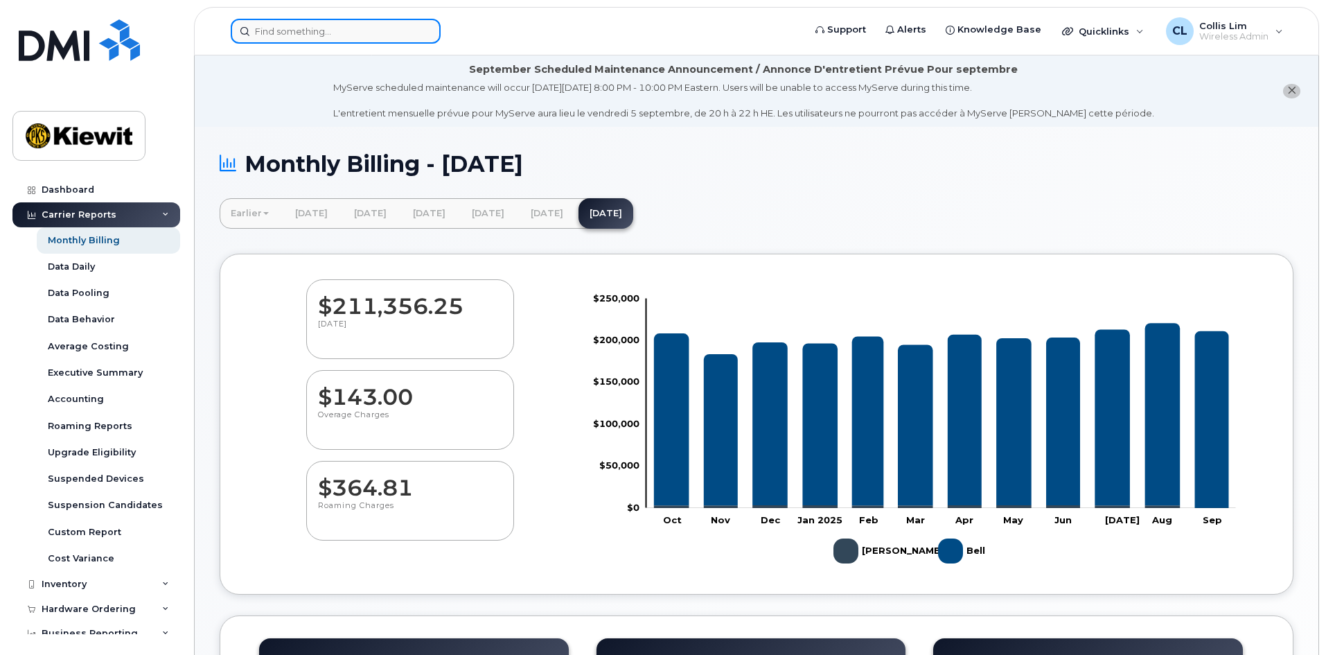
click at [291, 38] on input at bounding box center [336, 31] width 210 height 25
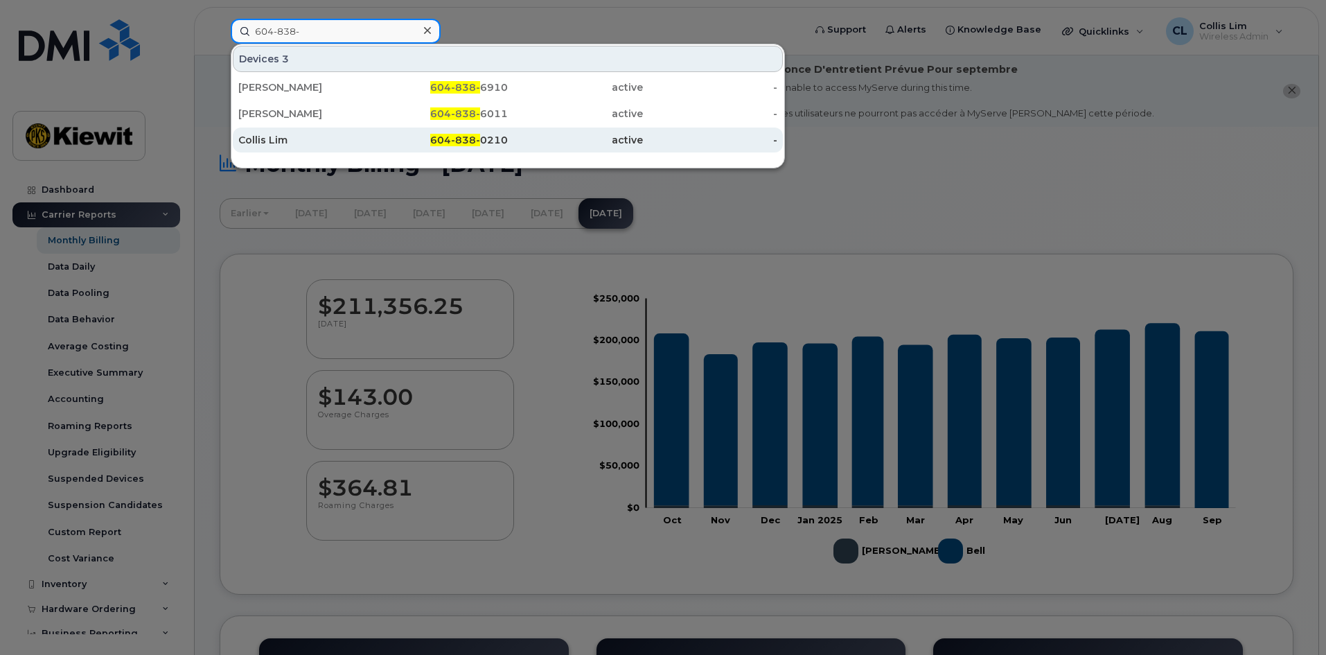
type input "604-838-"
click at [478, 138] on span "604-838-" at bounding box center [455, 140] width 50 height 12
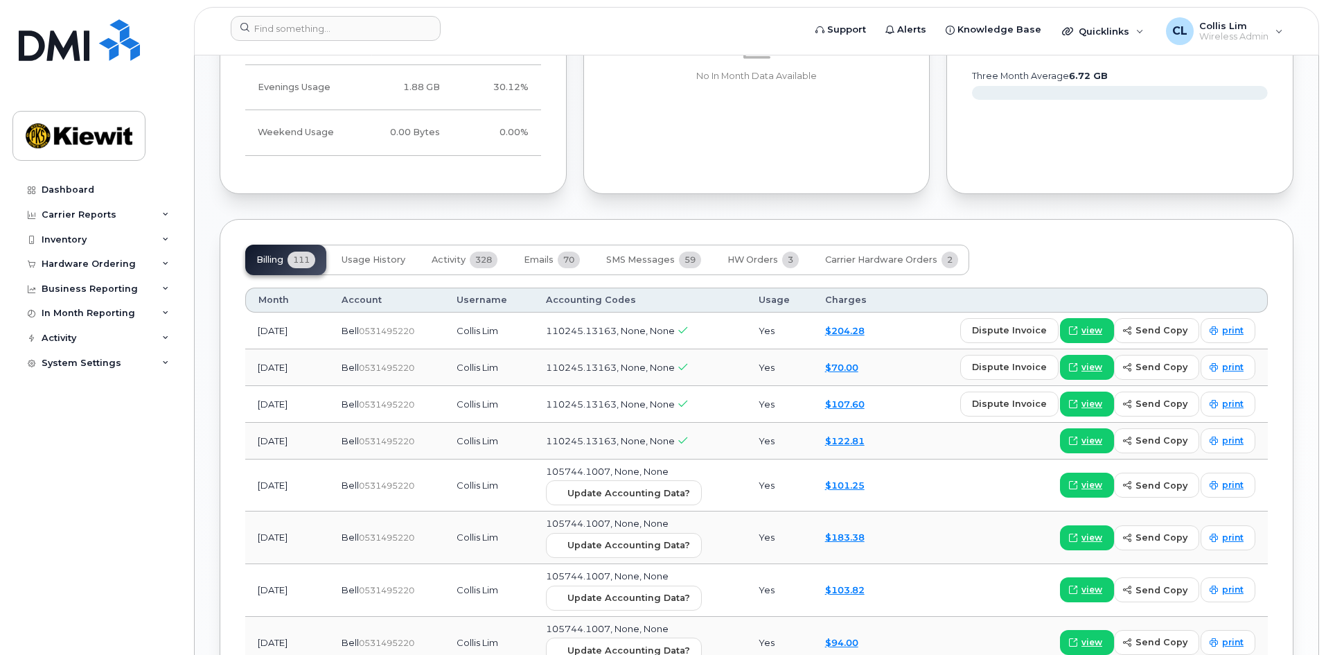
scroll to position [1247, 0]
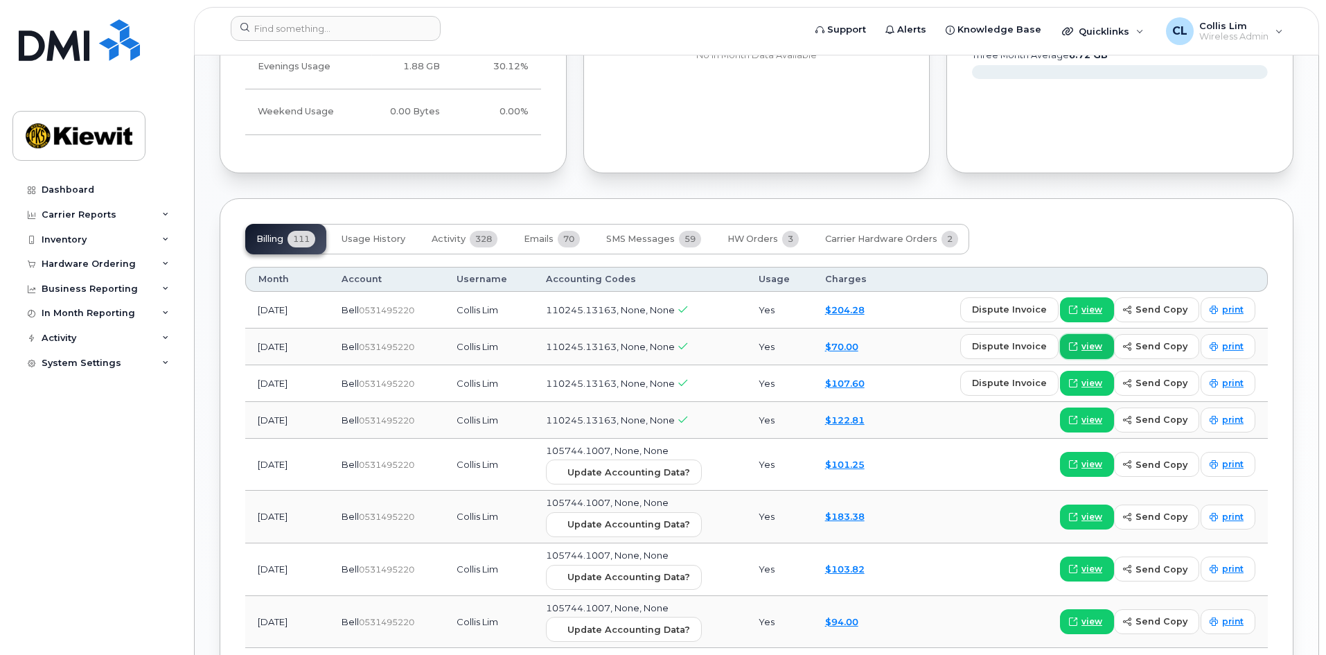
click at [1100, 340] on span "view" at bounding box center [1091, 346] width 21 height 12
click at [1095, 303] on span "view" at bounding box center [1091, 309] width 21 height 12
